Goal: Task Accomplishment & Management: Manage account settings

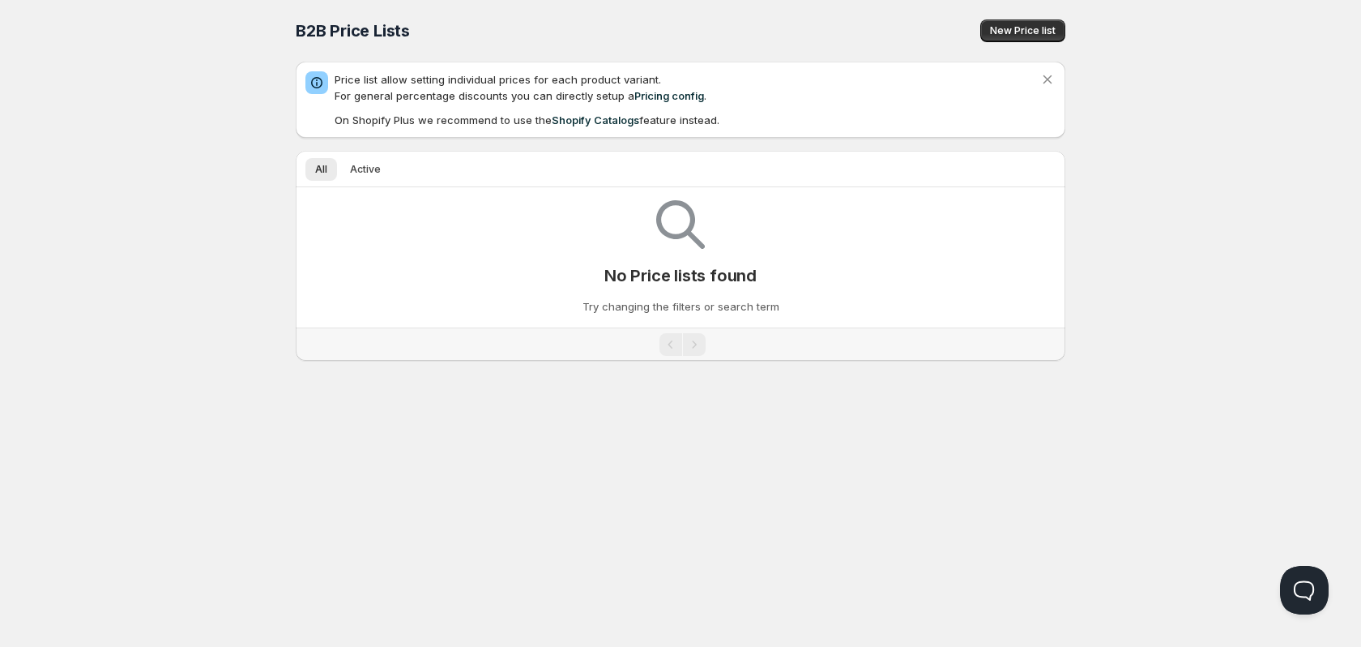
click at [1001, 28] on span "New Price list" at bounding box center [1023, 30] width 66 height 13
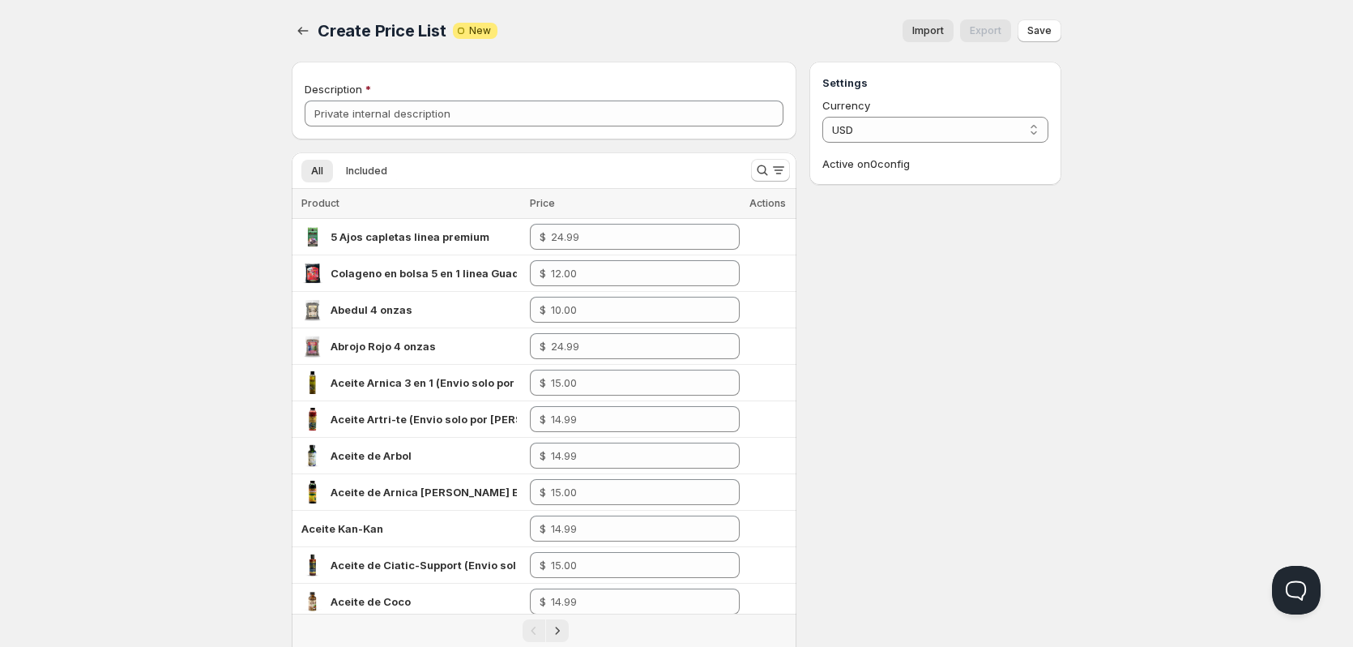
click at [939, 34] on span "Import" at bounding box center [928, 30] width 32 height 13
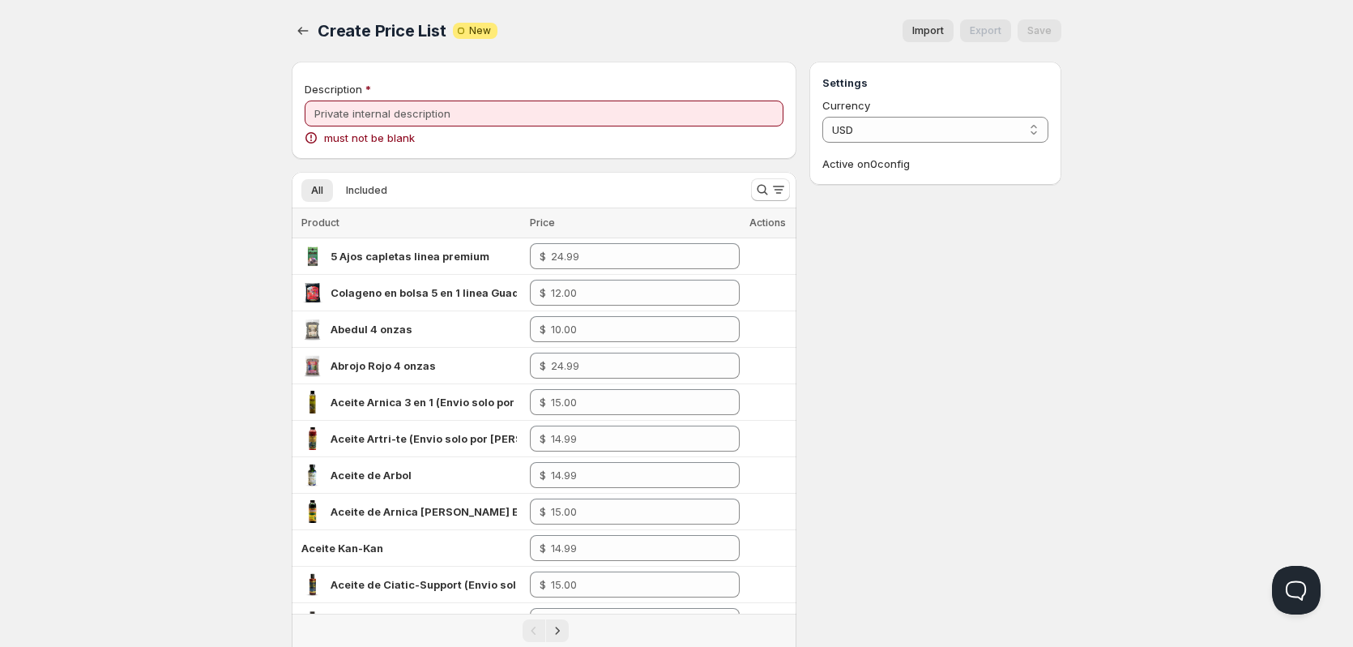
click at [218, 113] on div "Home Pricing Price lists Checkout Forms Submissions Settings Features Plans Cre…" at bounding box center [676, 544] width 1353 height 1089
click at [938, 28] on span "Import" at bounding box center [928, 30] width 32 height 13
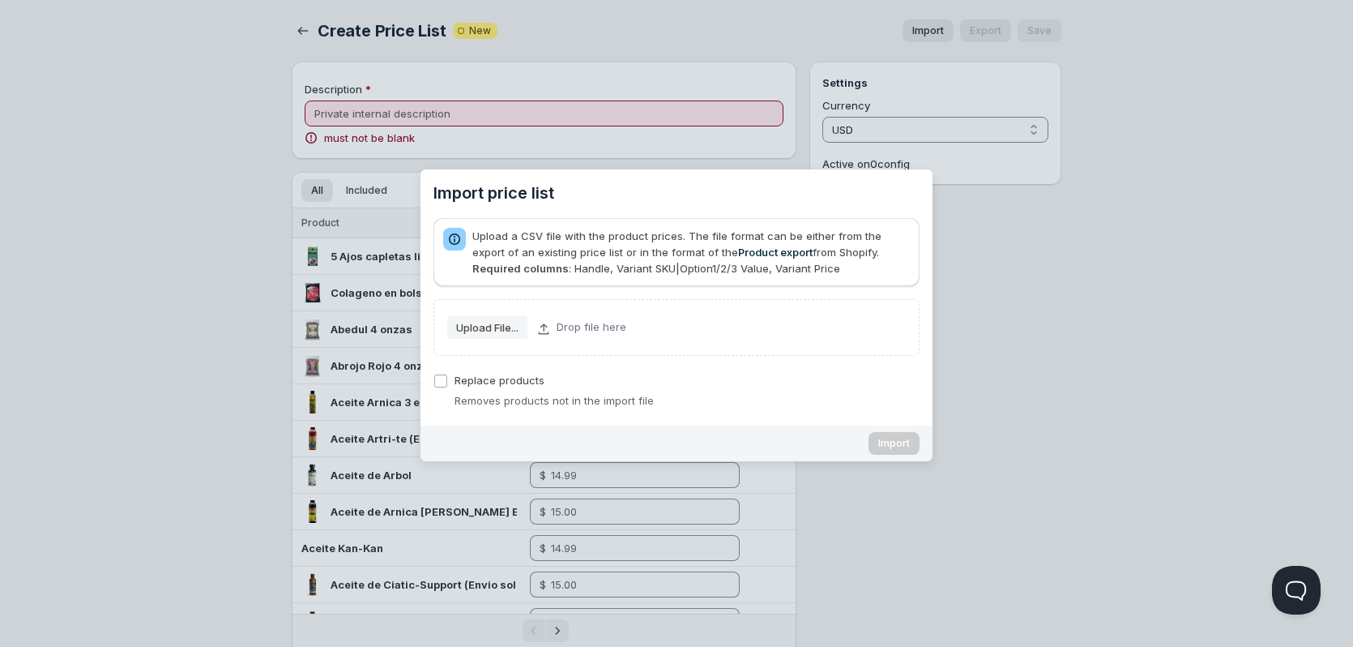
click at [738, 250] on link "Product export" at bounding box center [775, 251] width 75 height 13
click at [190, 183] on div "Import price list" at bounding box center [676, 323] width 1353 height 647
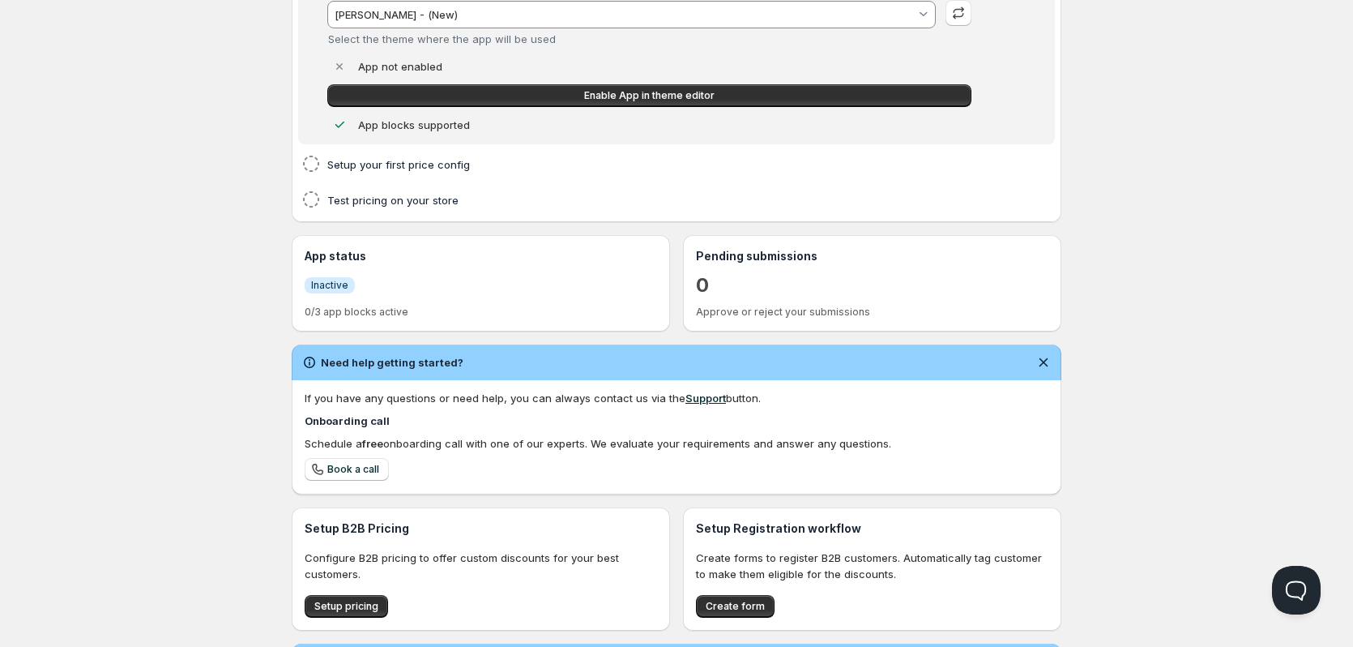
scroll to position [385, 0]
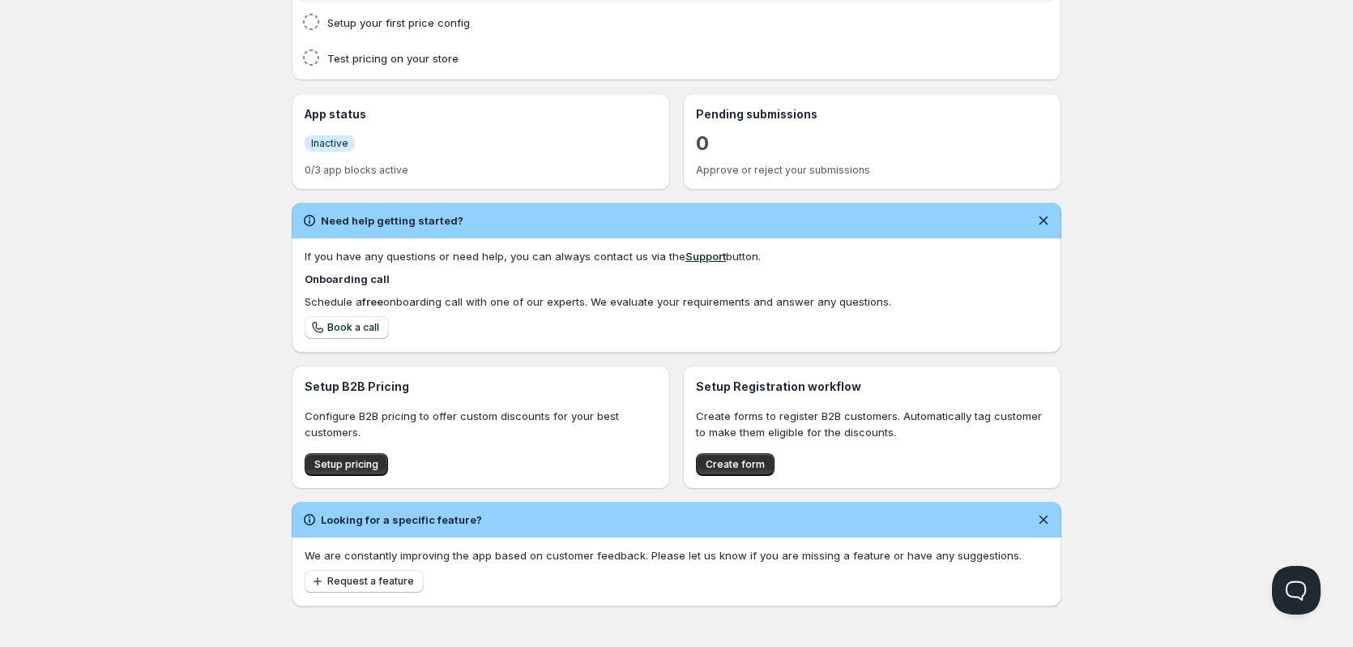
click at [337, 459] on span "Setup pricing" at bounding box center [346, 464] width 64 height 13
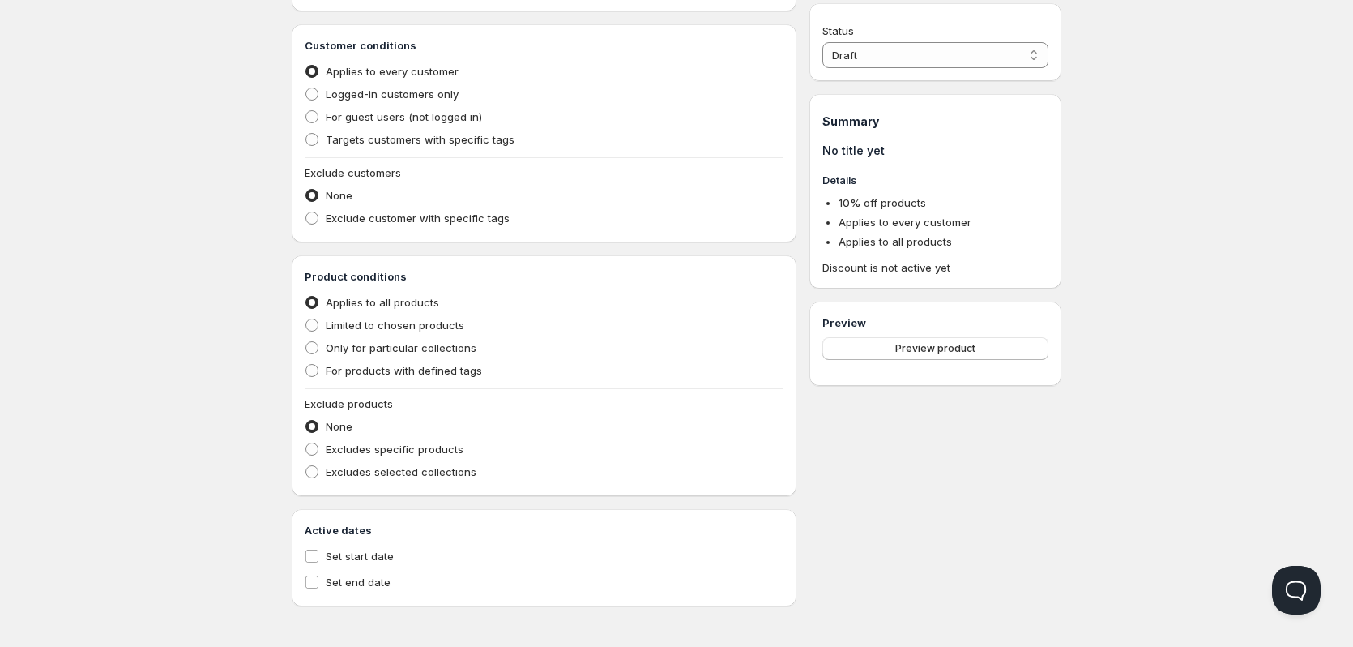
scroll to position [346, 0]
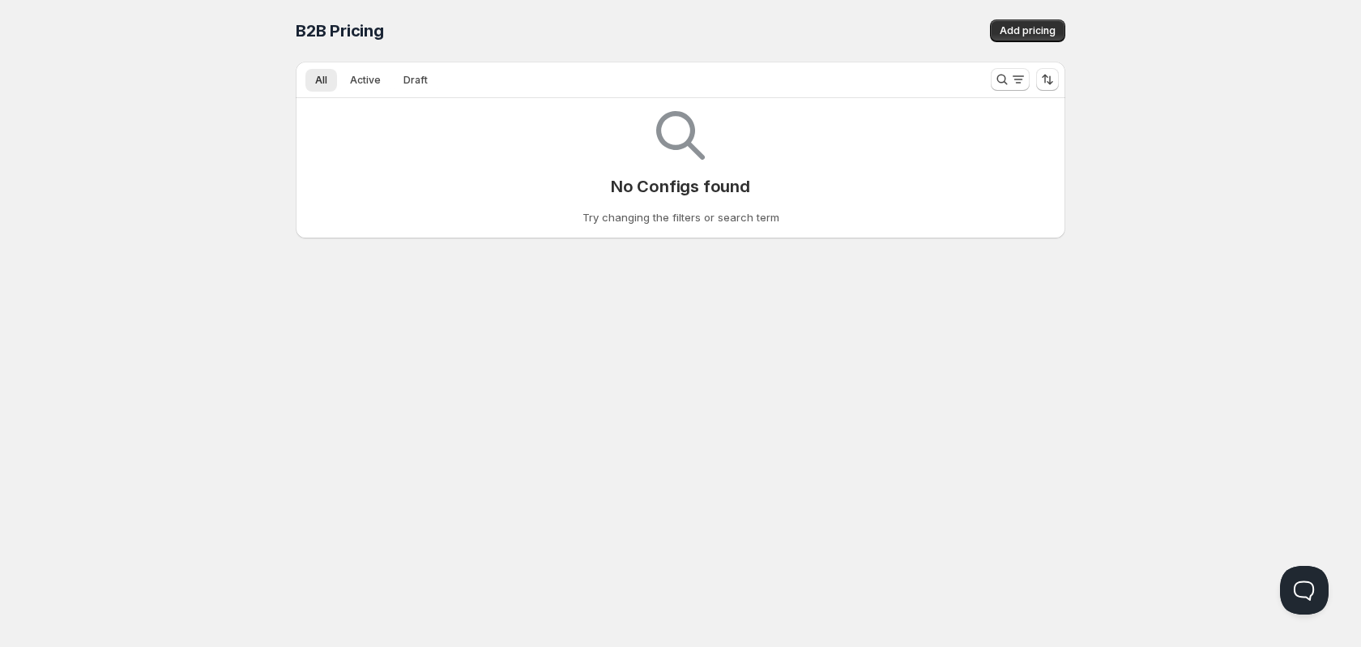
click at [1030, 31] on span "Add pricing" at bounding box center [1028, 30] width 56 height 13
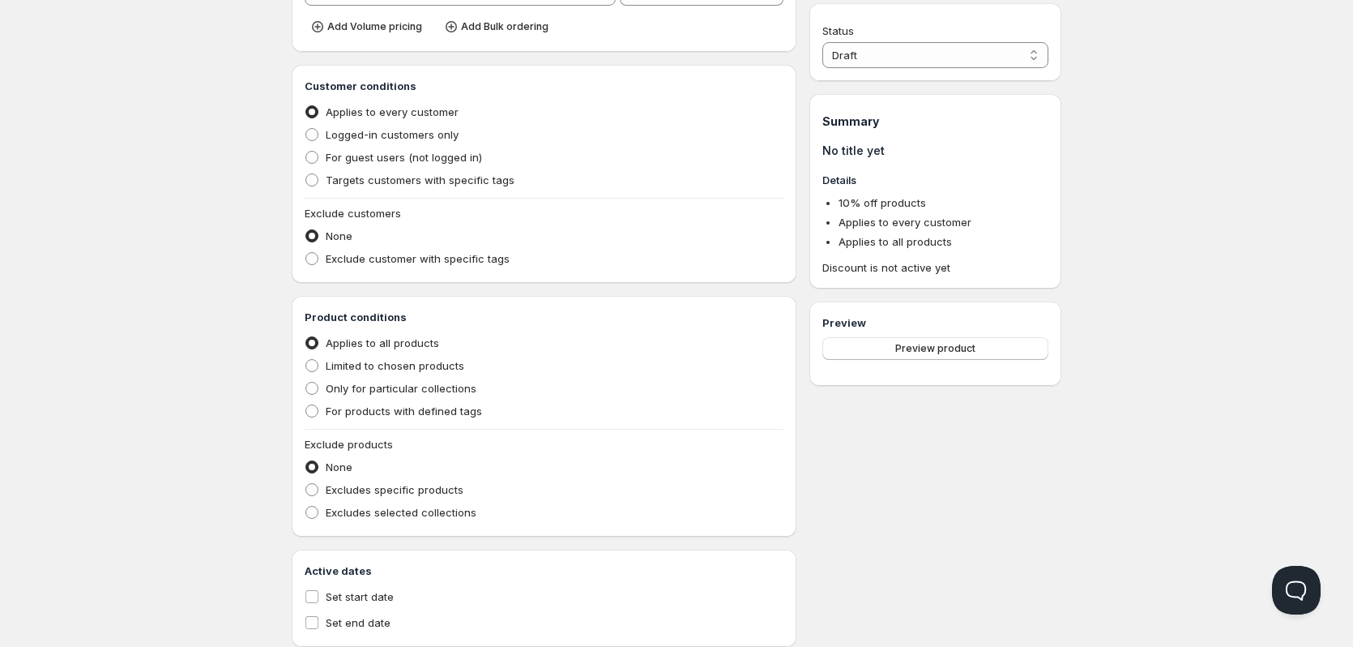
scroll to position [243, 0]
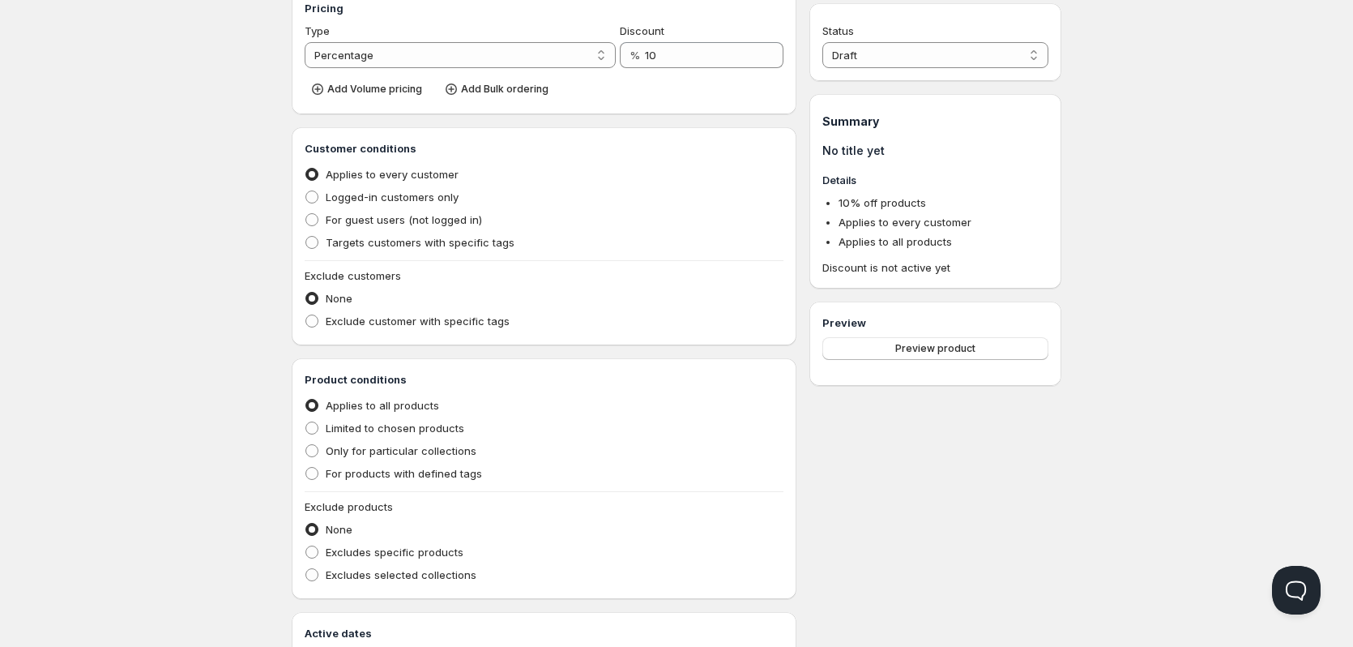
click at [330, 242] on span "Targets customers with specific tags" at bounding box center [420, 242] width 189 height 13
click at [306, 237] on input "Targets customers with specific tags" at bounding box center [305, 236] width 1 height 1
radio input "true"
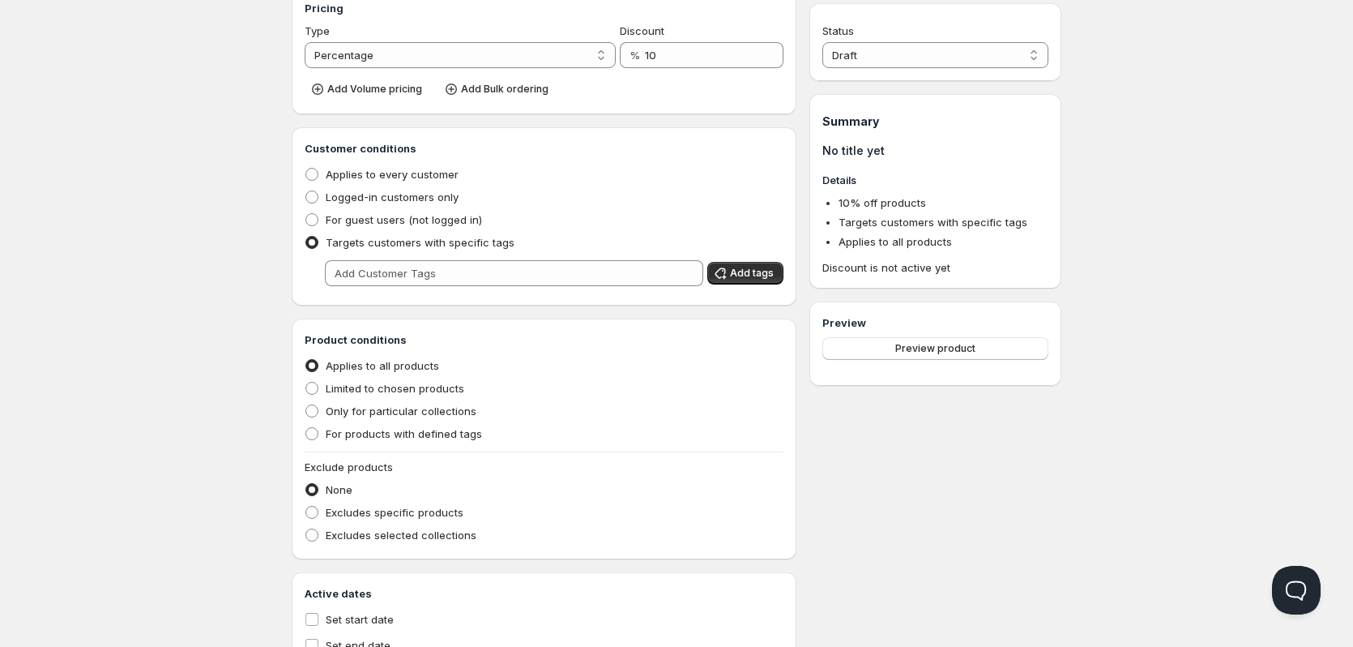
click at [261, 264] on div "Home Pricing Price lists Checkout Forms Submissions Settings Features Plans Cre…" at bounding box center [676, 224] width 1353 height 972
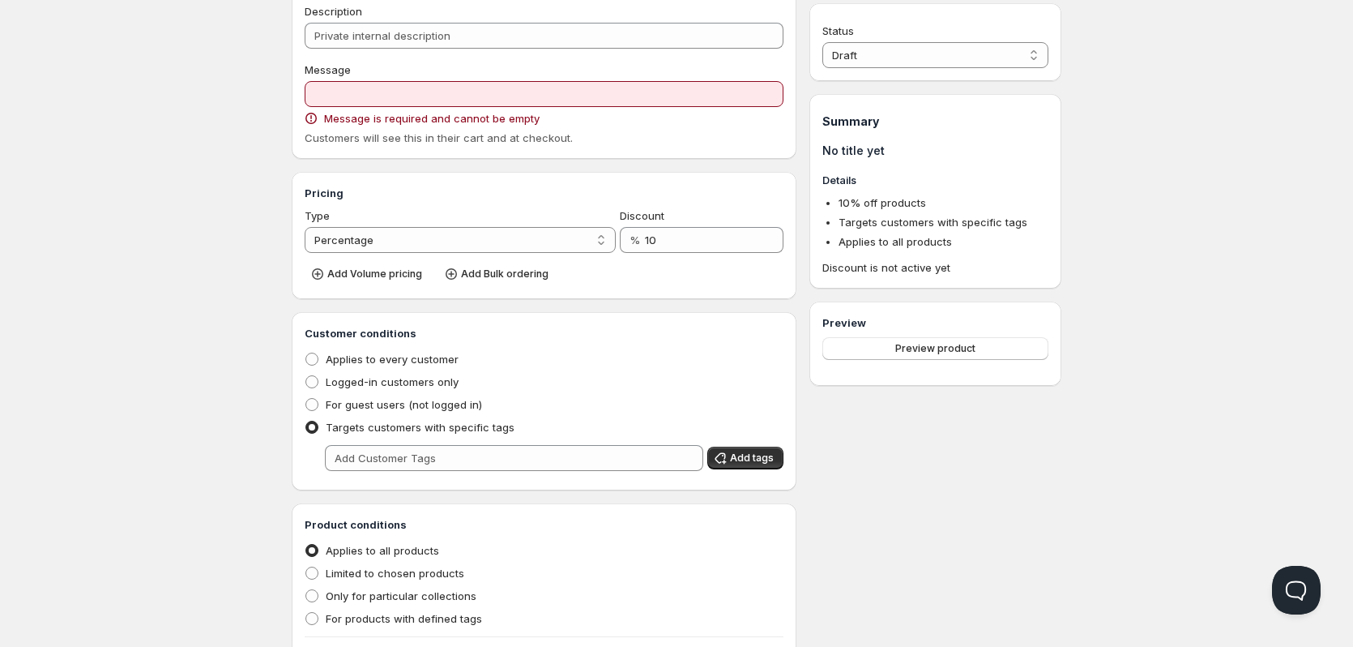
scroll to position [2, 0]
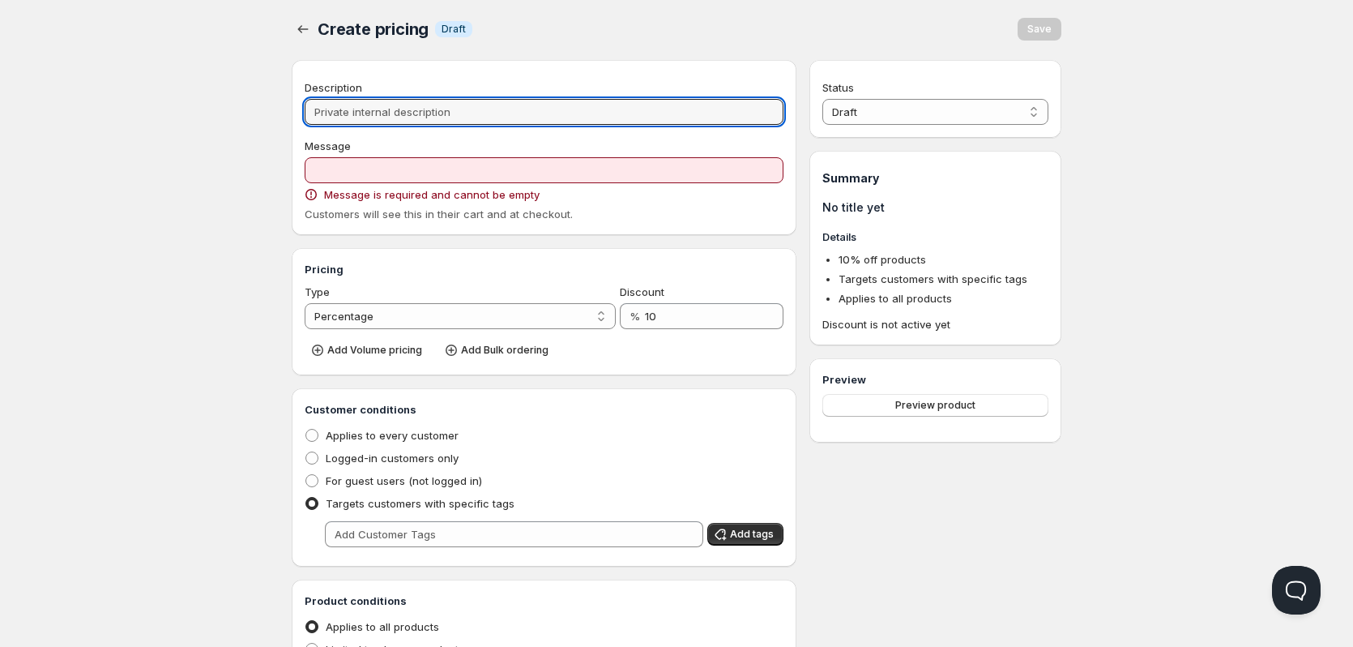
click at [365, 117] on input "Description" at bounding box center [544, 112] width 479 height 26
click at [359, 115] on input "Description" at bounding box center [544, 112] width 479 height 26
paste input "Dd = Distribuidores"
type input "Dd = Distribuidores"
type input "DD_=_DISTRIBUIDORES"
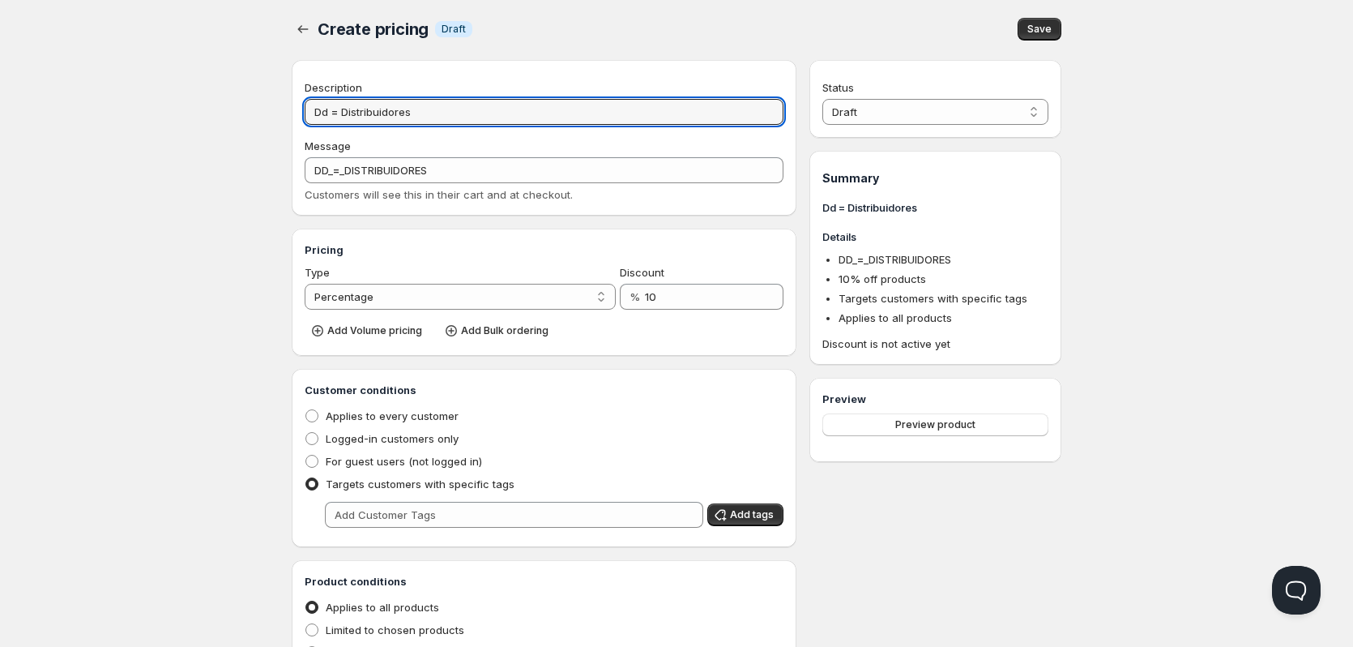
type input "Dd = Distribuidores"
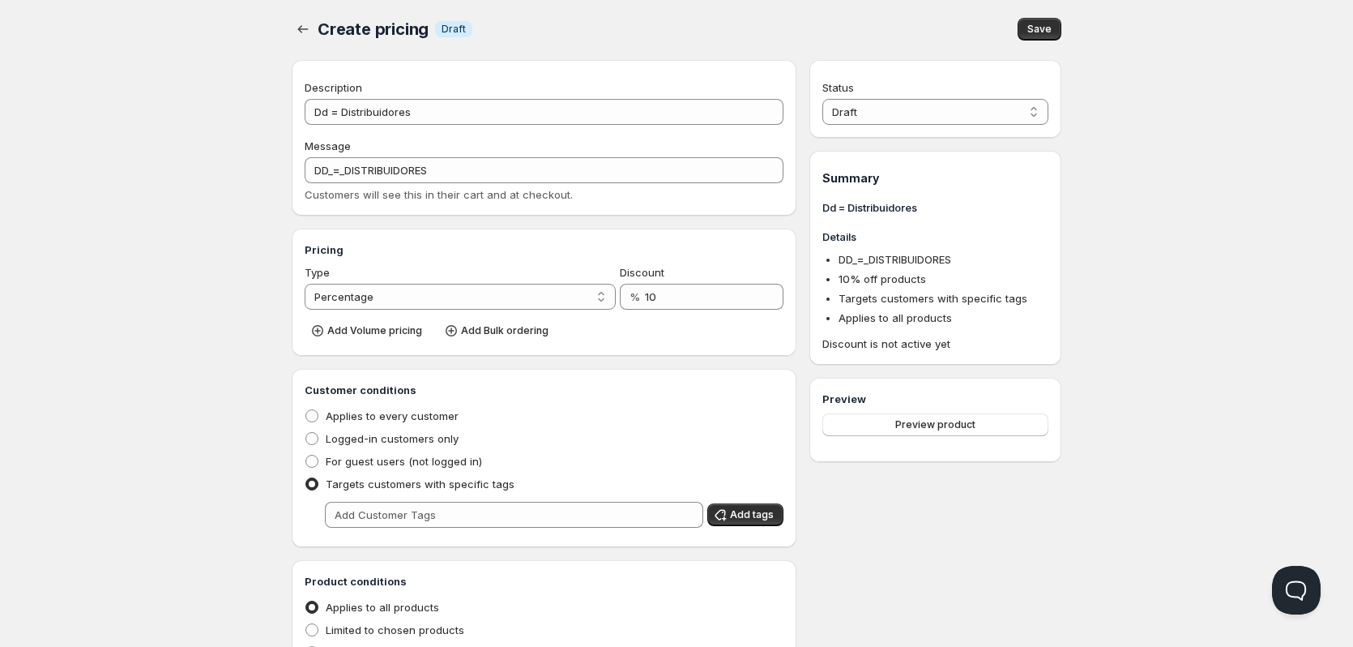
click at [194, 191] on div "Home Pricing Price lists Checkout Forms Submissions Settings Features Plans Cre…" at bounding box center [676, 474] width 1353 height 953
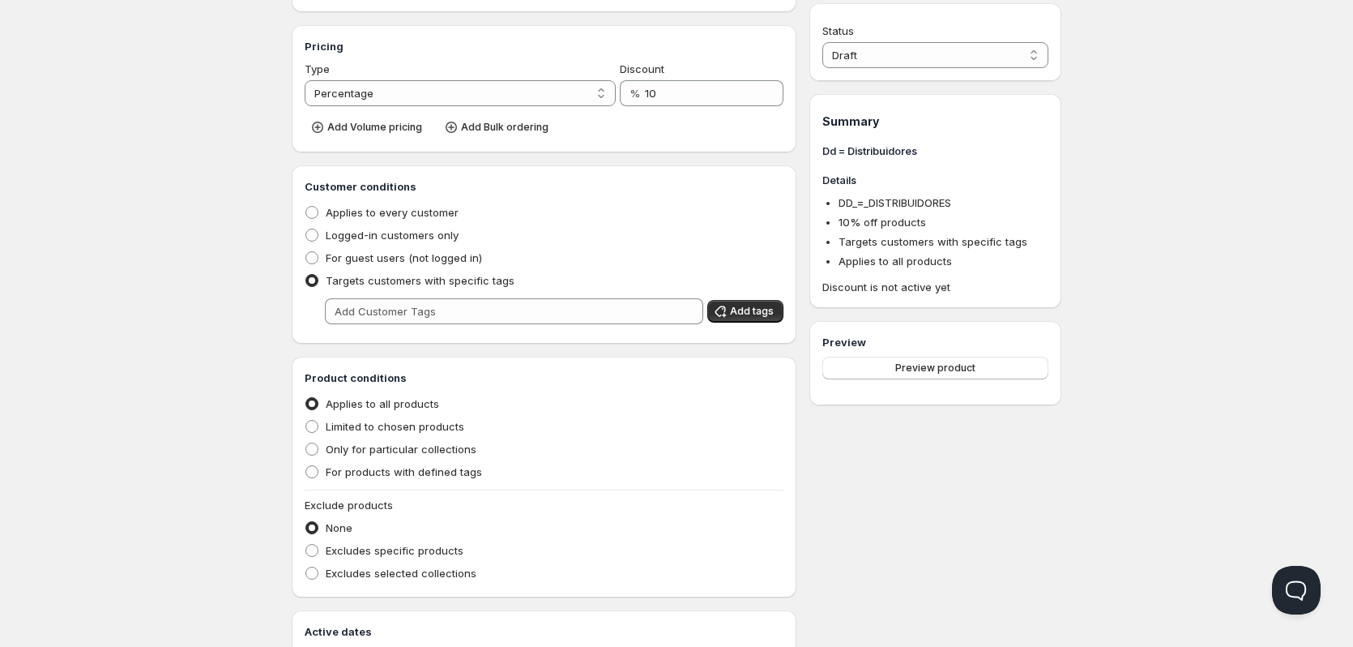
scroll to position [245, 0]
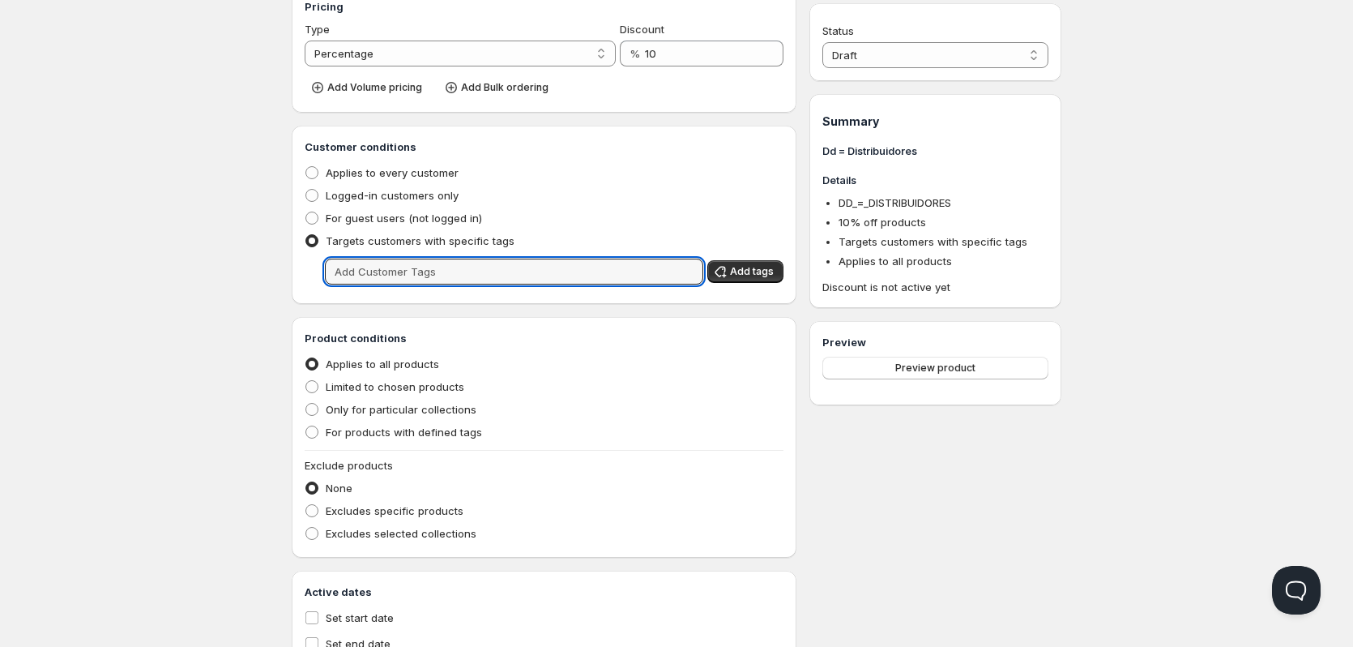
click at [371, 284] on input "text" at bounding box center [514, 271] width 378 height 26
paste input "b2b-distribuidor-exclusivos"
type input "b2b-distribuidor-exclusivos"
click at [736, 273] on span "Add tags" at bounding box center [752, 271] width 44 height 13
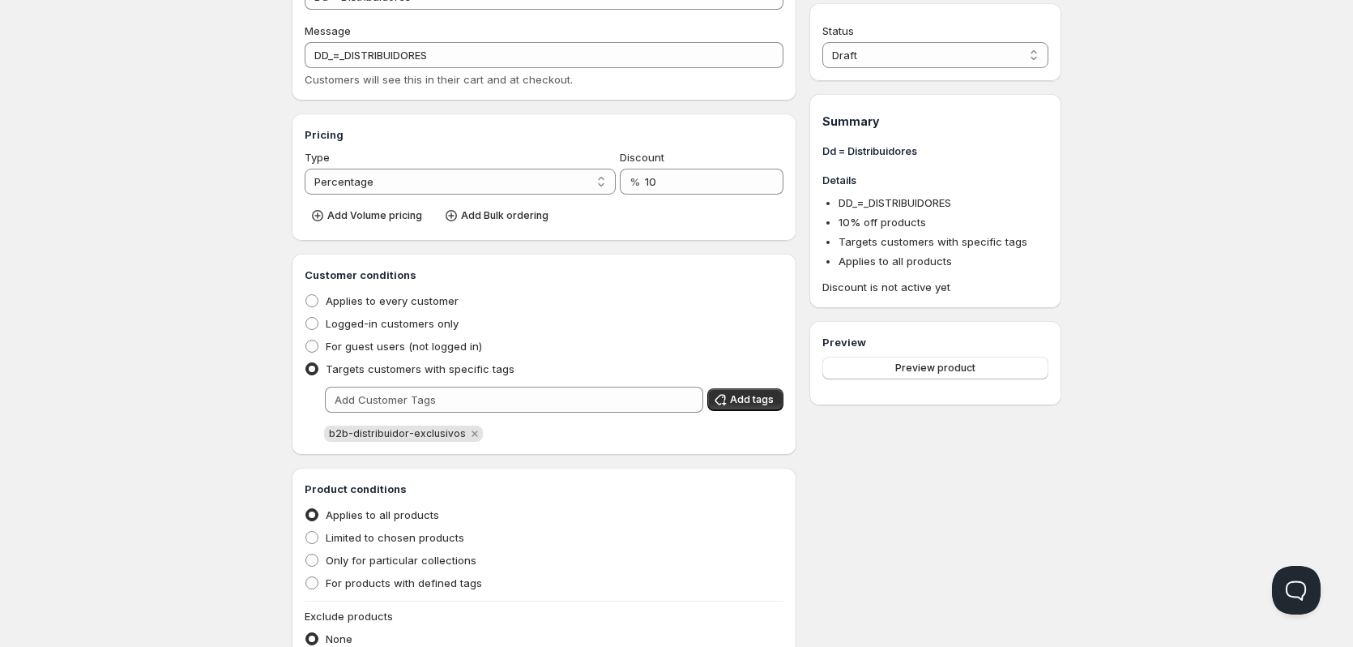
scroll to position [0, 0]
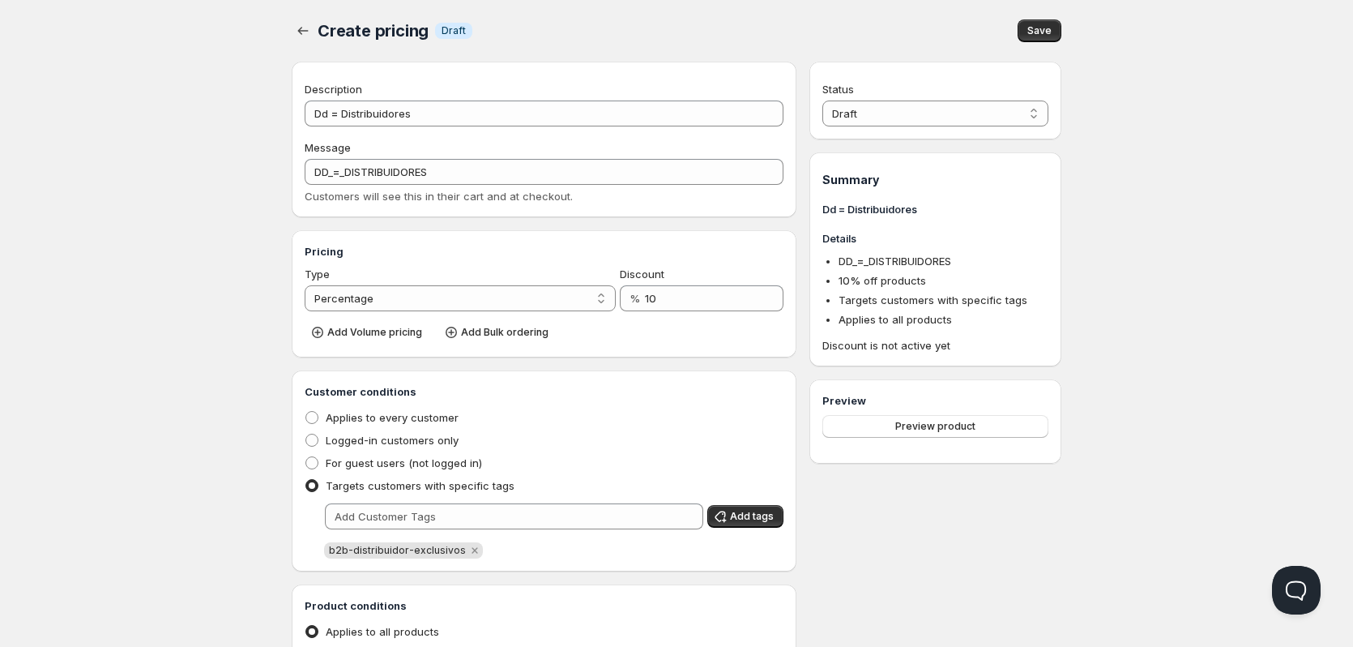
click at [923, 117] on select "Draft Active" at bounding box center [935, 113] width 226 height 26
click at [911, 109] on select "Draft Active" at bounding box center [935, 113] width 226 height 26
click at [910, 117] on select "Draft Active" at bounding box center [935, 113] width 226 height 26
click at [948, 108] on select "Draft Active" at bounding box center [935, 113] width 226 height 26
select select "1"
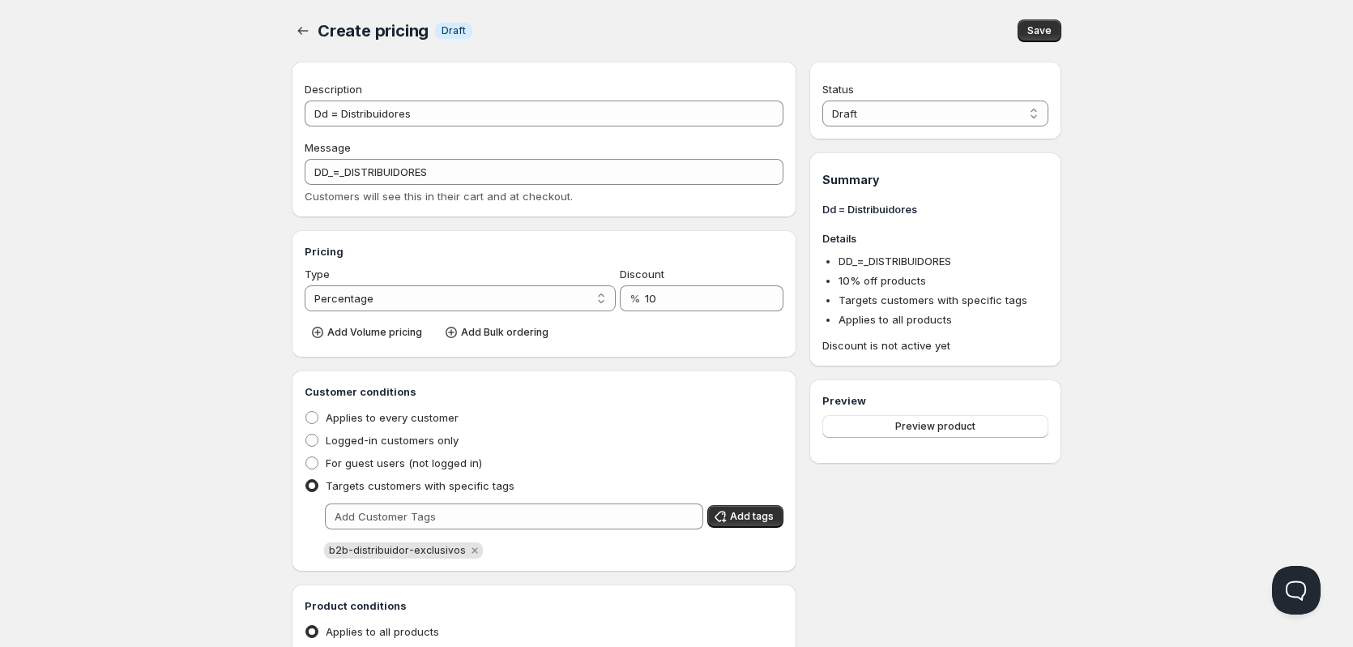
click at [822, 100] on select "Draft Active" at bounding box center [935, 113] width 226 height 26
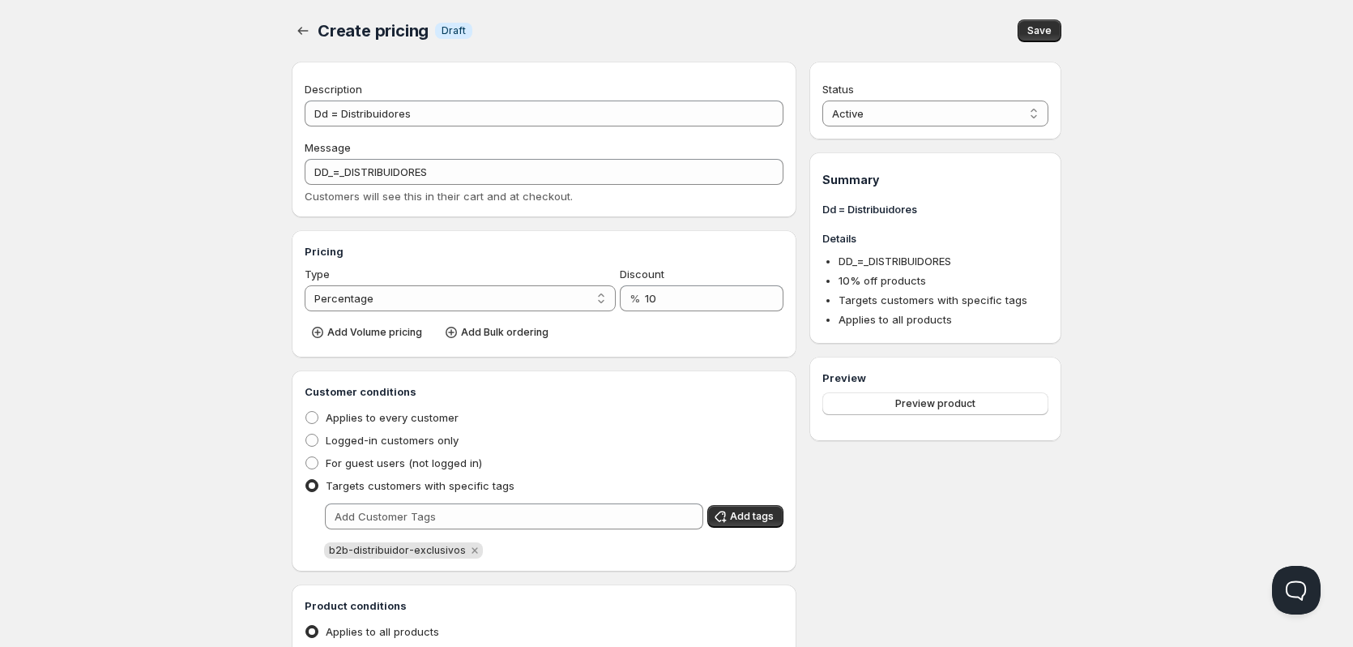
click at [1034, 40] on button "Save" at bounding box center [1040, 30] width 44 height 23
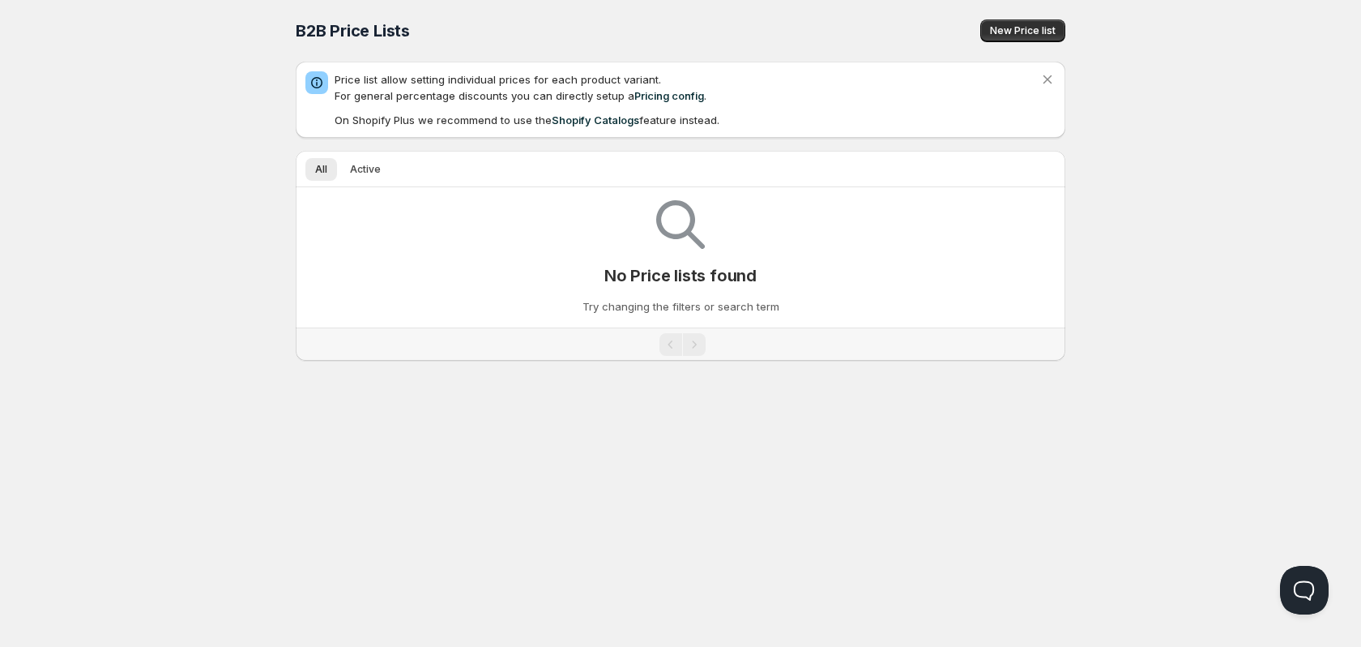
click at [648, 99] on link "Pricing config" at bounding box center [669, 95] width 70 height 13
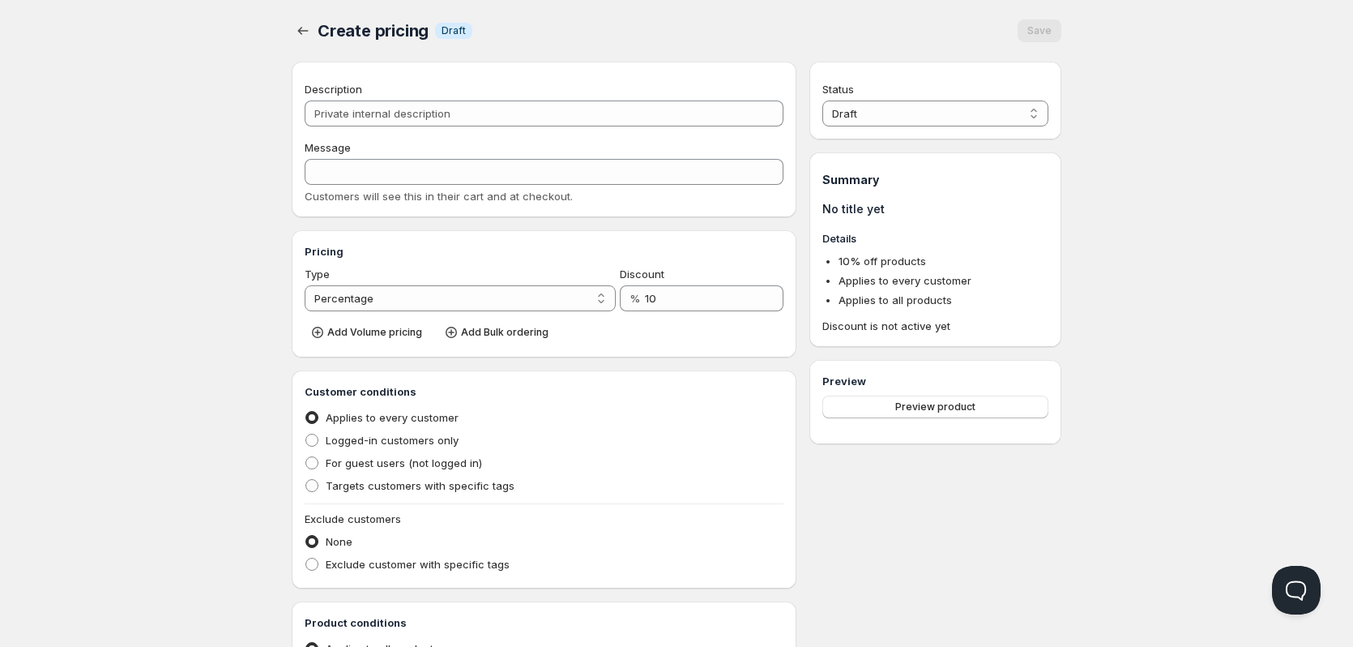
click at [194, 132] on div "Home Pricing Price lists Checkout Forms Submissions Settings Features Plans Cre…" at bounding box center [676, 496] width 1353 height 992
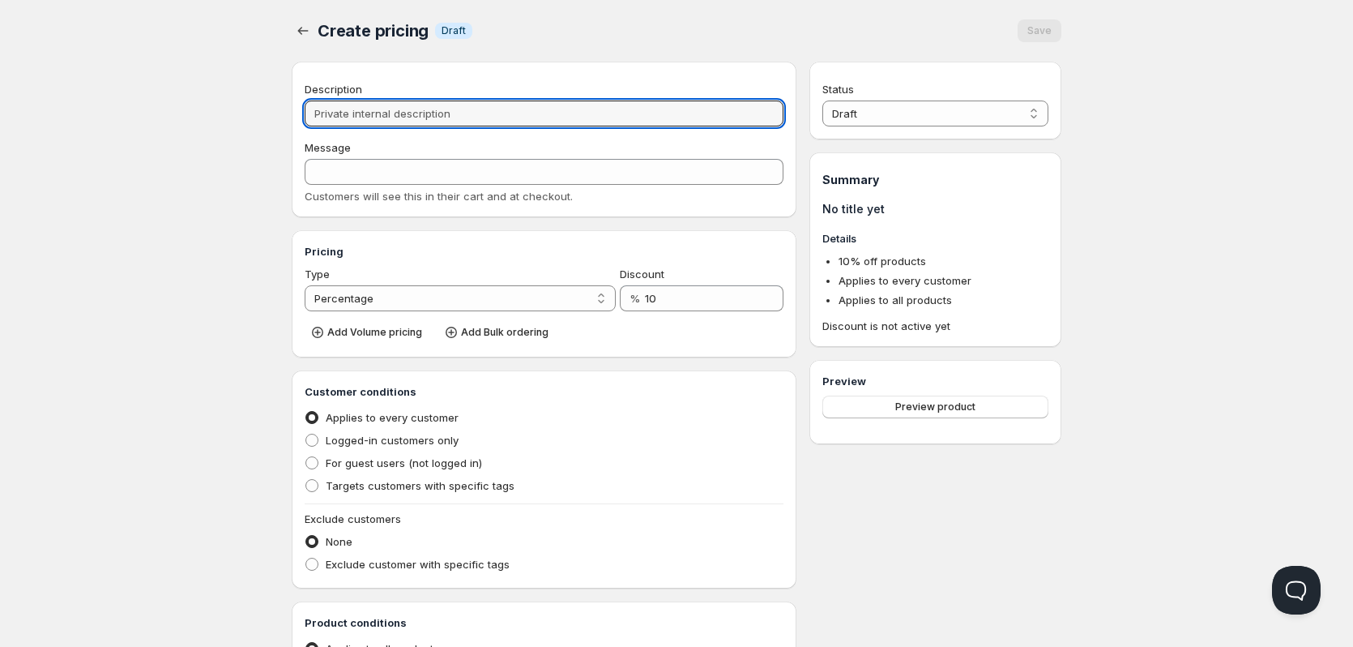
click at [480, 105] on input "Description" at bounding box center [544, 113] width 479 height 26
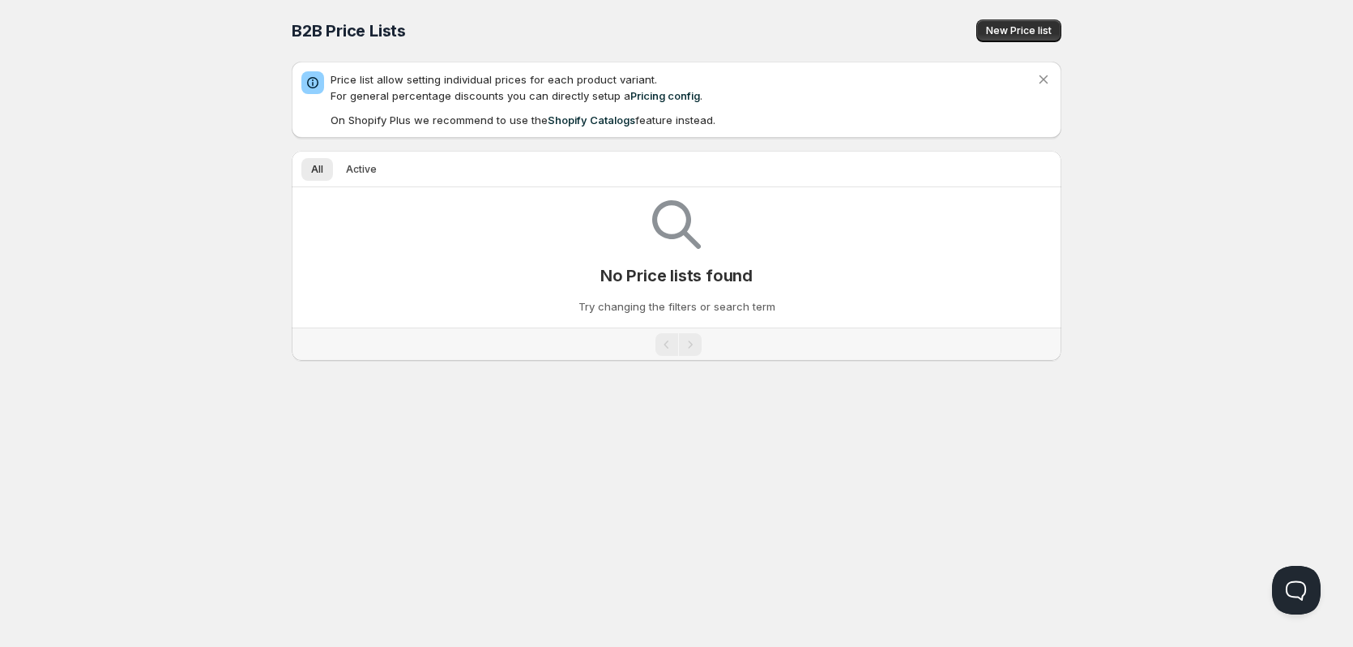
click at [173, 135] on div "Home Pricing Price lists Checkout Forms Submissions Settings Features Plans B2B…" at bounding box center [676, 323] width 1353 height 647
click at [659, 98] on link "Pricing config" at bounding box center [665, 95] width 70 height 13
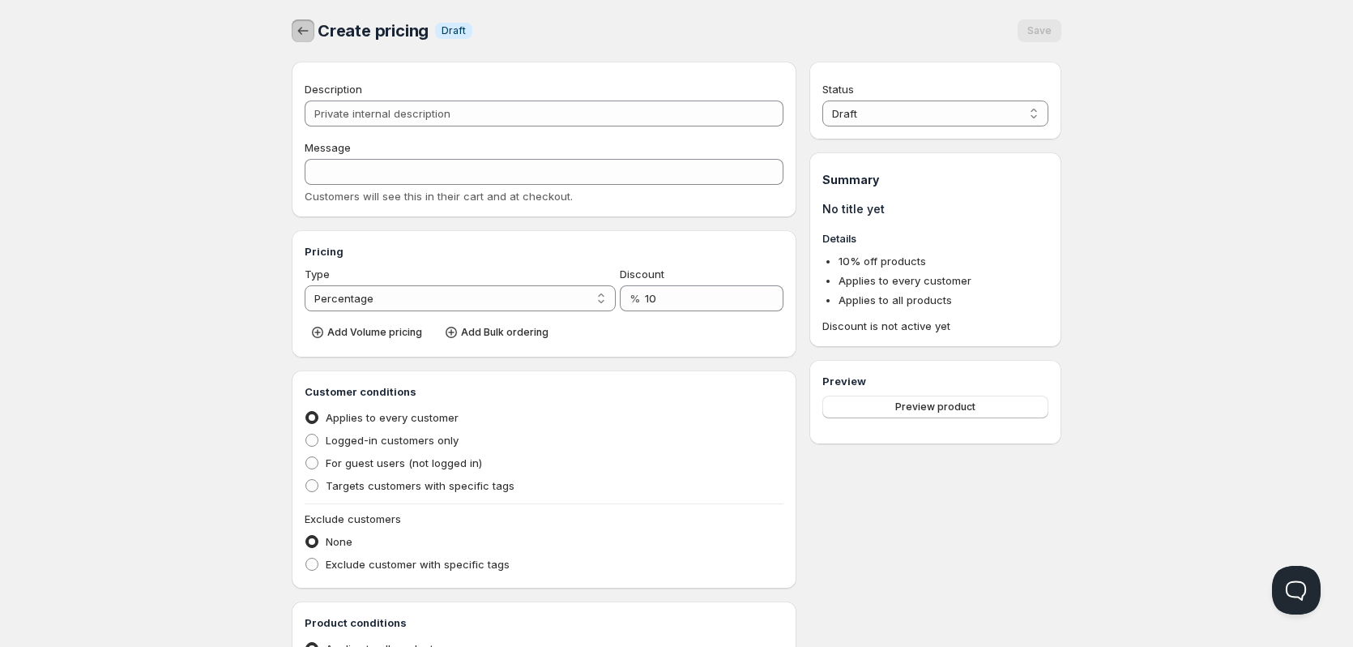
click at [302, 32] on icon "button" at bounding box center [303, 31] width 16 height 16
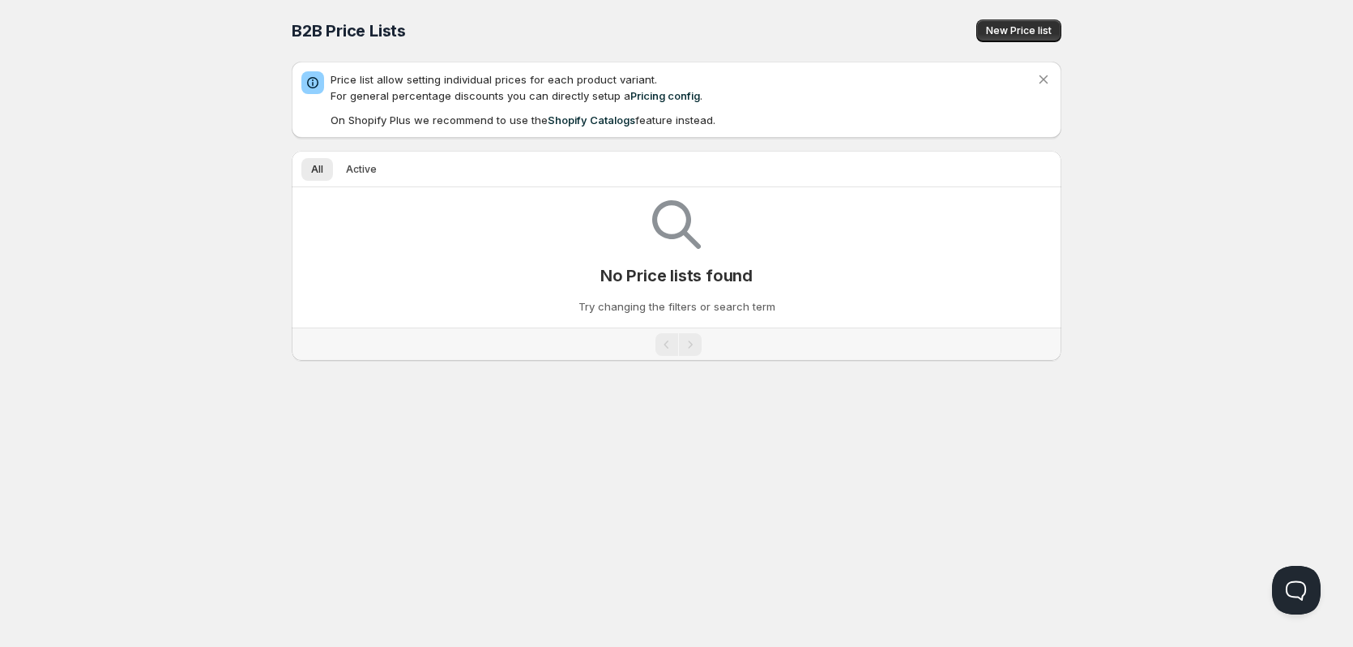
click at [1012, 32] on span "New Price list" at bounding box center [1019, 30] width 66 height 13
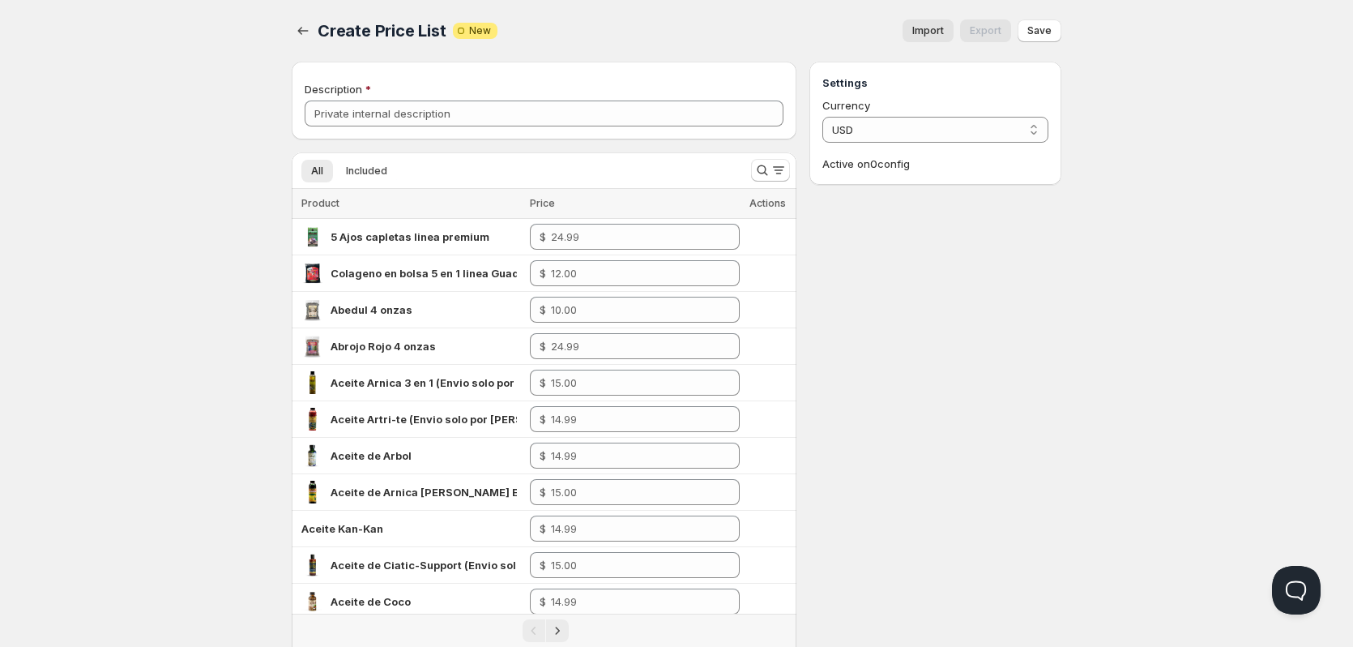
click at [912, 32] on button "Import" at bounding box center [928, 30] width 51 height 23
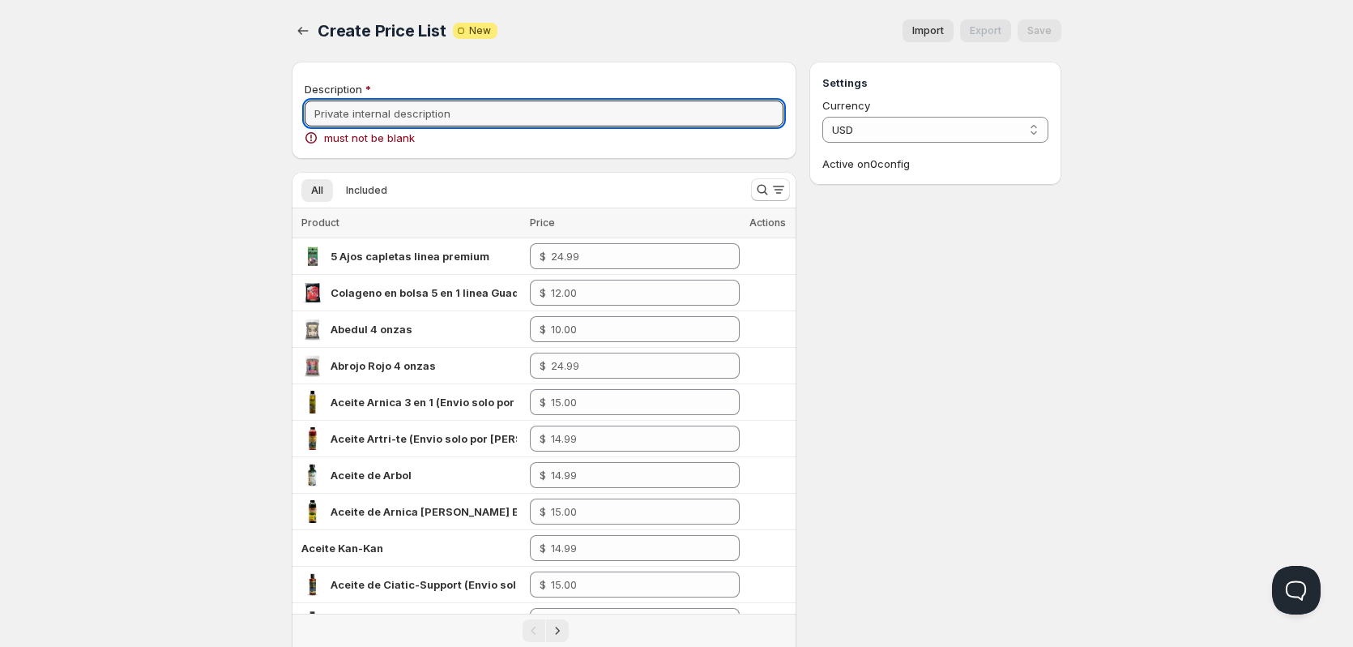
click at [402, 114] on input "Description" at bounding box center [544, 113] width 479 height 26
paste input "b2b-distribuidor-exclusivos"
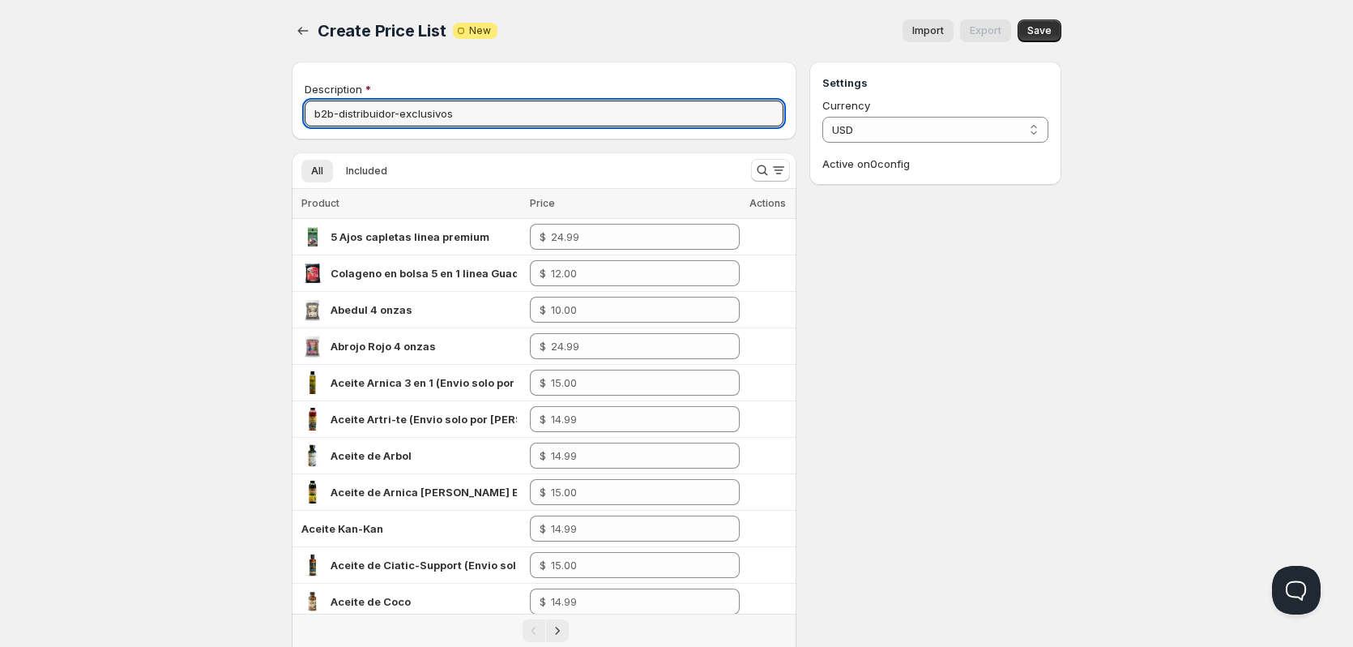
click at [343, 117] on input "b2b-distribuidor-exclusivos" at bounding box center [544, 113] width 479 height 26
click at [342, 117] on input "b2b-distribuidor-exclusivos" at bounding box center [544, 113] width 479 height 26
click at [342, 109] on input "b2b-distribuidor-exclusivos" at bounding box center [544, 113] width 479 height 26
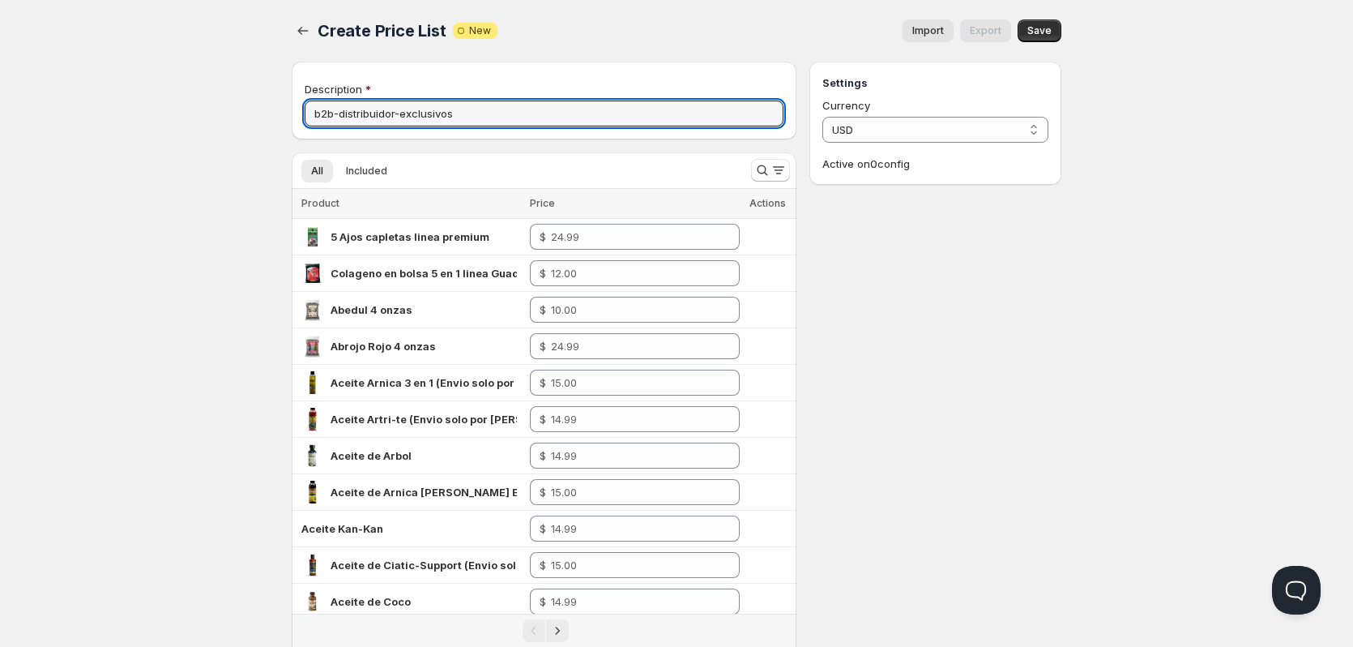
drag, startPoint x: 342, startPoint y: 109, endPoint x: 301, endPoint y: 111, distance: 40.5
click at [301, 111] on div "Description b2b-distribuidor-exclusivos" at bounding box center [544, 101] width 505 height 78
drag, startPoint x: 399, startPoint y: 110, endPoint x: 529, endPoint y: 126, distance: 131.4
click at [530, 126] on div "Description Dd = Distribuidor-exclusivos" at bounding box center [544, 101] width 505 height 78
type input "Dd = Distribuidores"
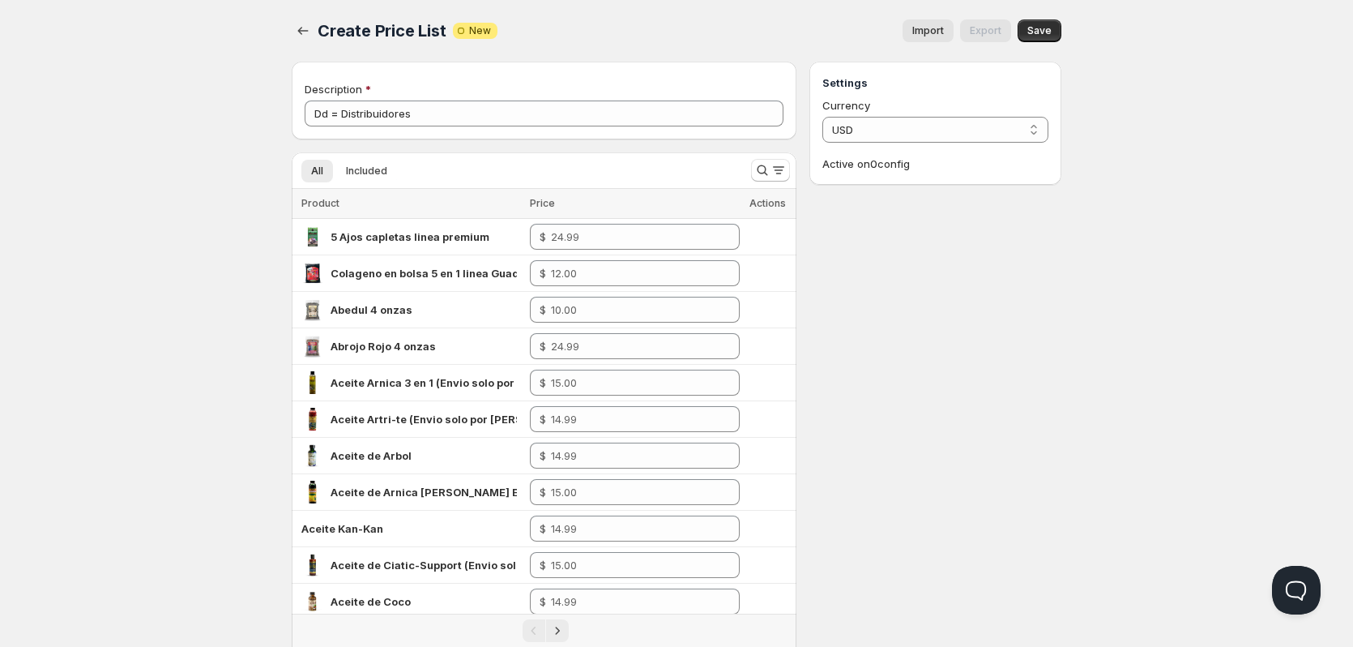
click at [731, 40] on div "Import Export" at bounding box center [760, 30] width 501 height 23
click at [1041, 26] on span "Save" at bounding box center [1039, 30] width 24 height 13
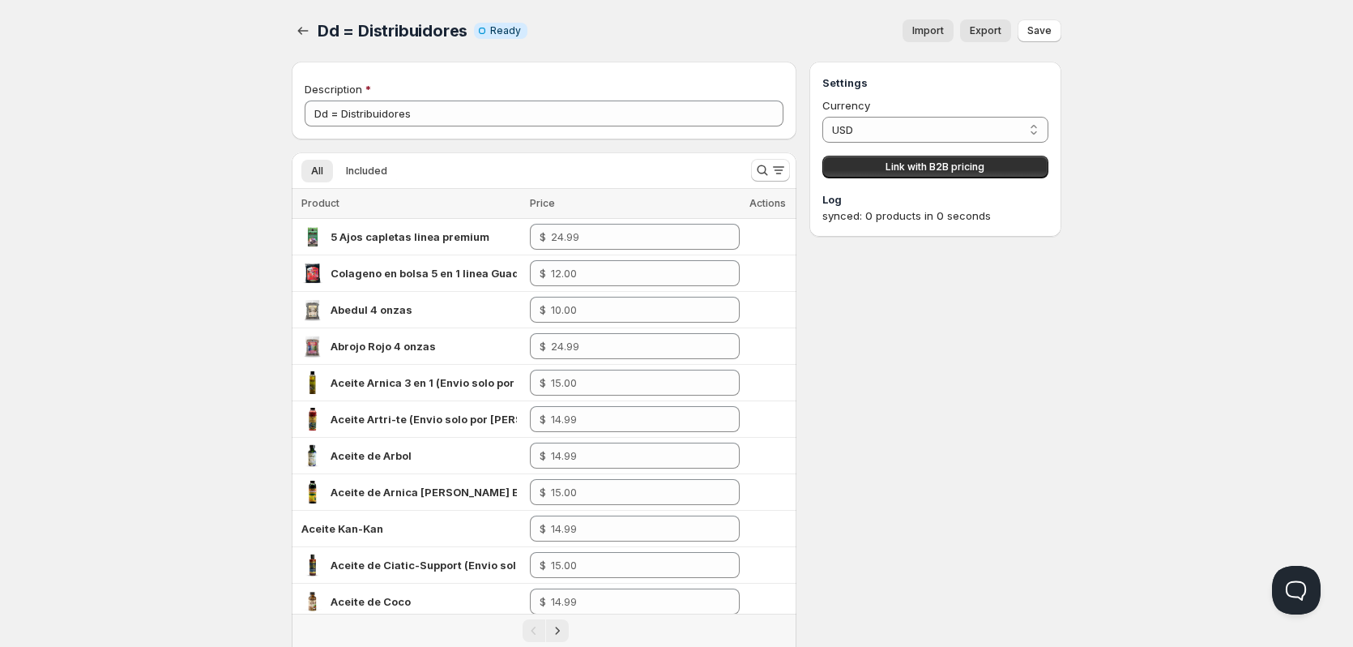
click at [932, 173] on button "Link with B2B pricing" at bounding box center [935, 167] width 226 height 23
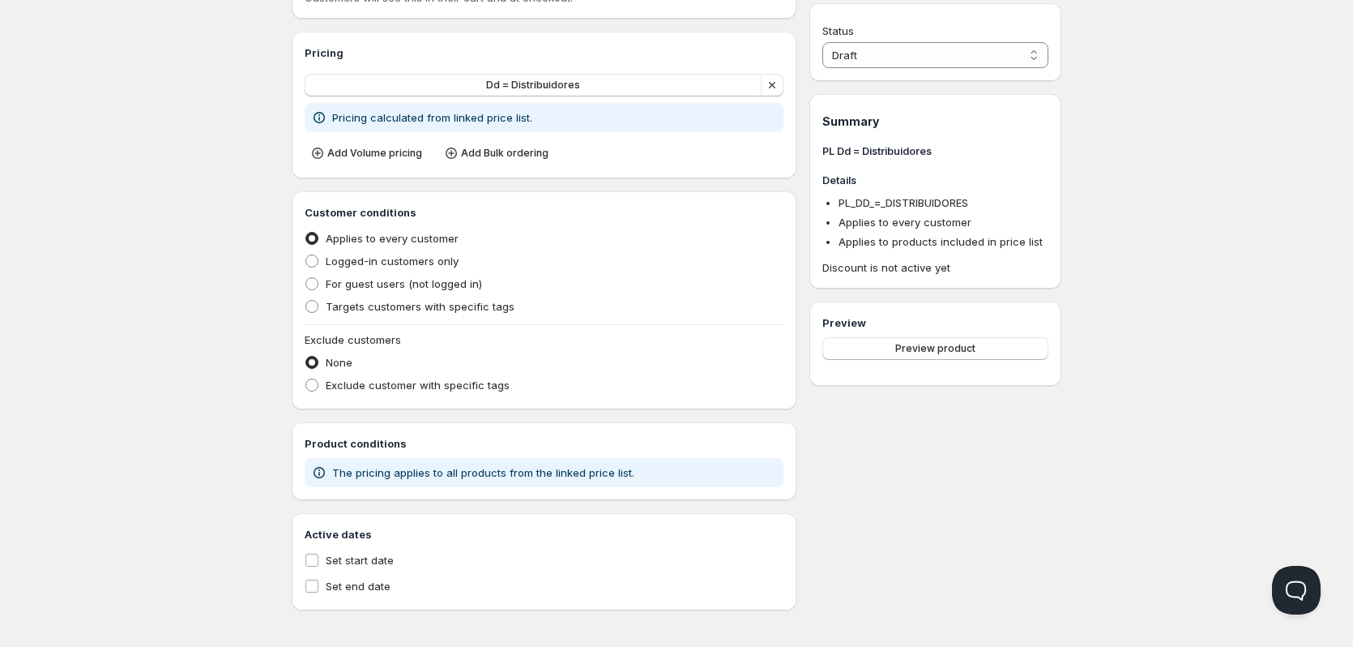
scroll to position [203, 0]
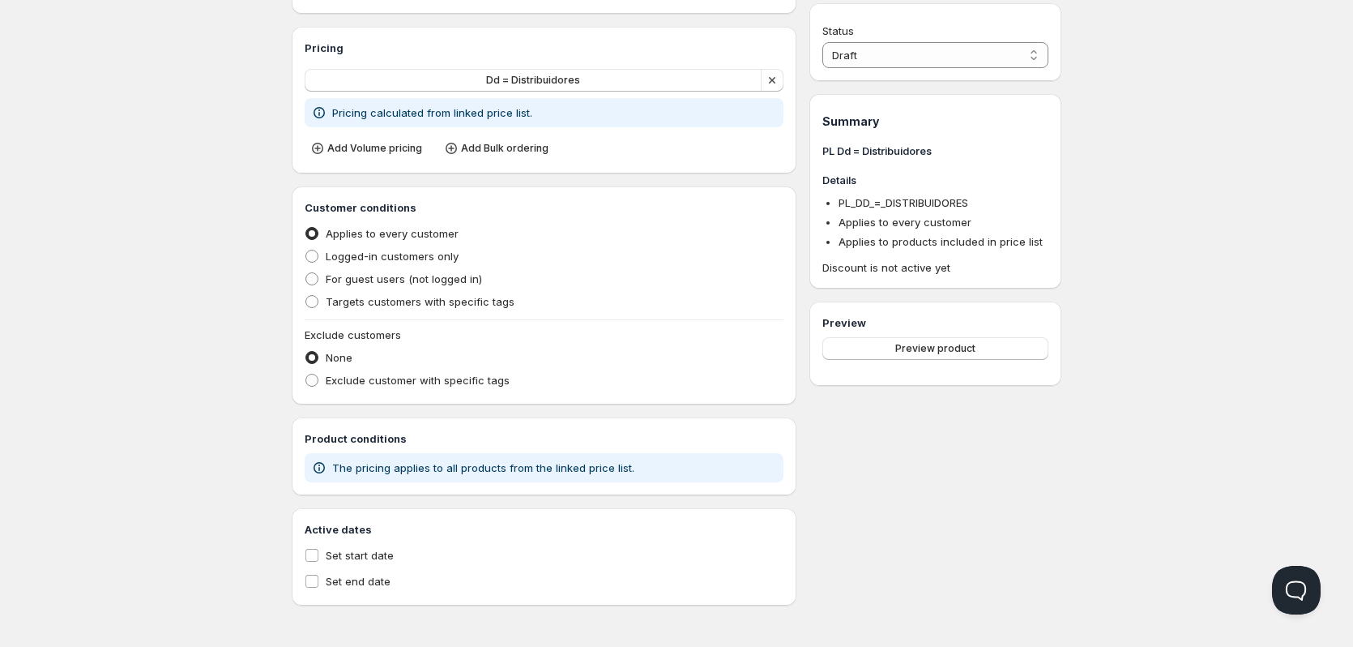
click at [333, 304] on span "Targets customers with specific tags" at bounding box center [420, 301] width 189 height 13
click at [306, 296] on input "Targets customers with specific tags" at bounding box center [305, 295] width 1 height 1
radio input "true"
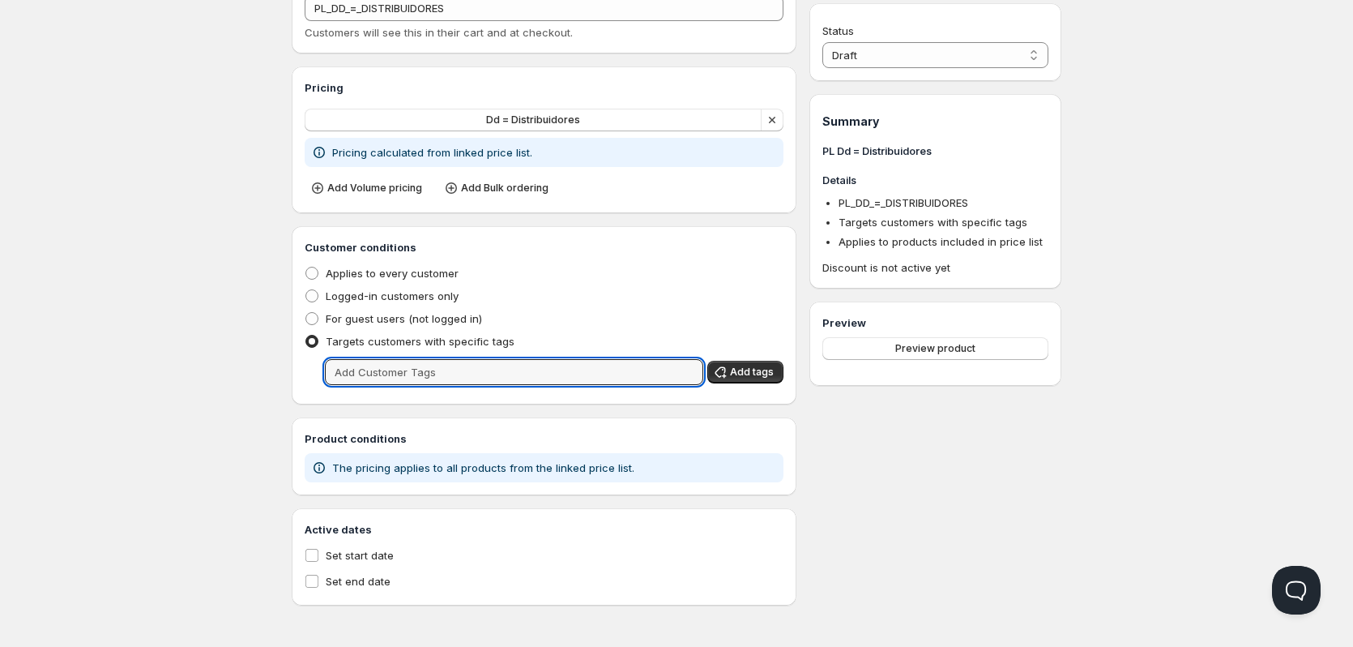
click at [378, 369] on input "text" at bounding box center [514, 372] width 378 height 26
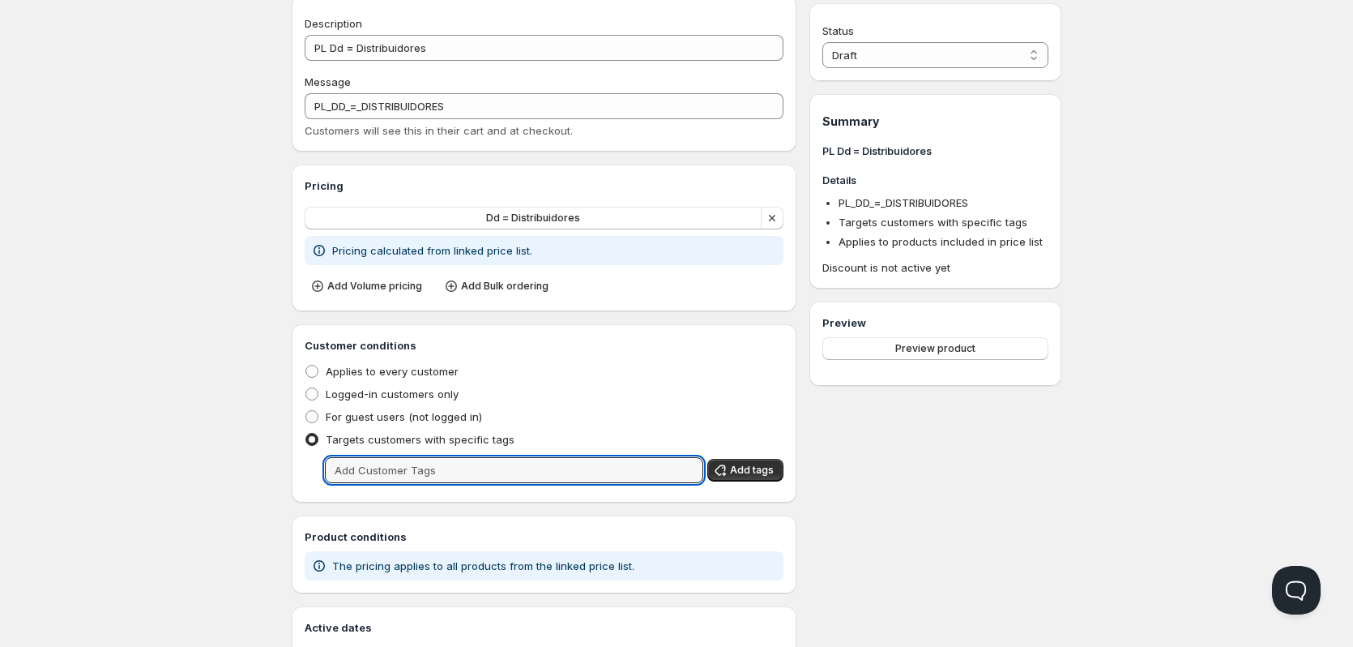
scroll to position [0, 0]
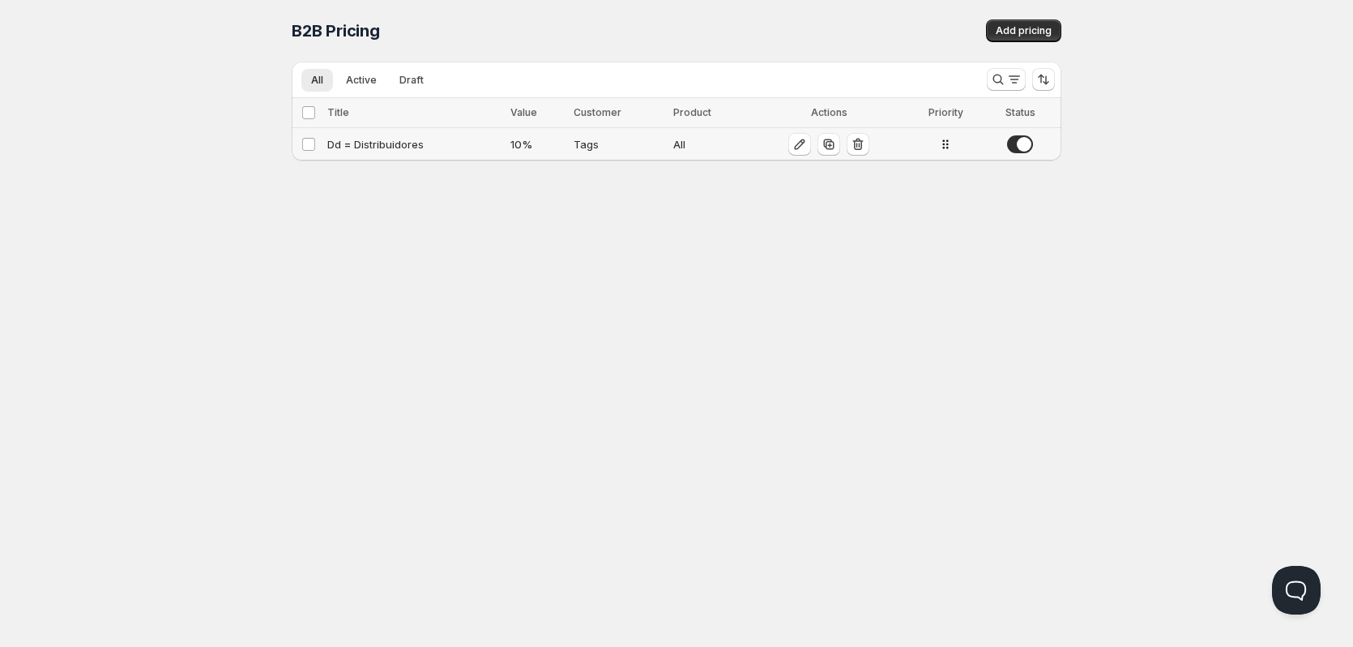
click at [792, 143] on icon "button" at bounding box center [800, 144] width 16 height 16
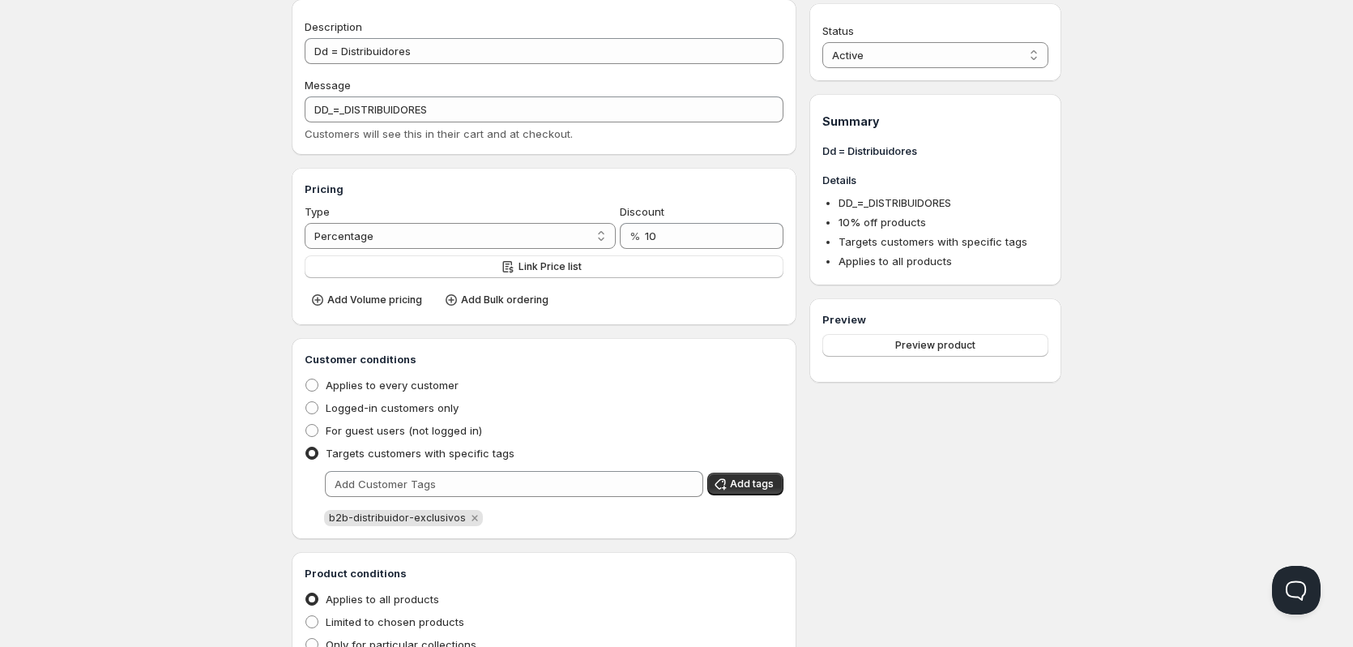
scroll to position [81, 0]
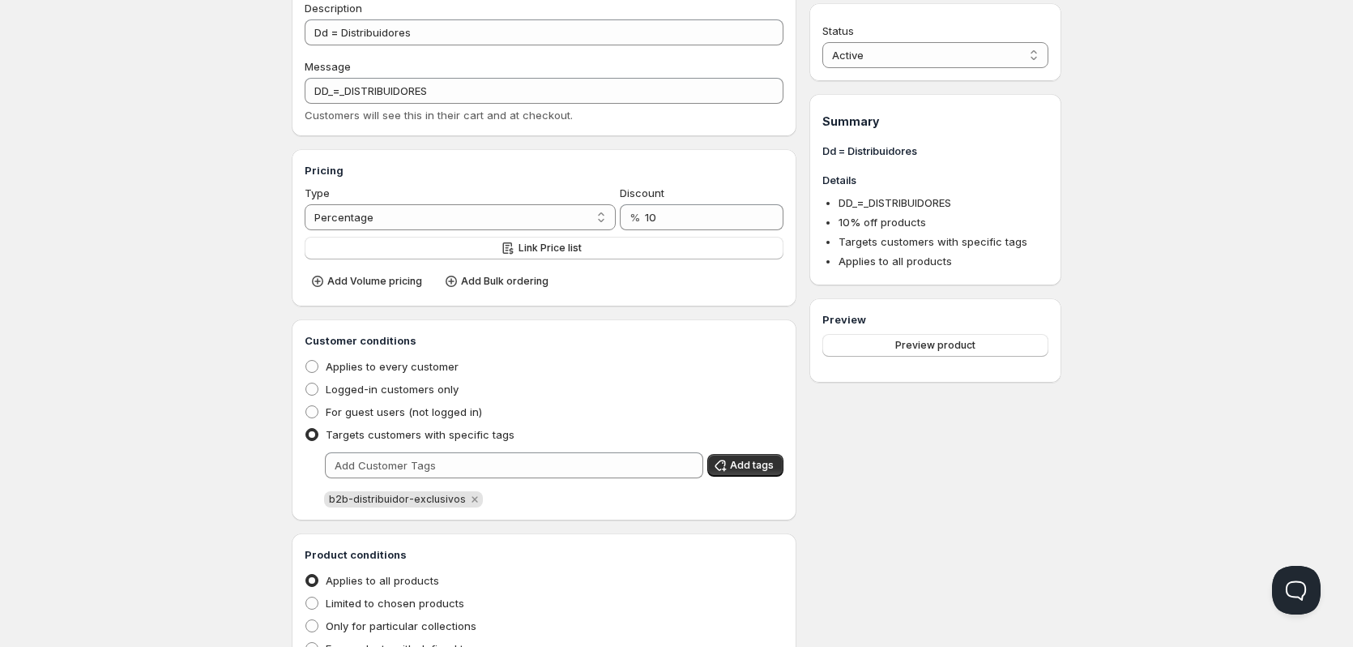
click at [478, 252] on button "Link Price list" at bounding box center [544, 248] width 479 height 23
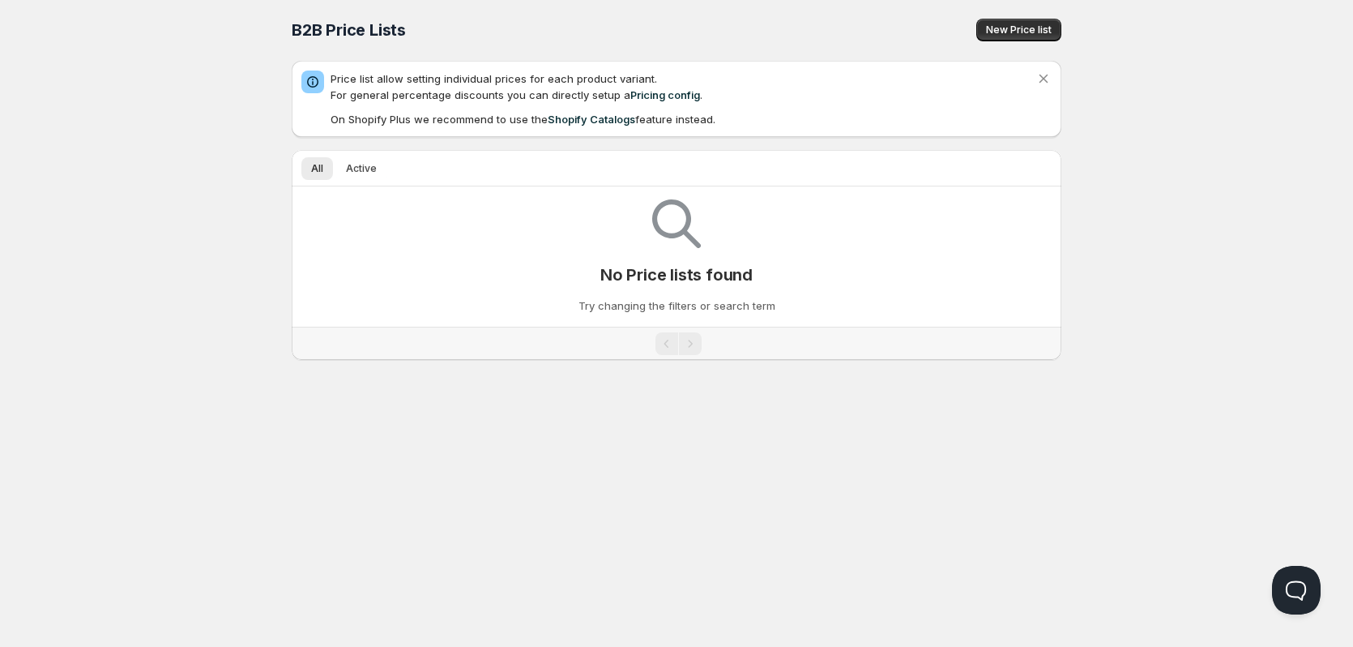
scroll to position [1, 0]
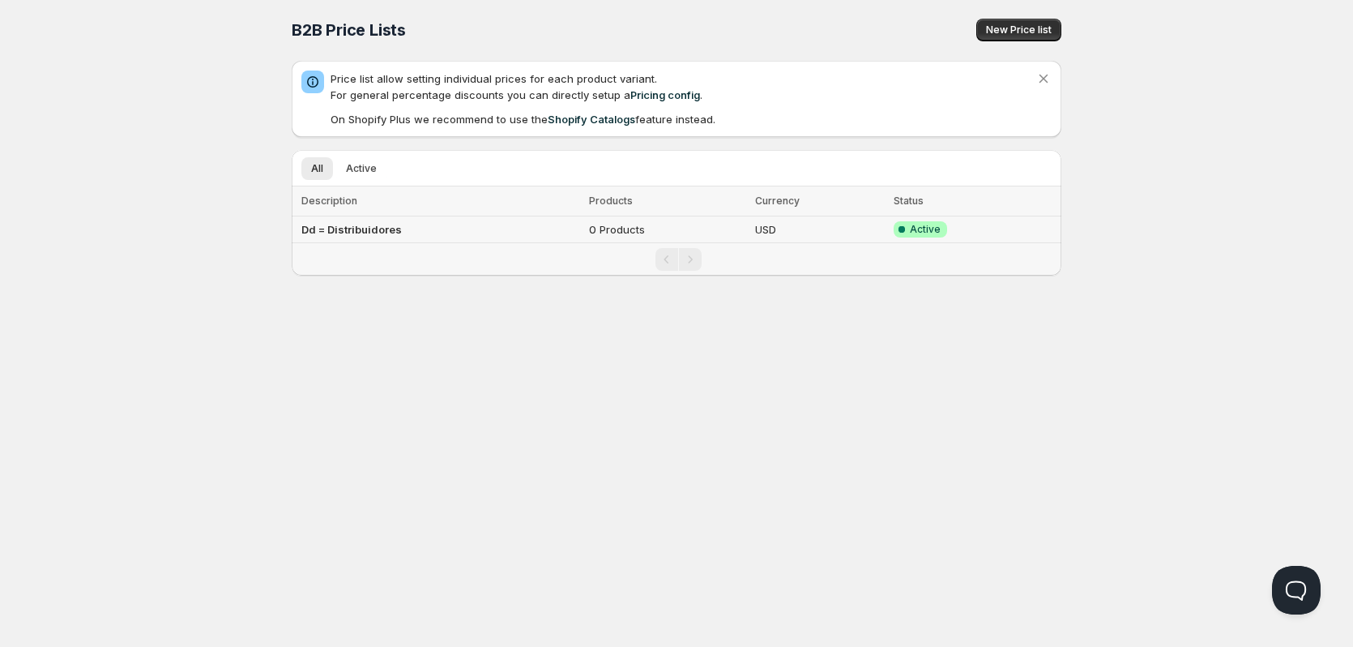
click at [389, 241] on td "Dd = Distribuidores" at bounding box center [438, 229] width 292 height 27
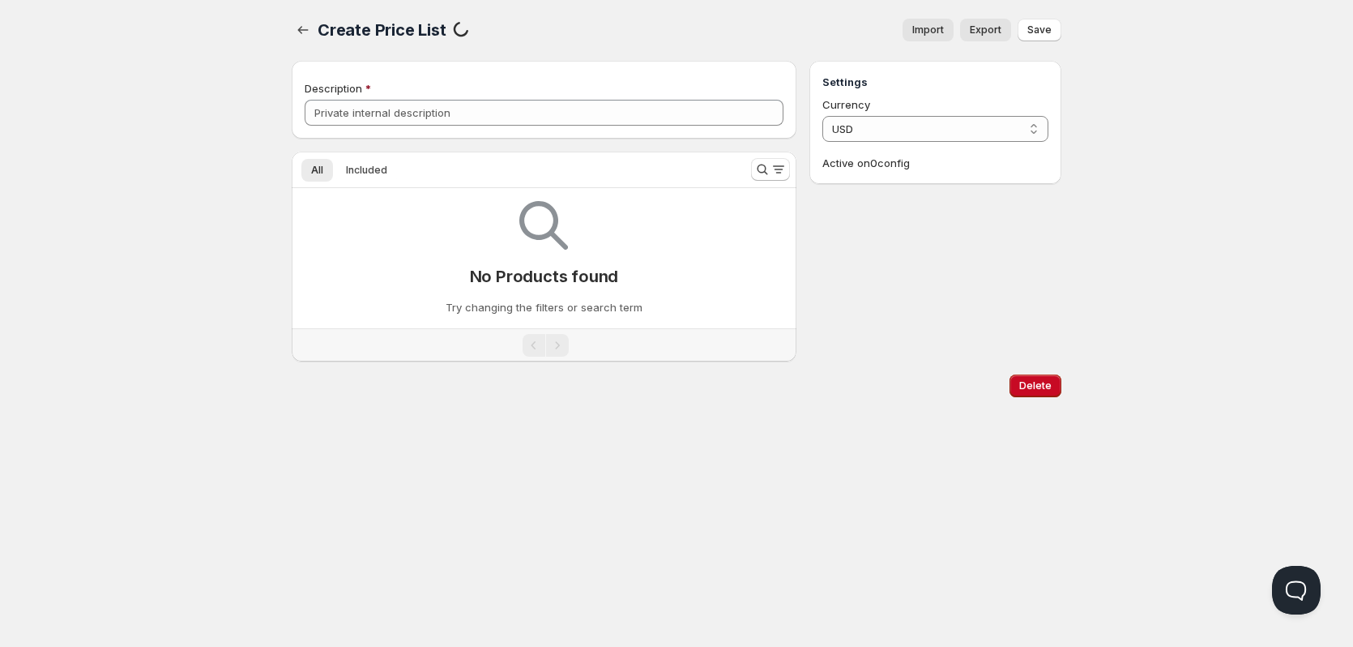
type input "Dd = Distribuidores"
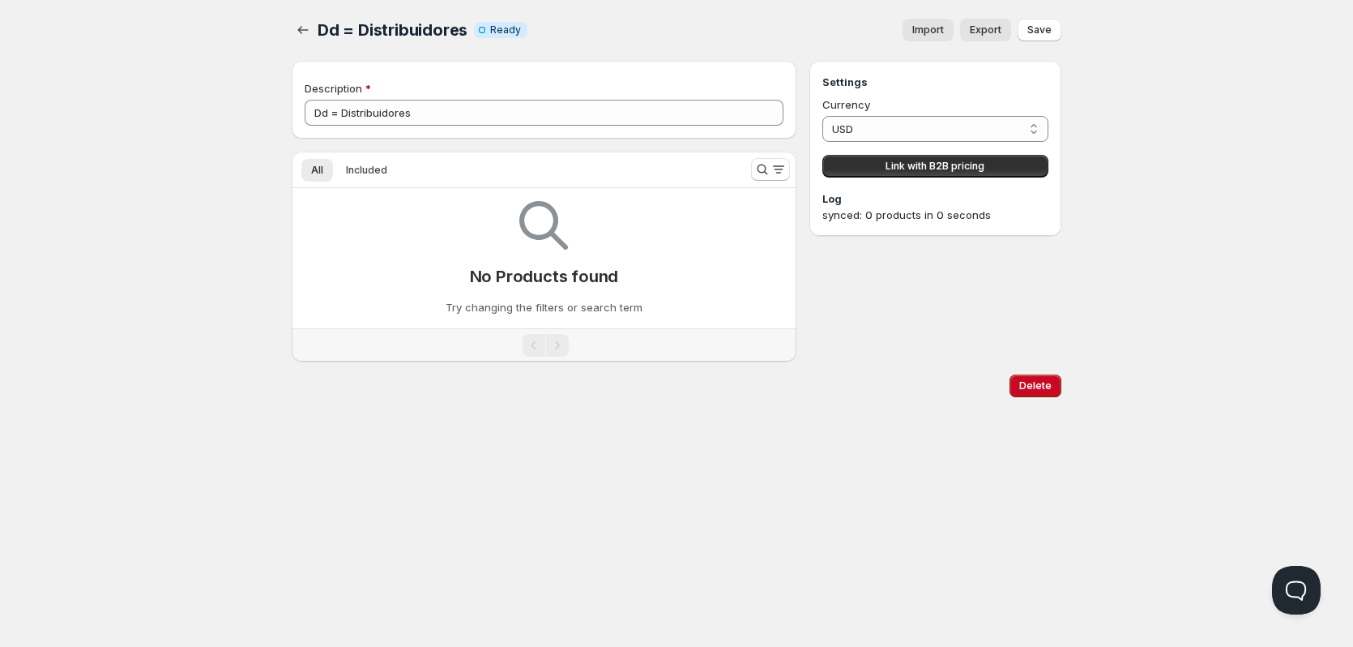
click at [926, 24] on span "Import" at bounding box center [928, 29] width 32 height 13
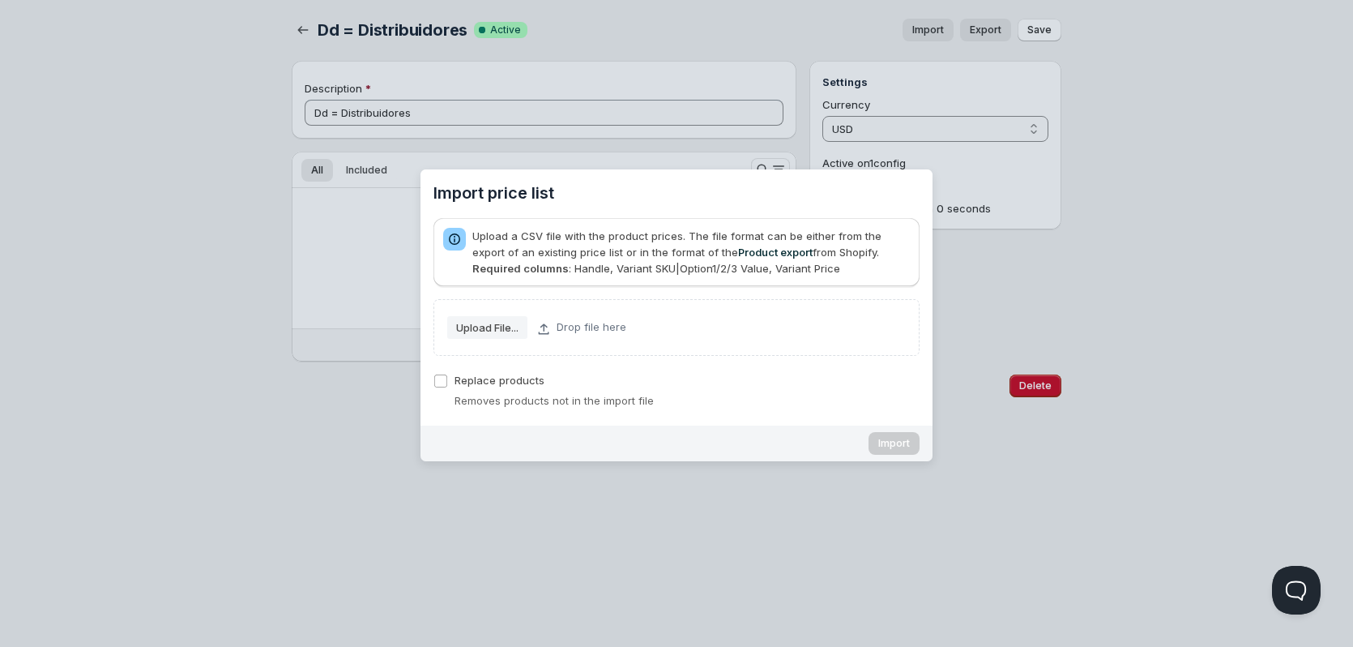
click at [738, 253] on link "Product export" at bounding box center [775, 251] width 75 height 13
click at [476, 336] on span "Upload File..." at bounding box center [487, 327] width 62 height 21
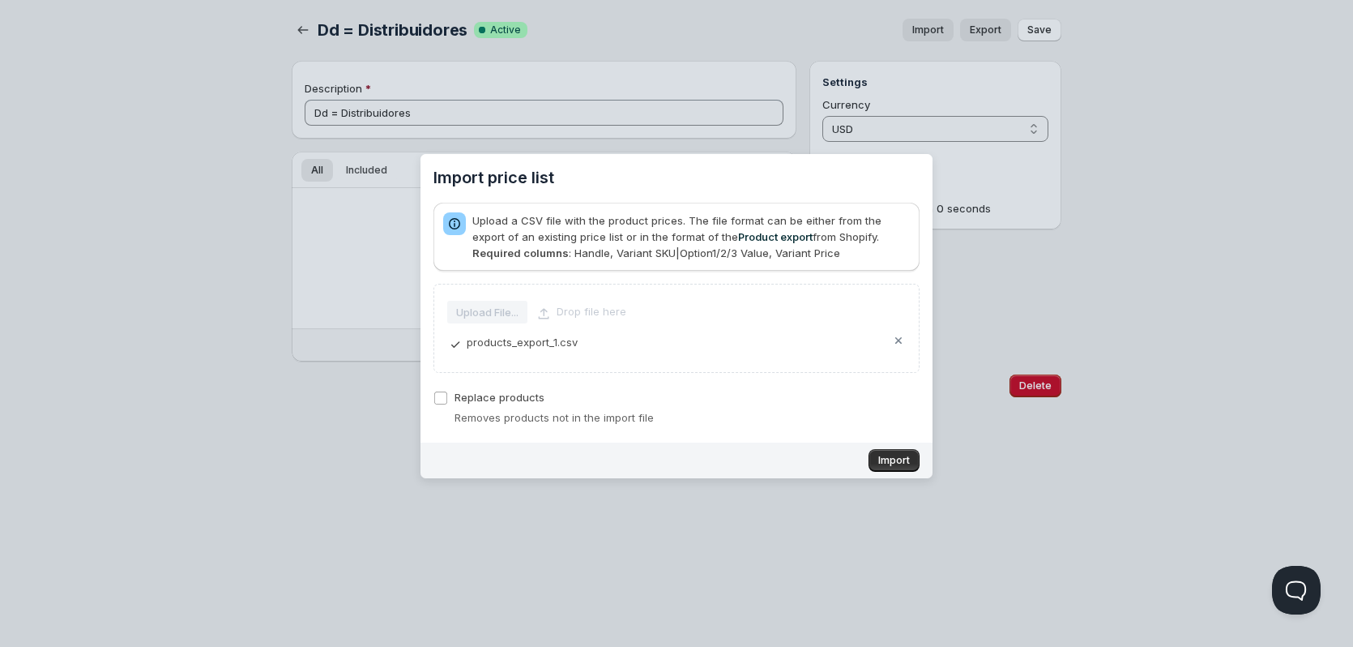
click at [880, 463] on span "Import" at bounding box center [894, 460] width 32 height 13
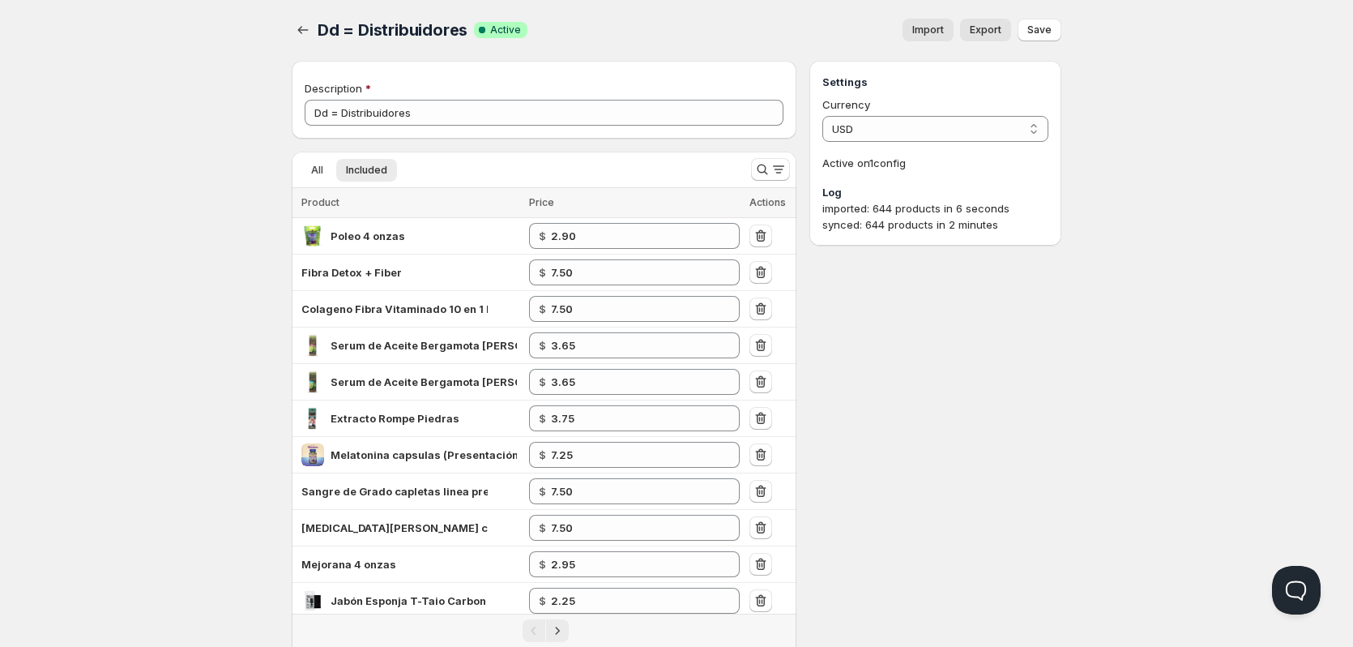
drag, startPoint x: 309, startPoint y: 15, endPoint x: 64, endPoint y: 309, distance: 383.2
click at [64, 309] on div "Home Pricing Price lists Checkout Forms Submissions Settings Features Plans Dd …" at bounding box center [676, 533] width 1353 height 1069
click at [935, 32] on span "Import" at bounding box center [928, 30] width 32 height 13
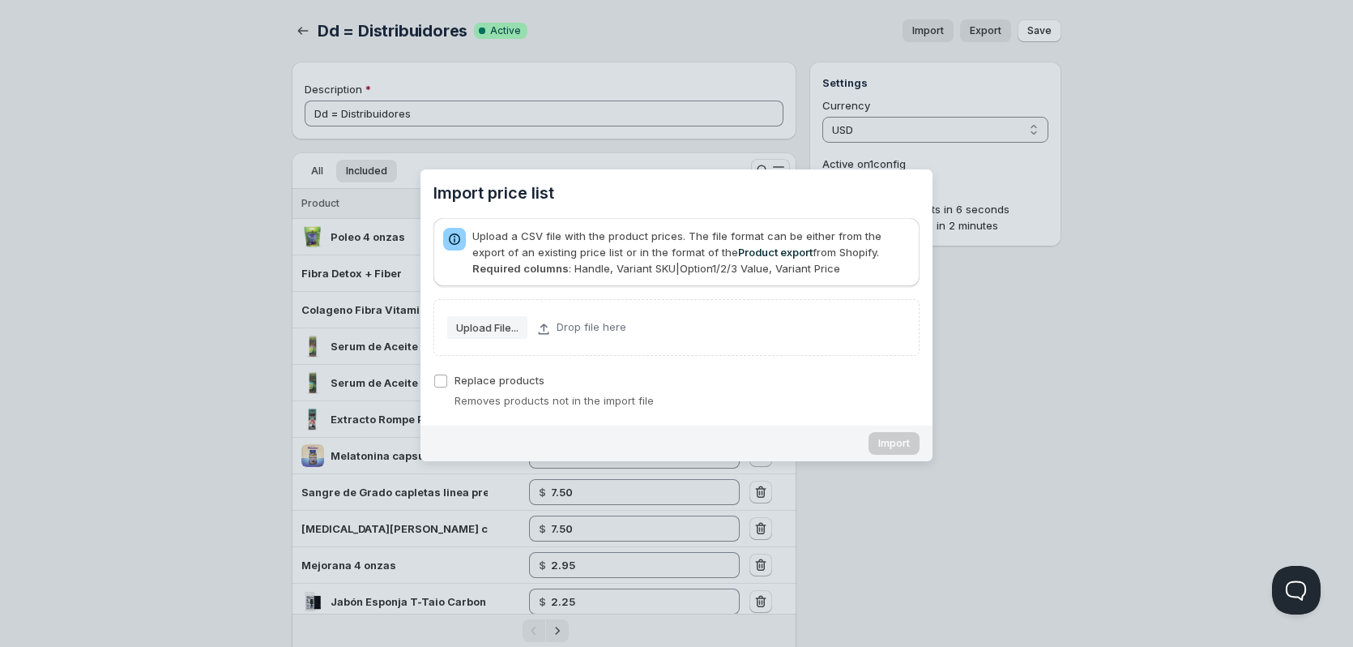
click at [1022, 369] on div "Import price list" at bounding box center [676, 323] width 1353 height 647
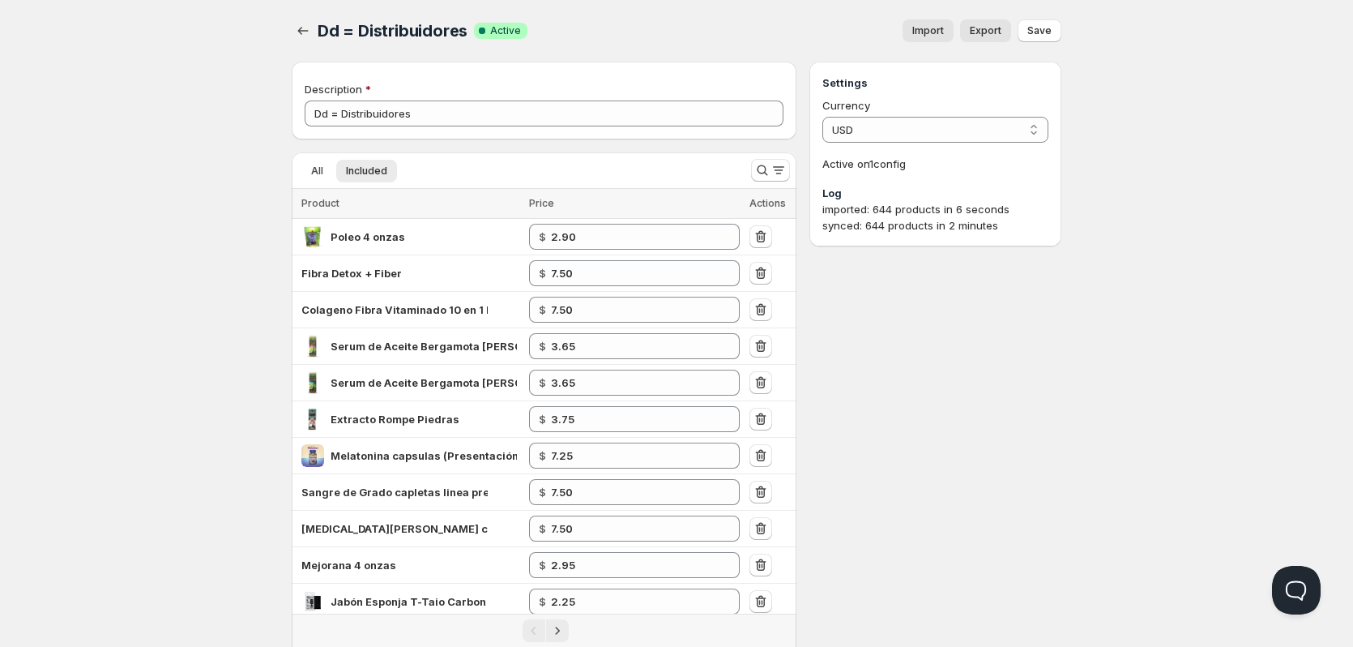
click at [631, 156] on div "All Included More views All Included More views" at bounding box center [515, 170] width 446 height 36
click at [762, 168] on icon "Search and filter results" at bounding box center [762, 170] width 16 height 16
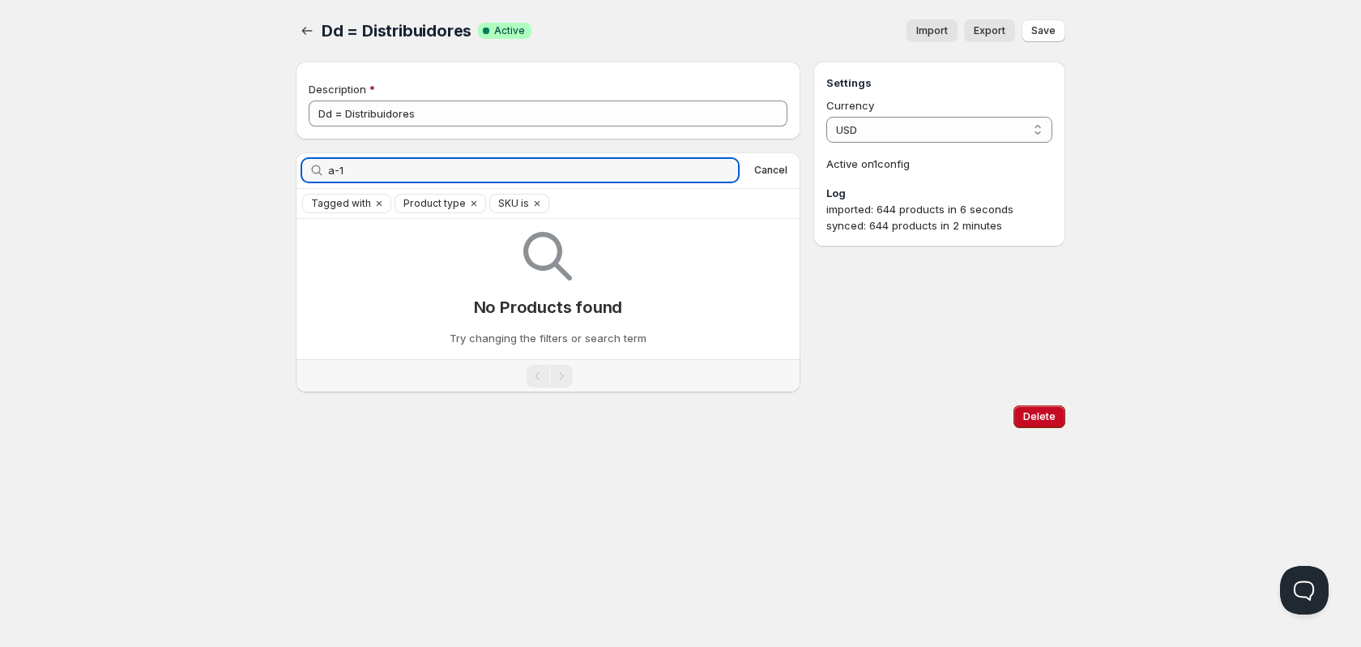
type input "a-1"
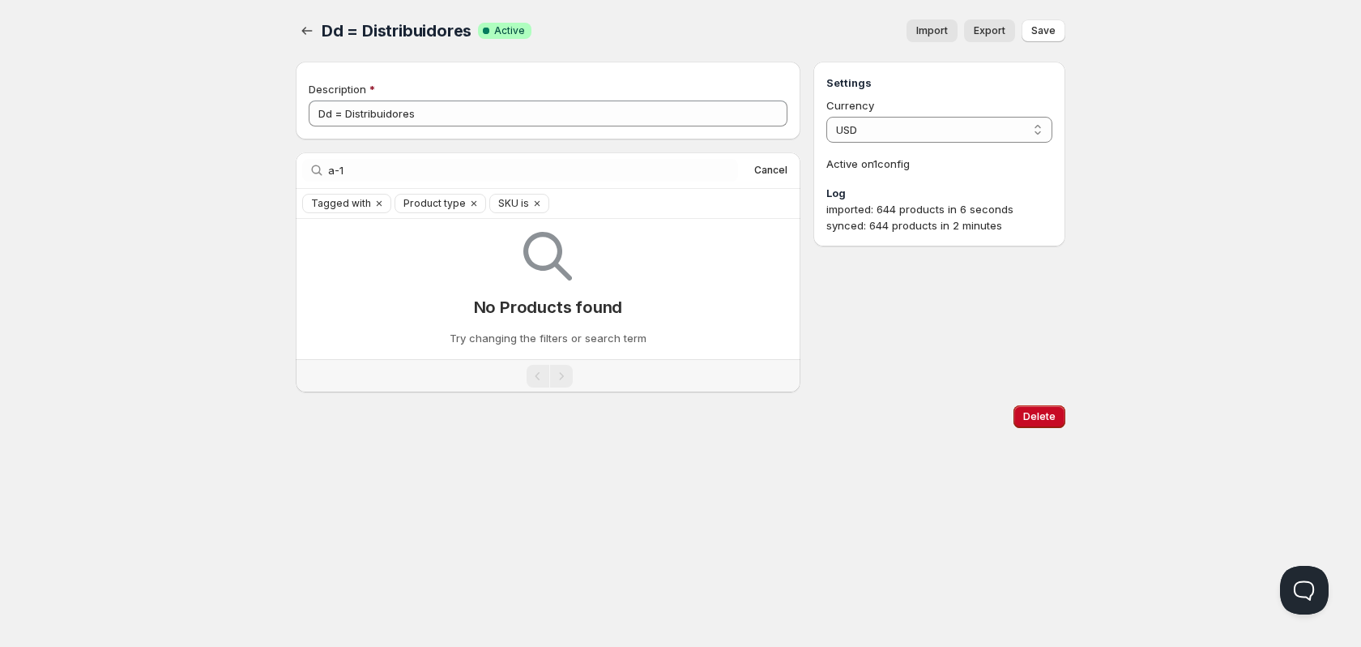
click at [182, 216] on div "Home Pricing Price lists Forms Submissions Settings Features Plans Dd = Distrib…" at bounding box center [680, 323] width 1361 height 647
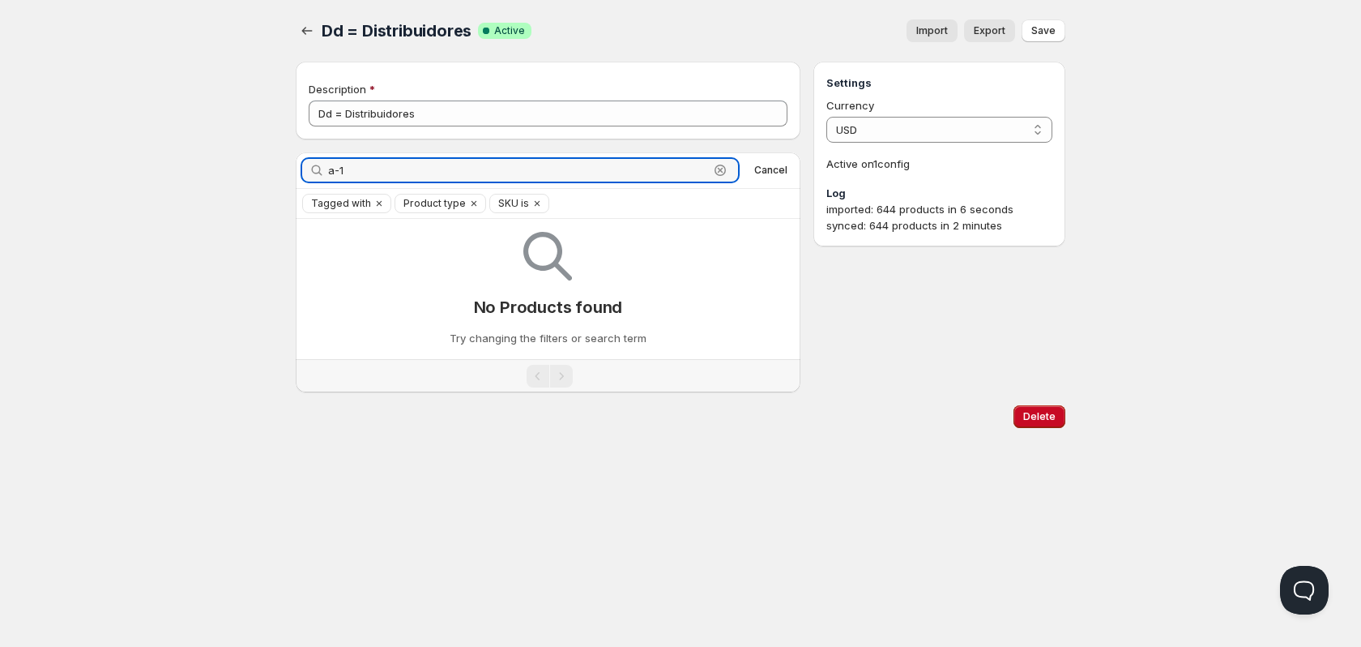
click at [455, 179] on input "a-1" at bounding box center [518, 170] width 381 height 23
click at [533, 202] on icon "Clear" at bounding box center [537, 203] width 13 height 13
click at [393, 160] on input "a-1" at bounding box center [518, 170] width 381 height 23
click at [717, 177] on icon "button" at bounding box center [720, 170] width 16 height 16
click at [720, 169] on icon "button" at bounding box center [720, 170] width 16 height 16
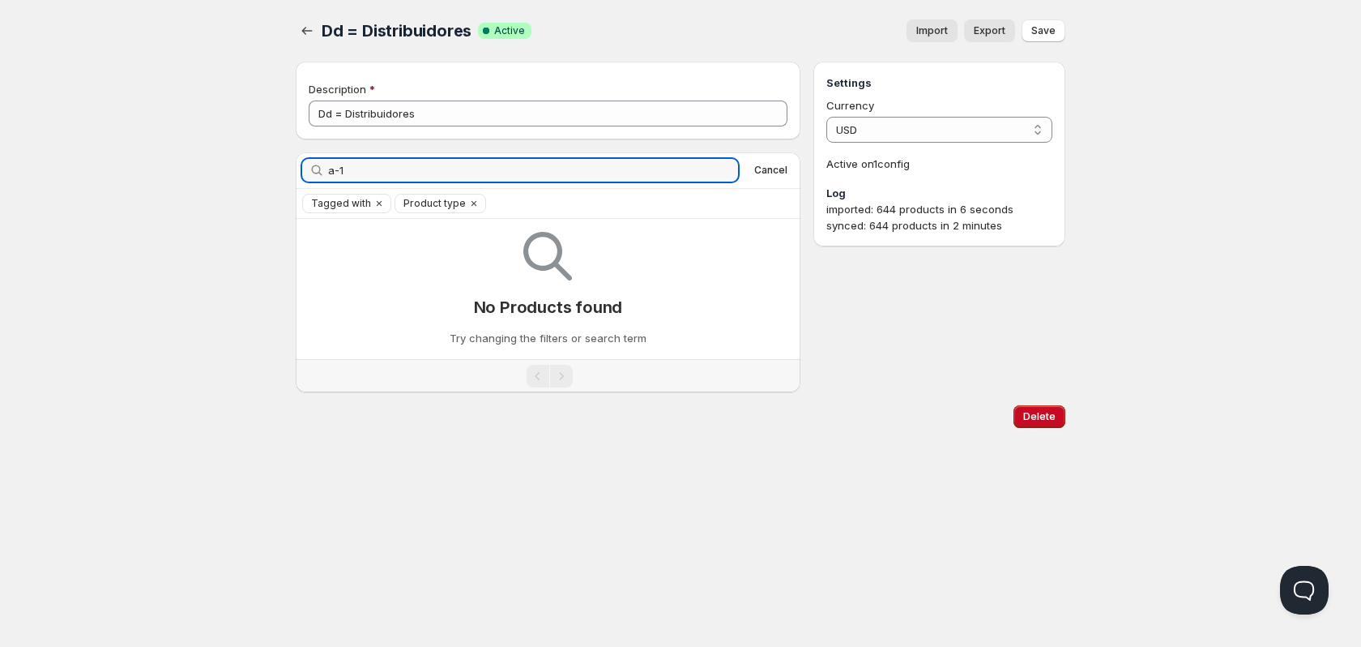
click at [258, 207] on div "Home Pricing Price lists Forms Submissions Settings Features Plans Dd = Distrib…" at bounding box center [680, 323] width 1361 height 647
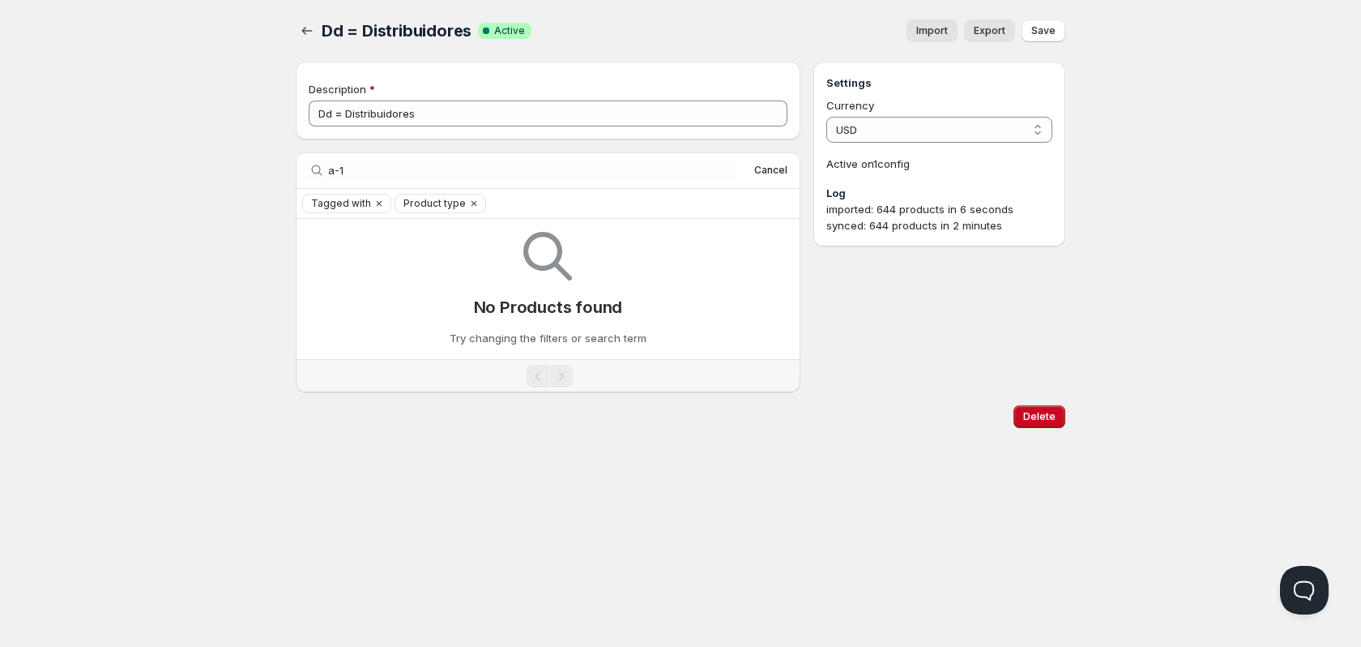
click at [778, 165] on span "Cancel" at bounding box center [770, 170] width 33 height 13
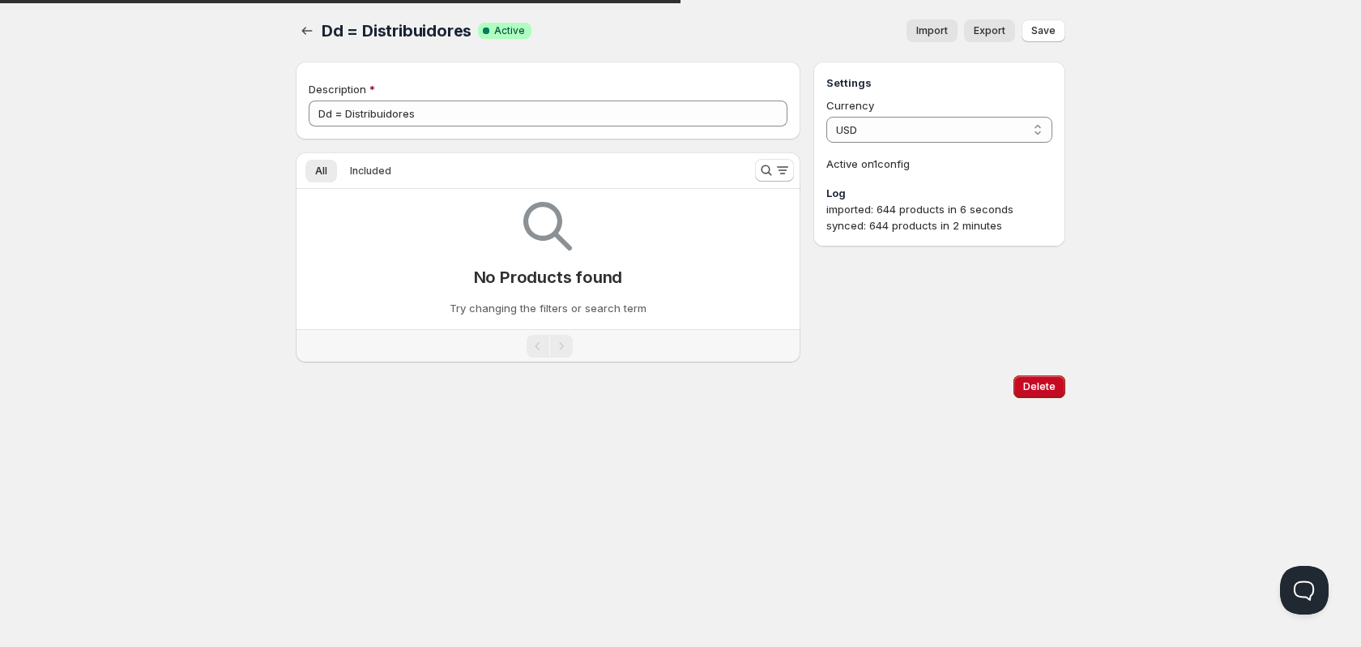
click at [200, 245] on div "Home Pricing Price lists Forms Submissions Settings Features Plans Dd = Distrib…" at bounding box center [680, 323] width 1361 height 647
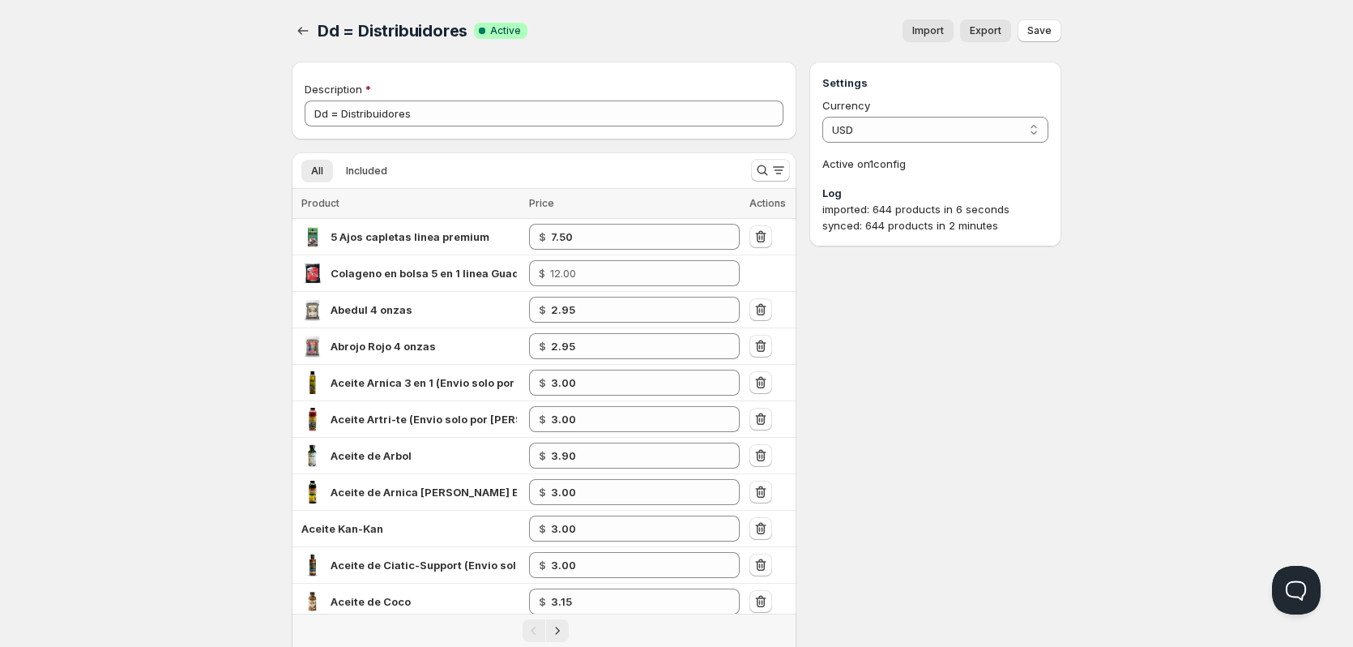
click at [316, 176] on span "All" at bounding box center [317, 170] width 12 height 13
click at [760, 171] on icon "Search and filter results" at bounding box center [762, 170] width 16 height 16
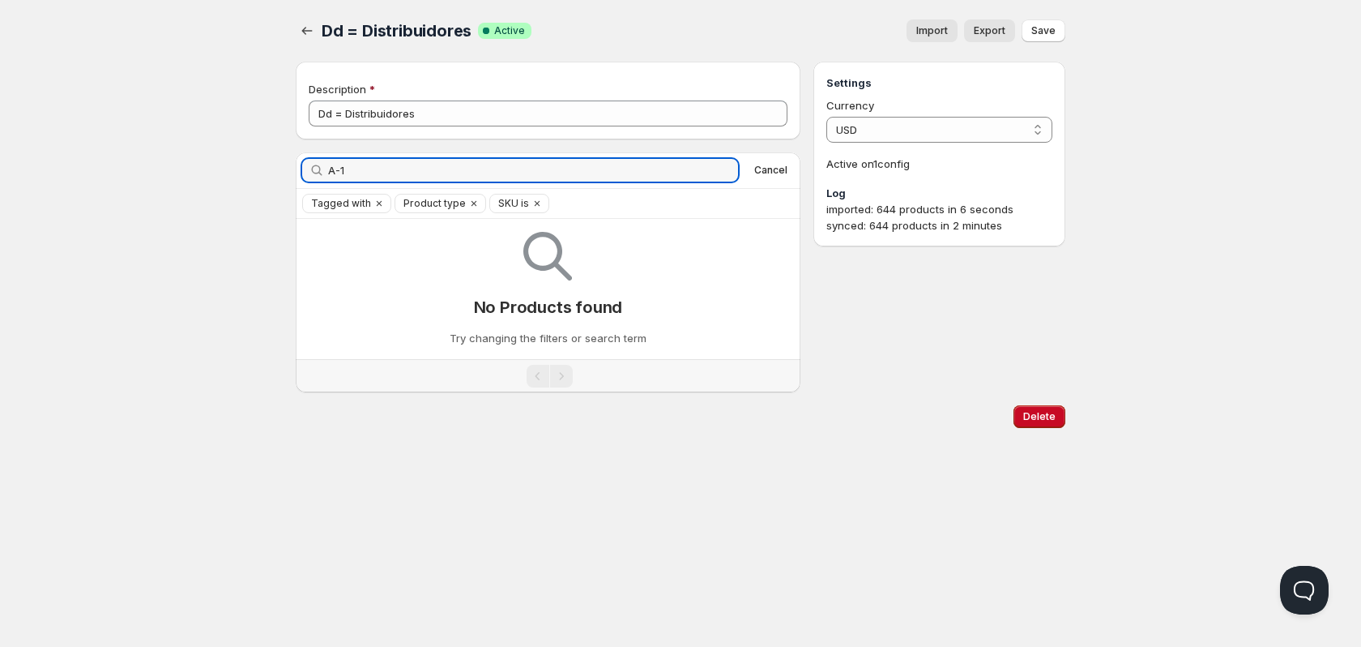
type input "A-1"
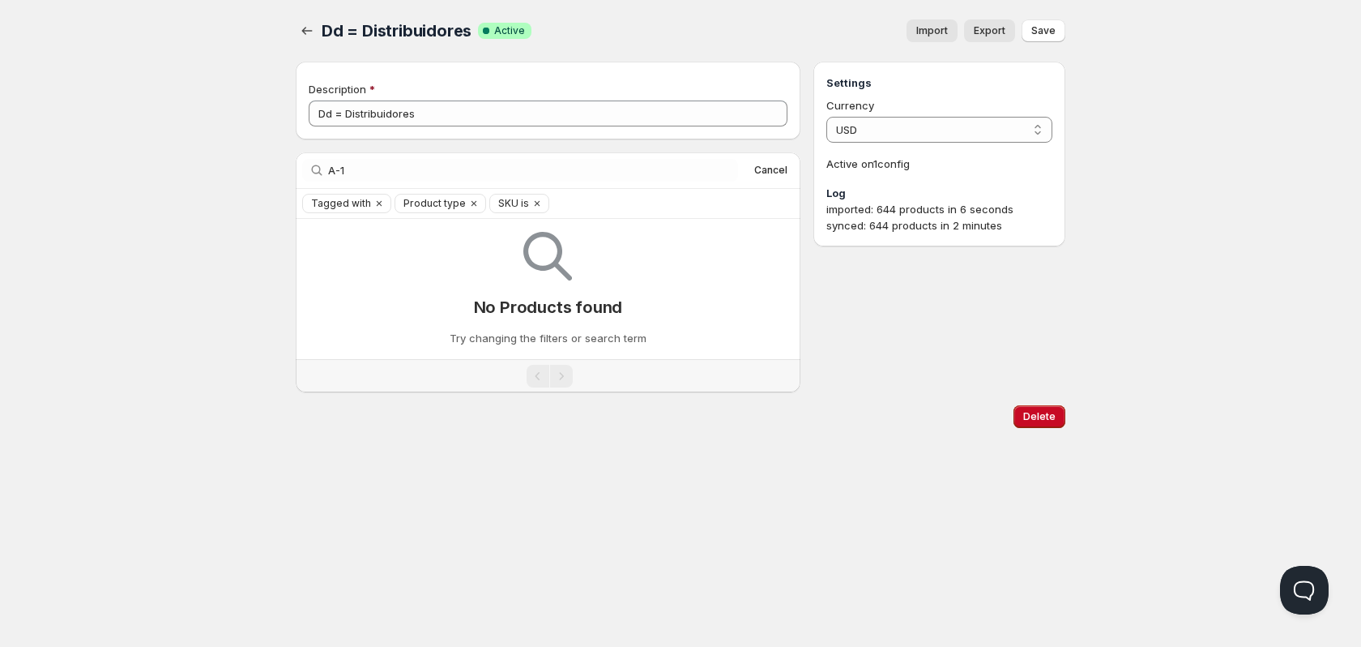
click at [213, 194] on div "Home Pricing Price lists Forms Submissions Settings Features Plans Dd = Distrib…" at bounding box center [680, 323] width 1361 height 647
click at [54, 247] on div "Home Pricing Price lists Forms Submissions Settings Features Plans Dd = Distrib…" at bounding box center [680, 323] width 1361 height 647
click at [434, 182] on div "Search by title A-1 Clear Cancel" at bounding box center [548, 170] width 505 height 36
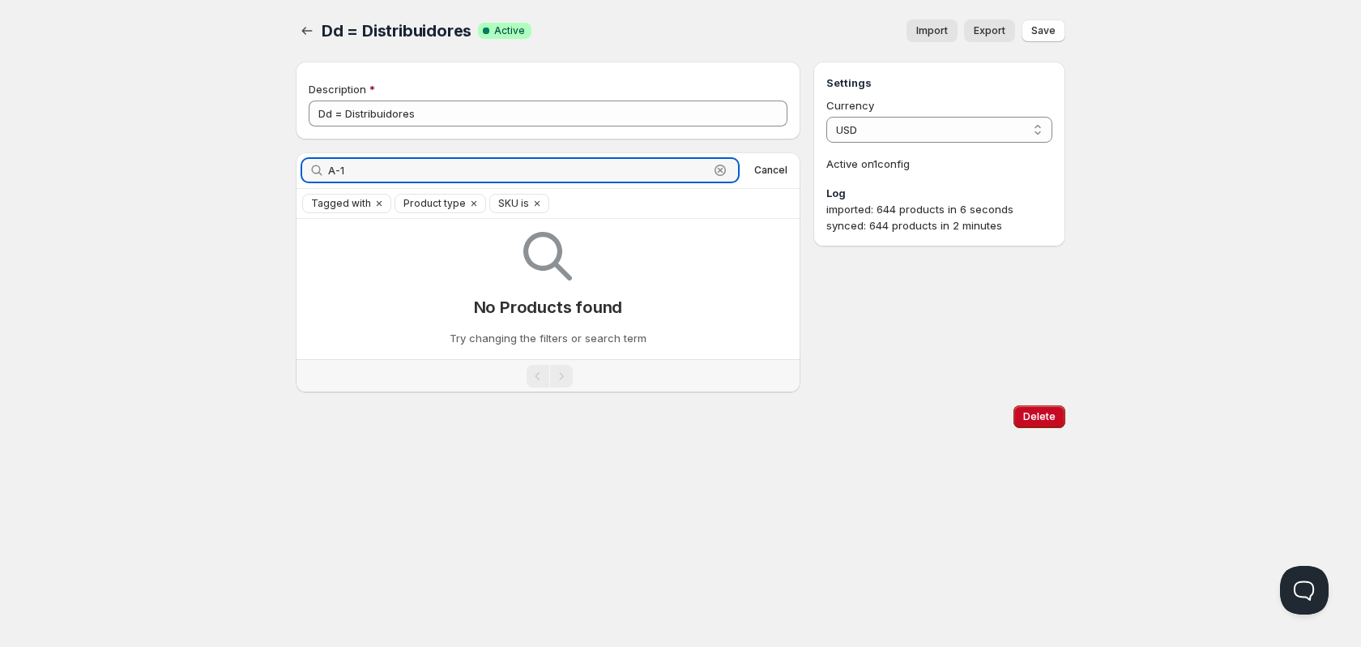
click at [425, 173] on input "A-1" at bounding box center [518, 170] width 381 height 23
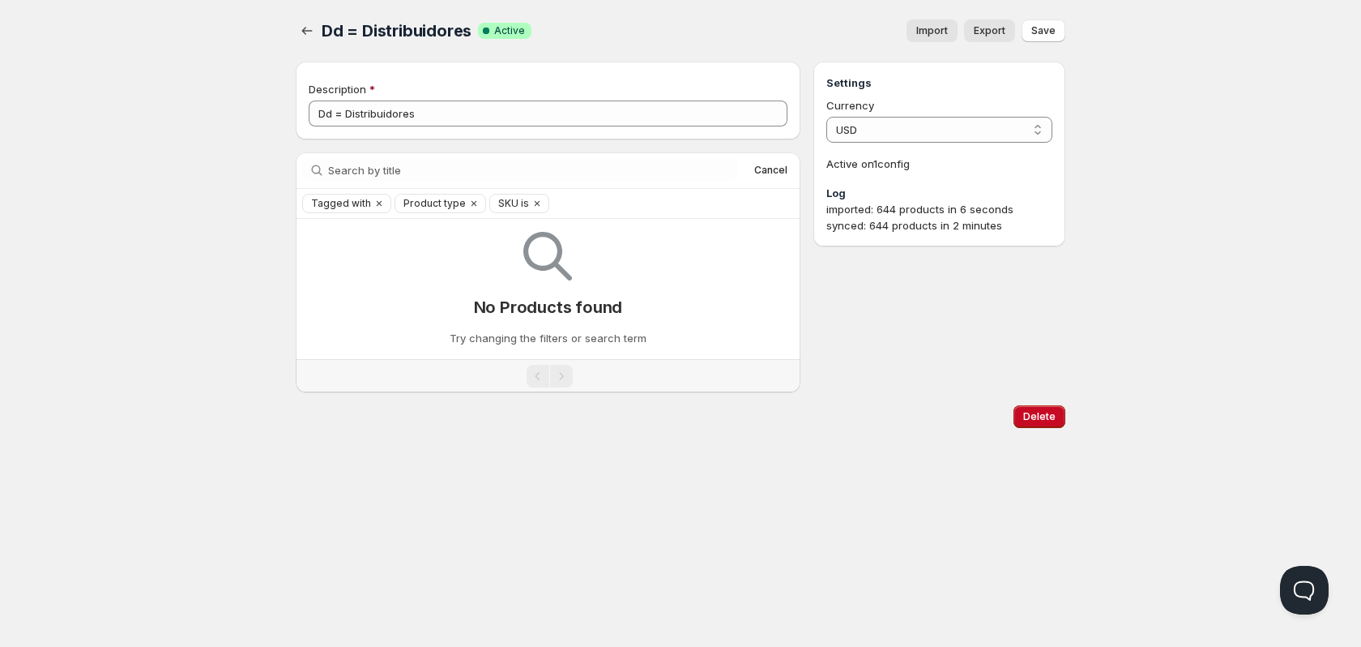
drag, startPoint x: 472, startPoint y: 497, endPoint x: 461, endPoint y: 525, distance: 30.2
click at [465, 527] on div "Home Pricing Price lists Forms Submissions Settings Features Plans Dd = Distrib…" at bounding box center [680, 323] width 1361 height 647
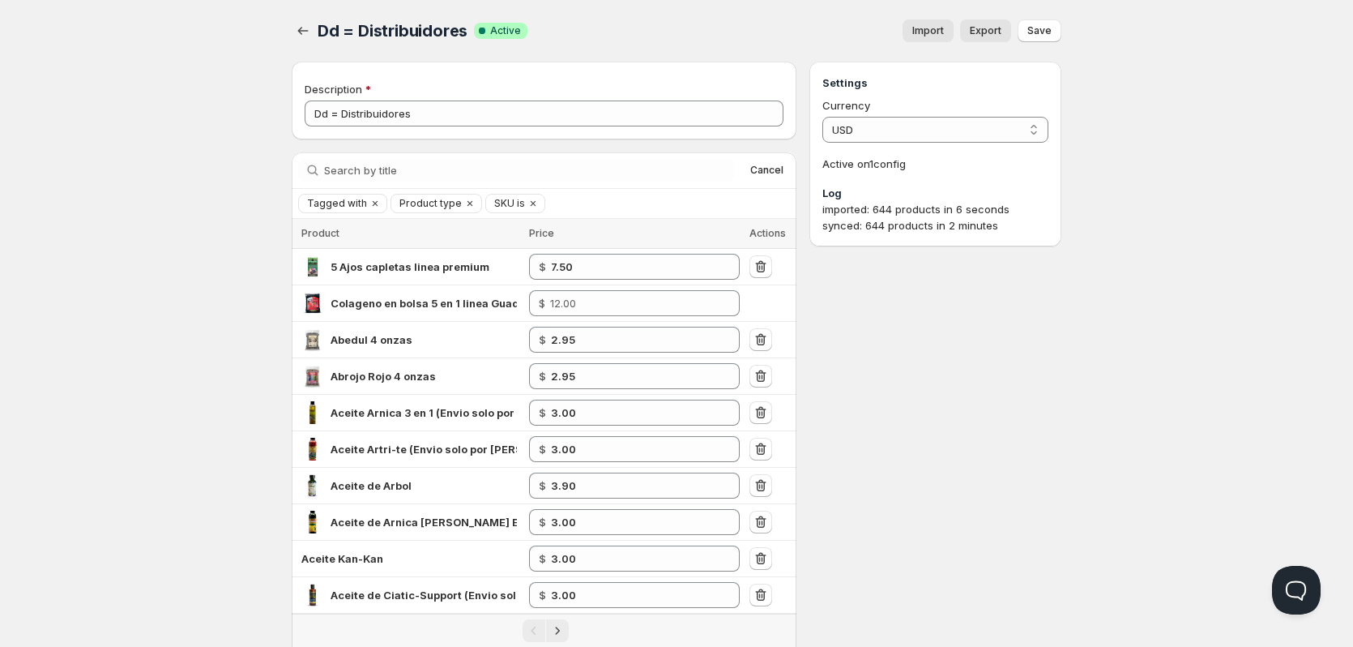
click at [527, 194] on button "Clear" at bounding box center [533, 203] width 16 height 18
click at [937, 35] on span "Import" at bounding box center [928, 30] width 32 height 13
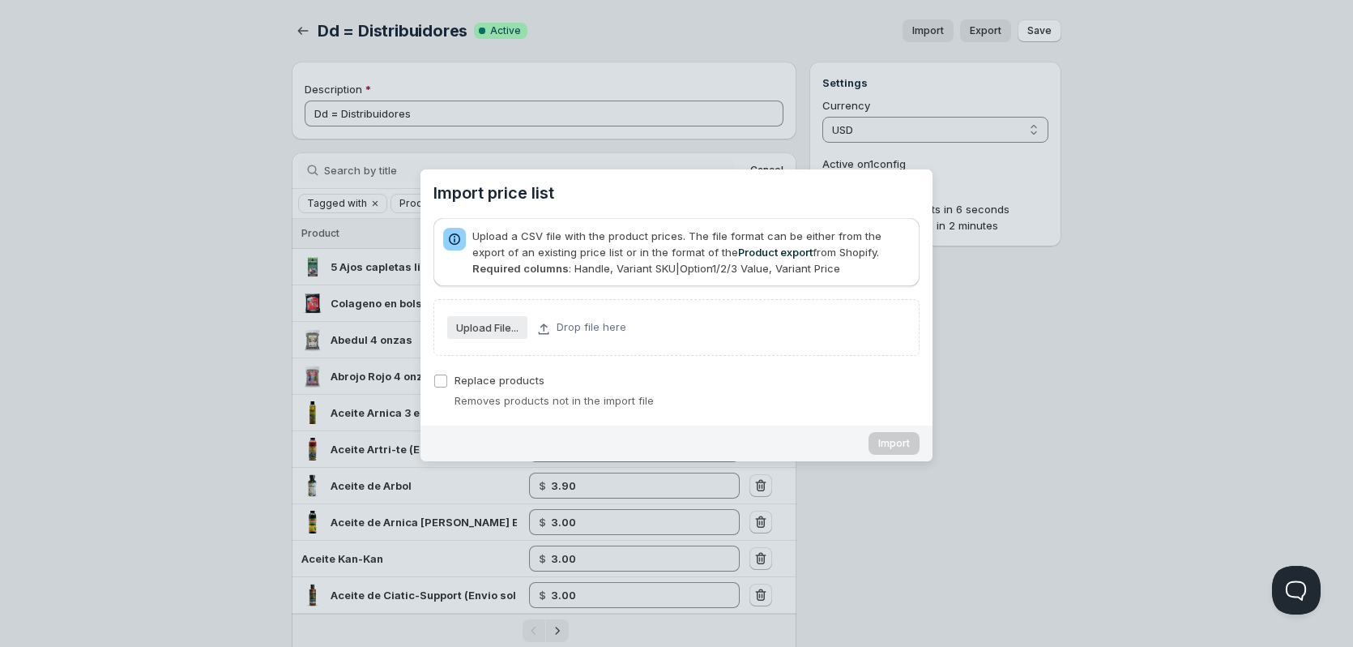
click at [0, 0] on slot "Upload File..." at bounding box center [0, 0] width 0 height 0
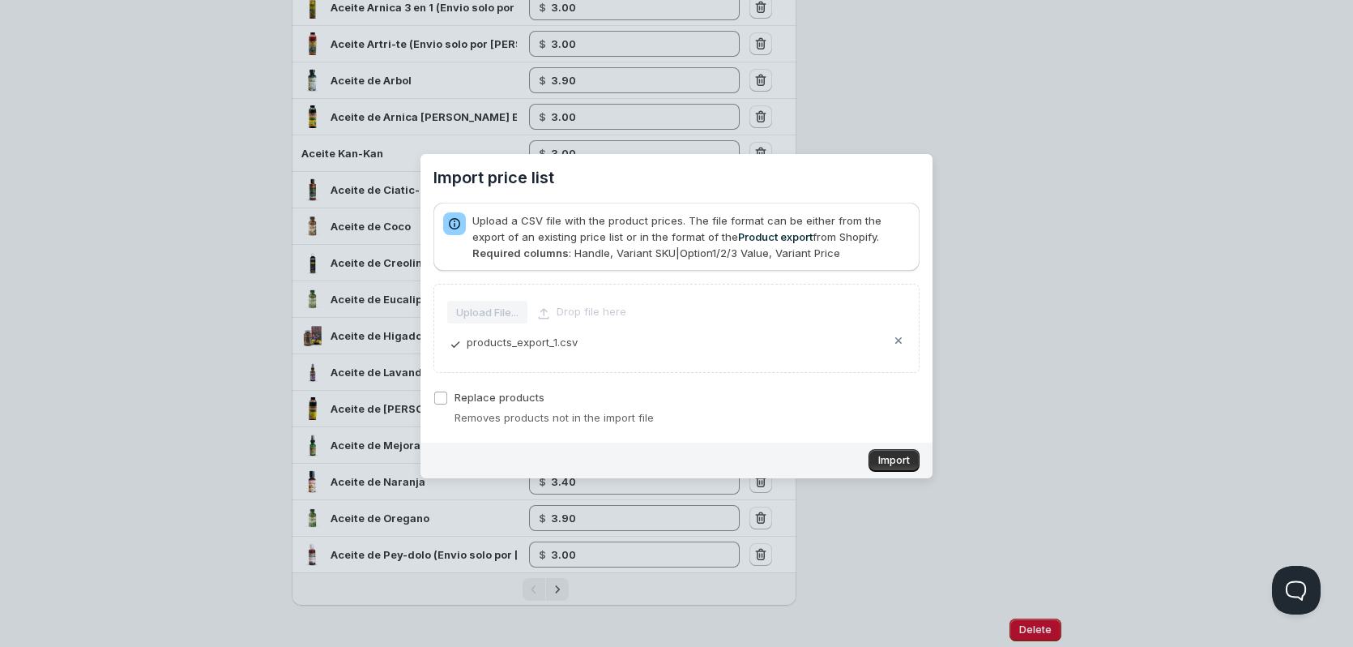
click at [524, 399] on span "Replace products" at bounding box center [500, 397] width 90 height 13
click at [514, 395] on span "Replace products" at bounding box center [500, 397] width 90 height 13
click at [447, 395] on input "Replace products" at bounding box center [440, 397] width 13 height 13
checkbox input "true"
click at [898, 463] on span "Import" at bounding box center [894, 460] width 32 height 13
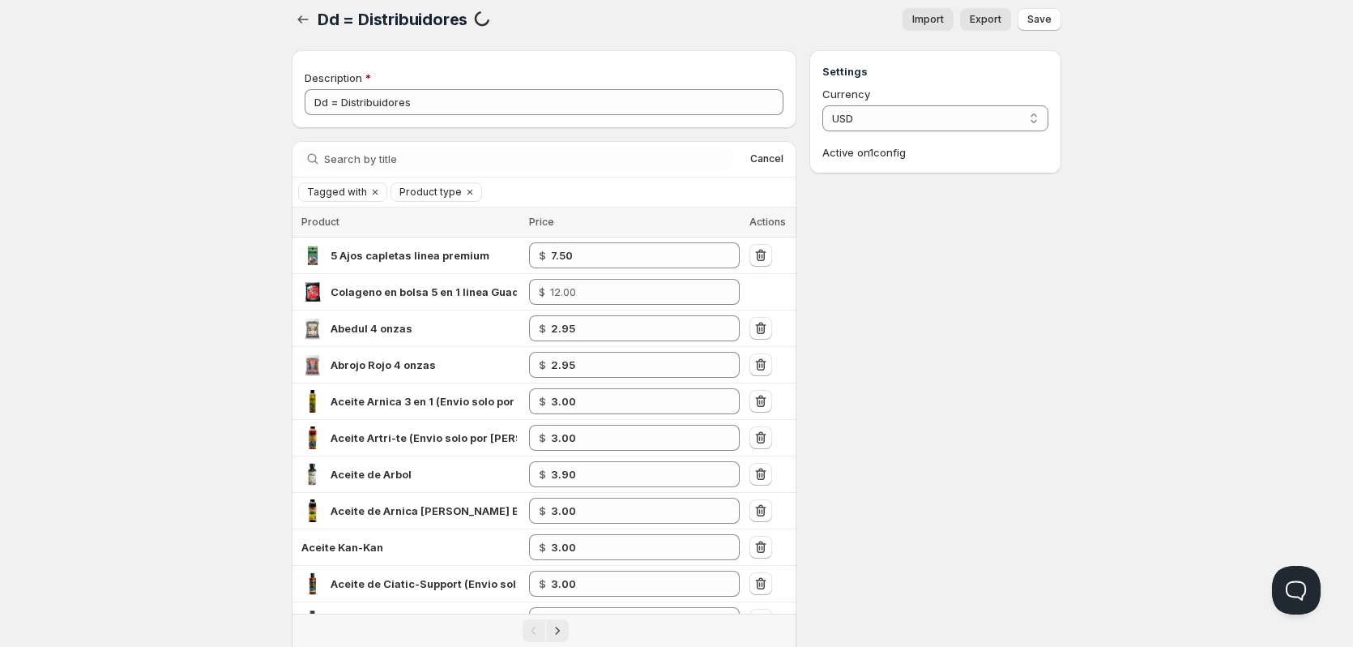
scroll to position [0, 0]
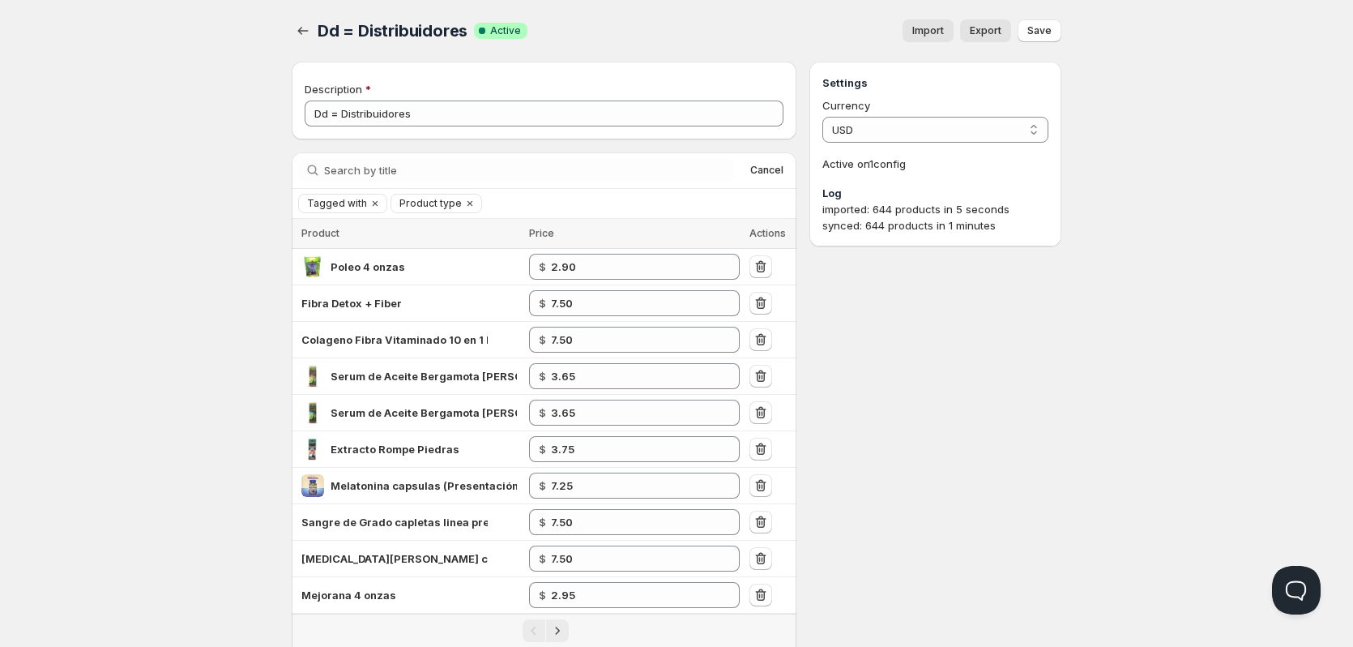
click at [388, 152] on div "Search by title Cancel" at bounding box center [544, 170] width 505 height 36
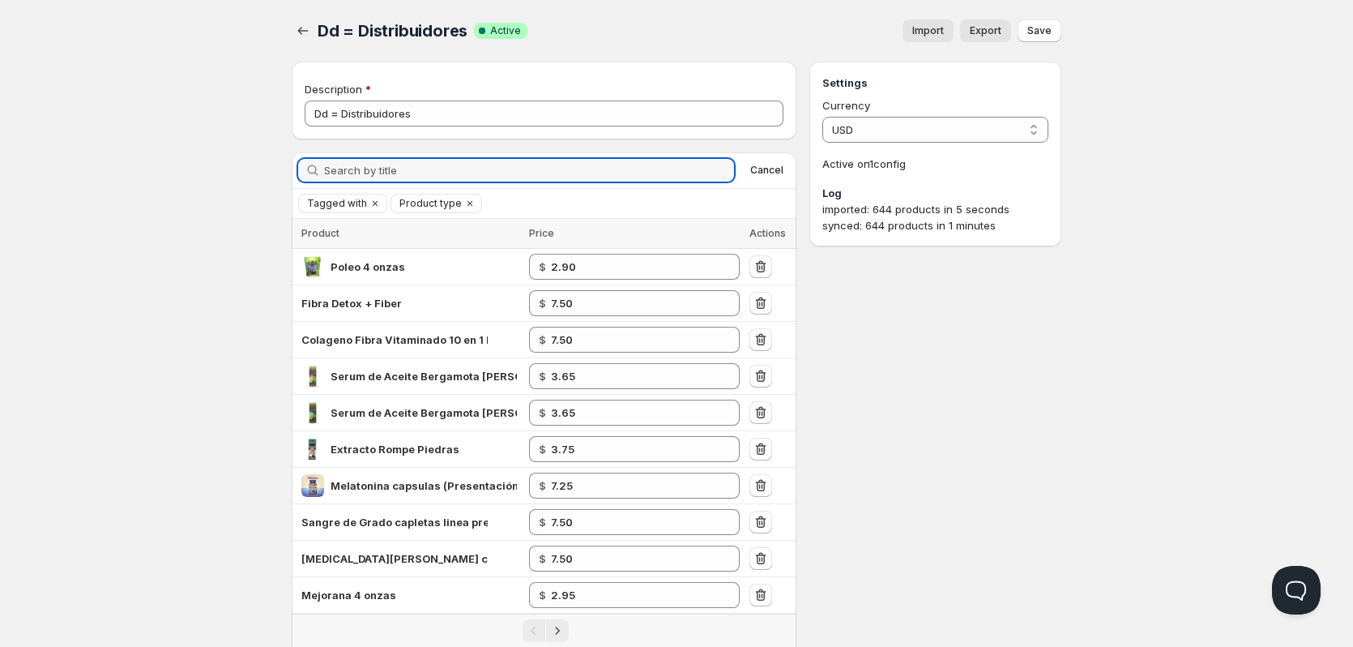
click at [390, 164] on input "Search by title" at bounding box center [529, 170] width 410 height 23
paste input "5-ajos"
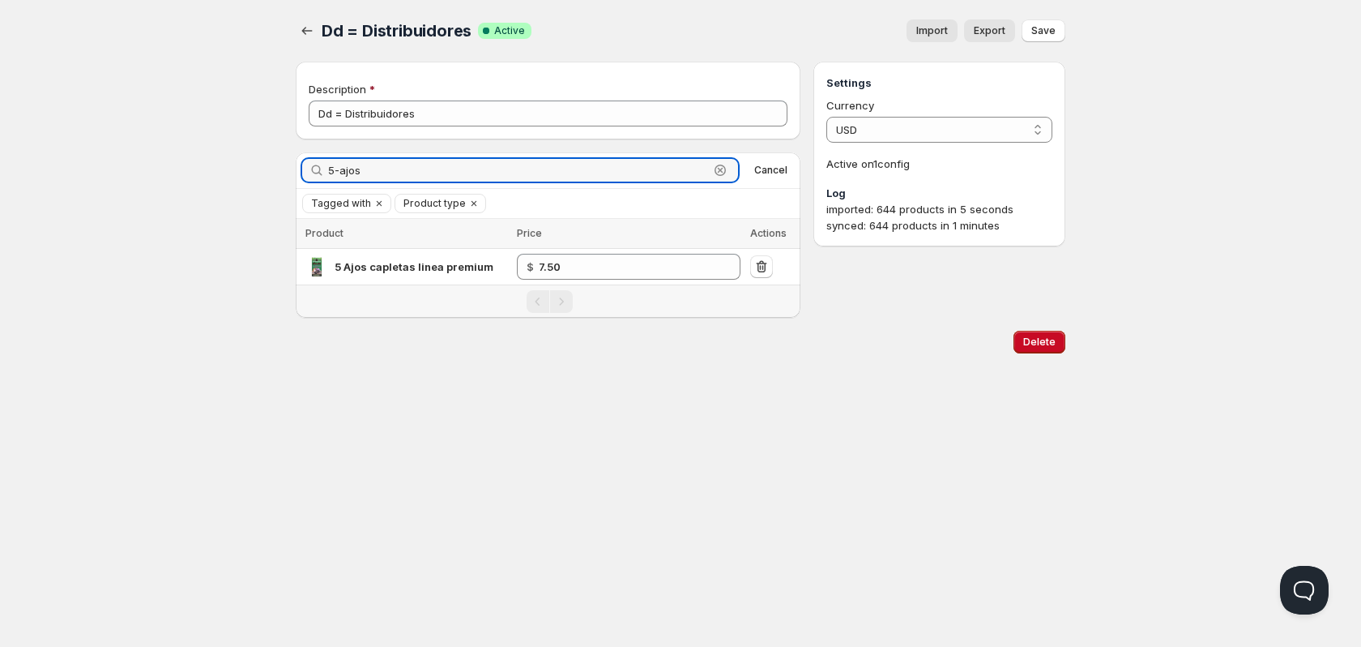
type input "5-ajos"
click at [211, 289] on div "Home Pricing Price lists Forms Submissions Settings Features Plans Dd = Distrib…" at bounding box center [680, 323] width 1361 height 647
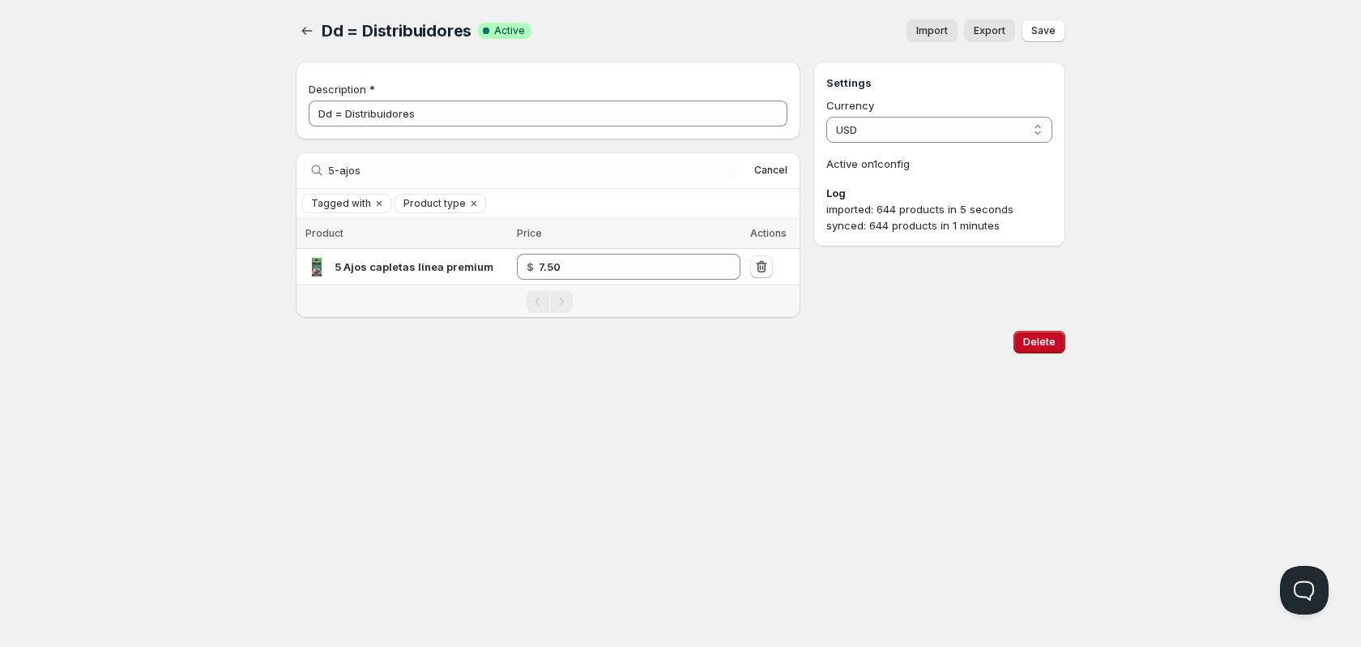
click at [938, 375] on div "Home Pricing Price lists Forms Submissions Settings Features Plans Dd = Distrib…" at bounding box center [680, 323] width 1361 height 647
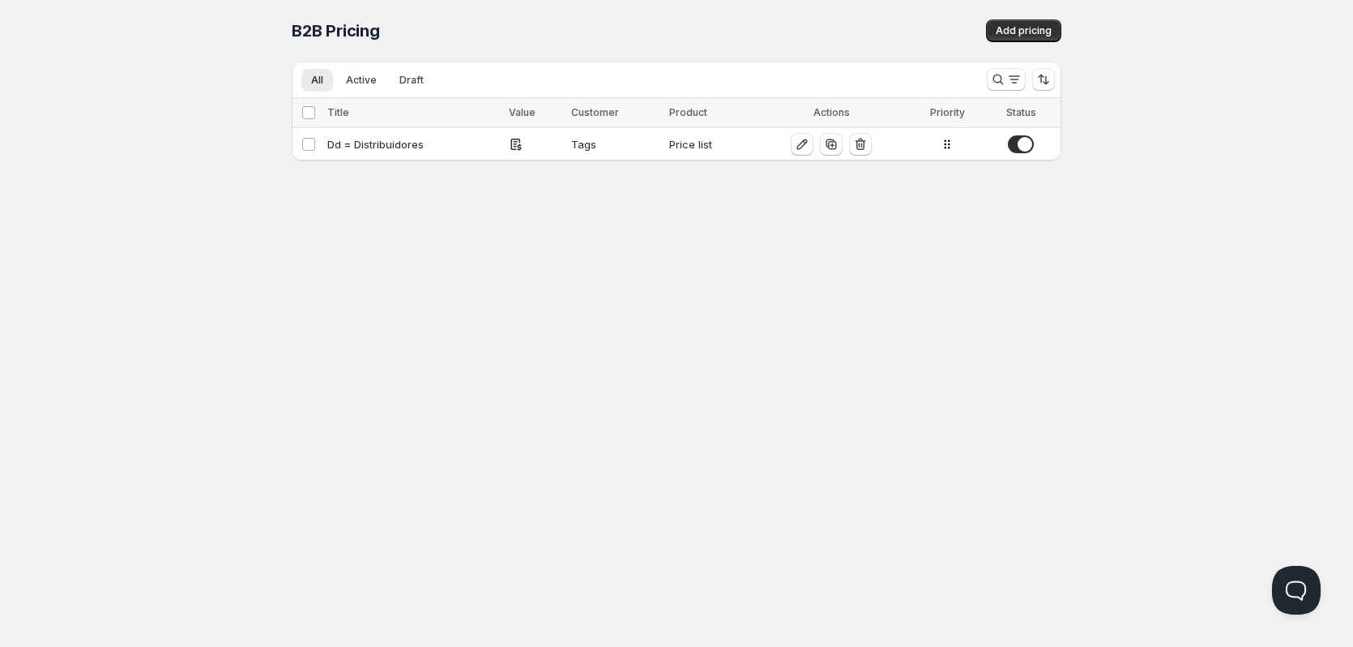
click at [400, 293] on div "Home Pricing Price lists Checkout Forms Submissions Settings Features Plans B2B…" at bounding box center [676, 323] width 1353 height 647
click at [186, 297] on div "Home Pricing Price lists Checkout Forms Submissions Settings Features Plans B2B…" at bounding box center [676, 323] width 1353 height 647
click at [794, 147] on button "button" at bounding box center [802, 144] width 23 height 23
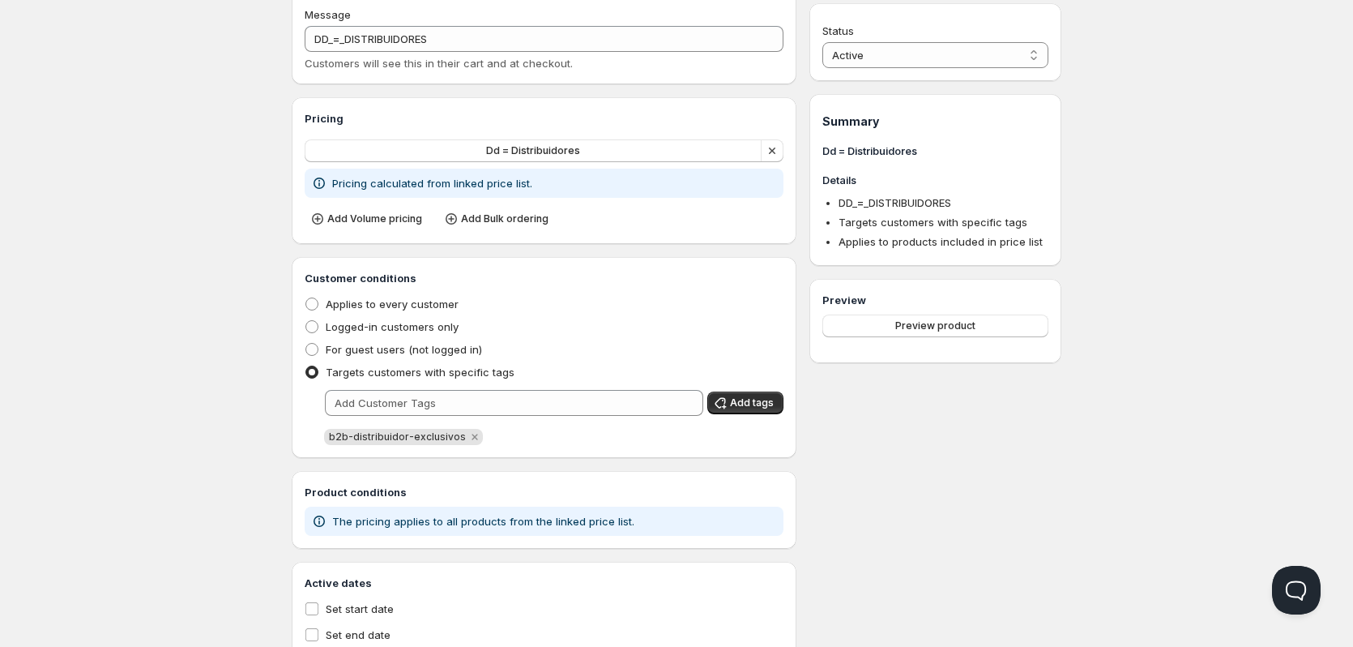
scroll to position [105, 0]
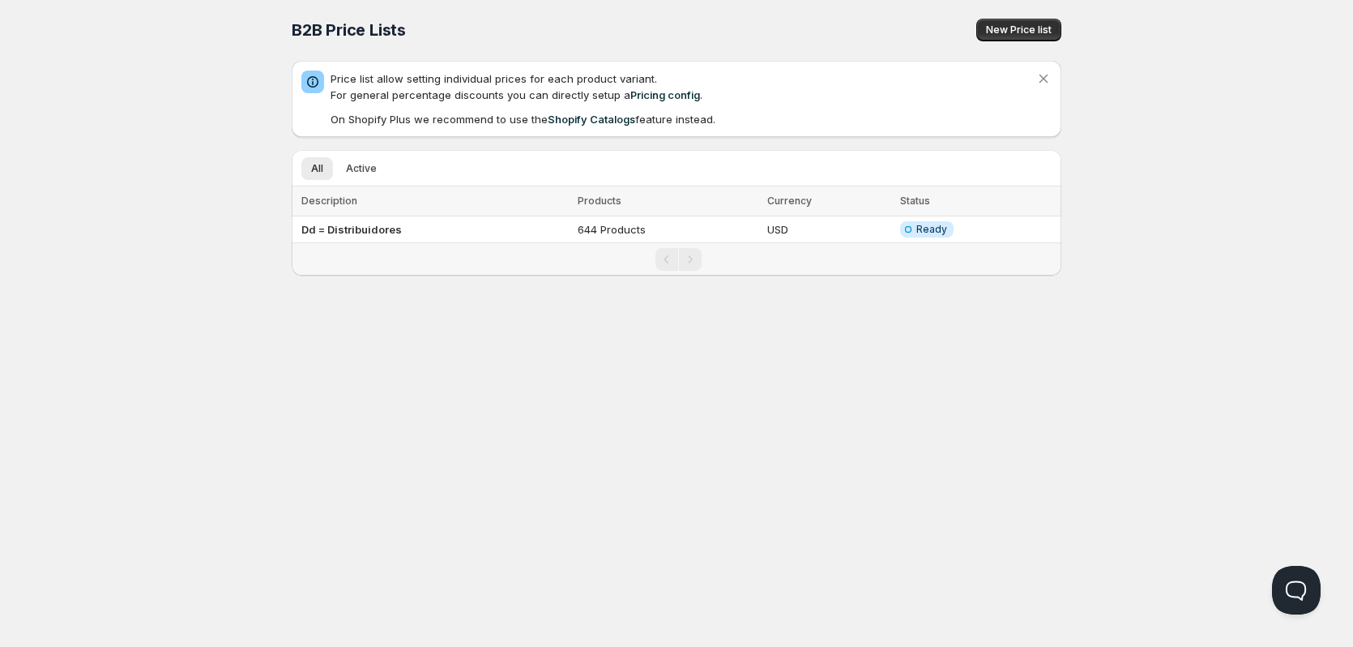
scroll to position [1, 0]
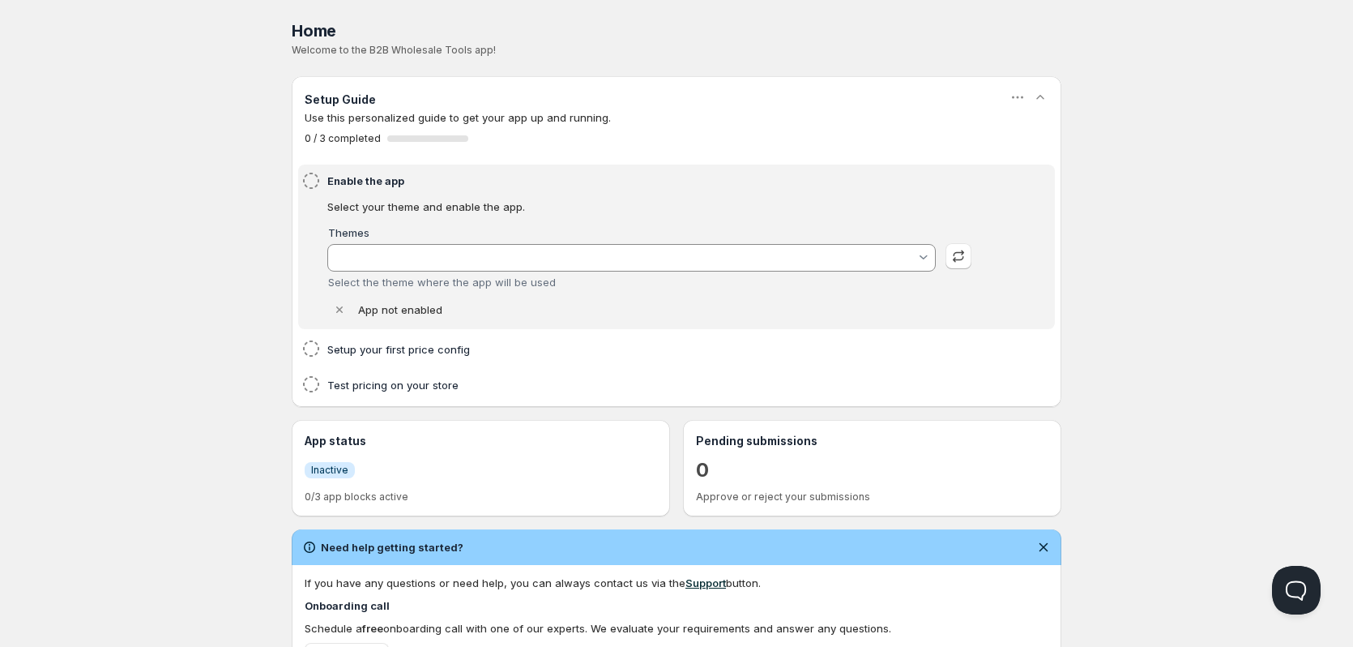
type input "Dawn - (New)"
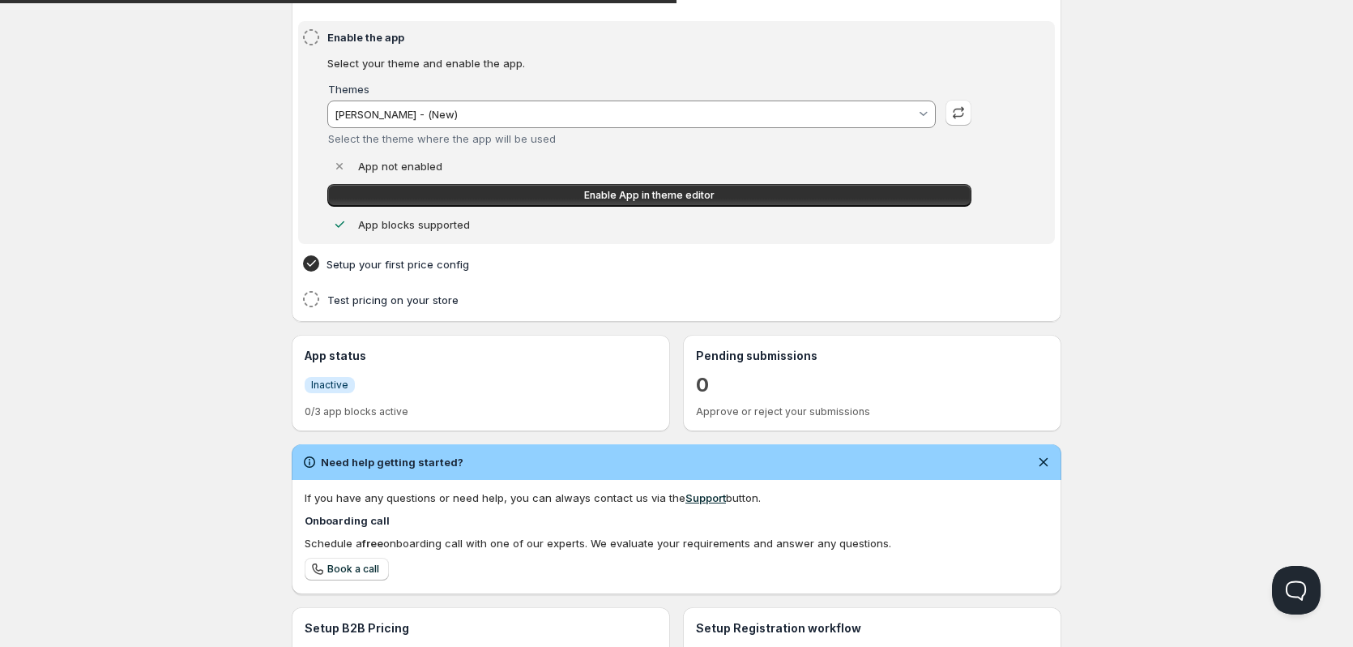
scroll to position [386, 0]
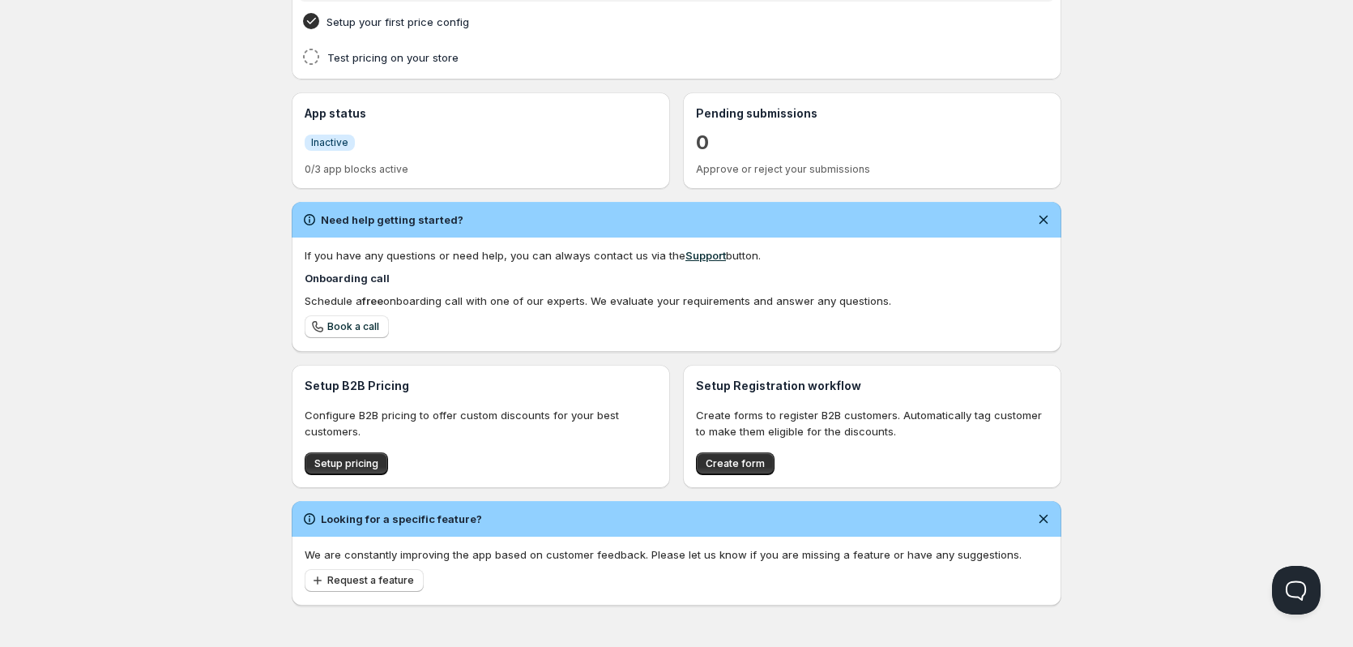
scroll to position [1, 0]
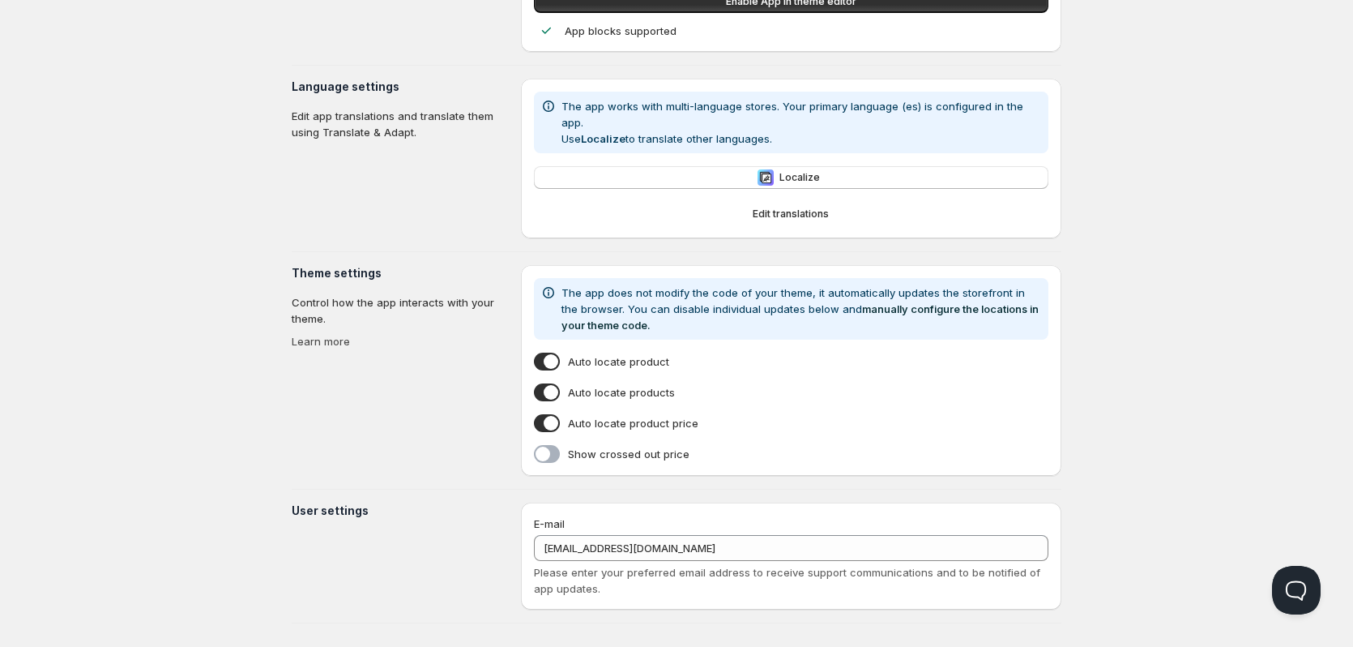
scroll to position [186, 0]
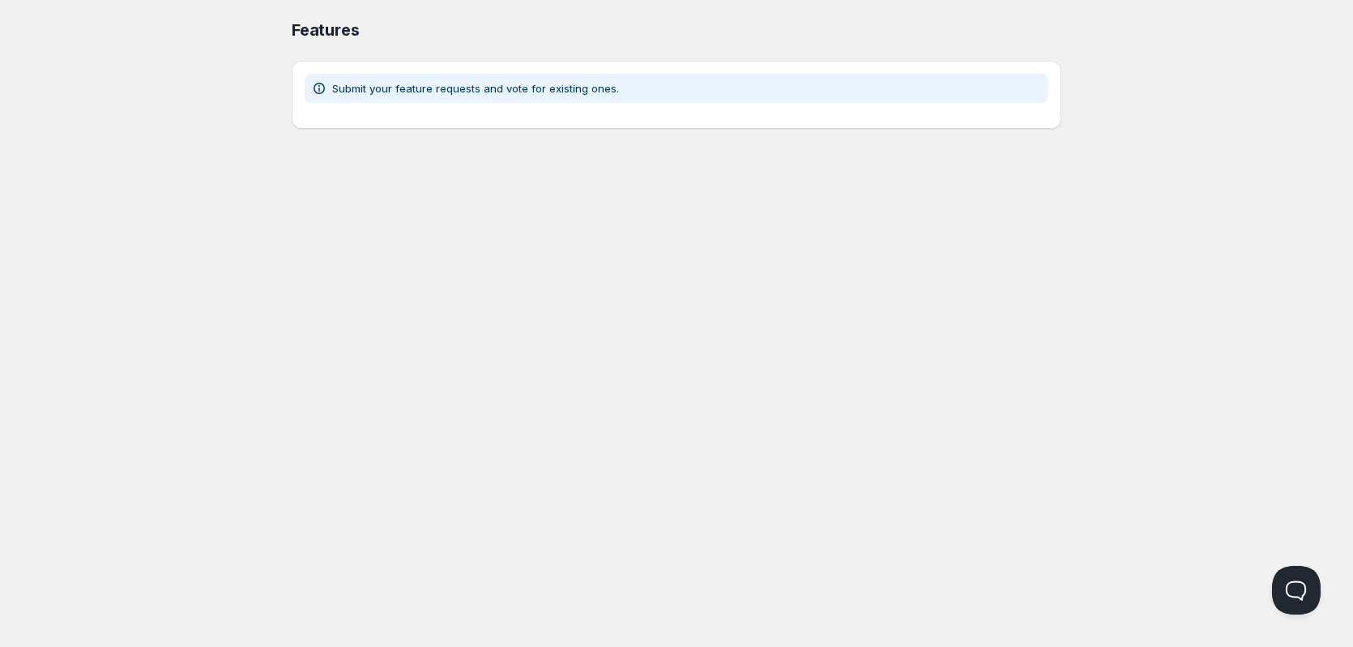
scroll to position [1, 0]
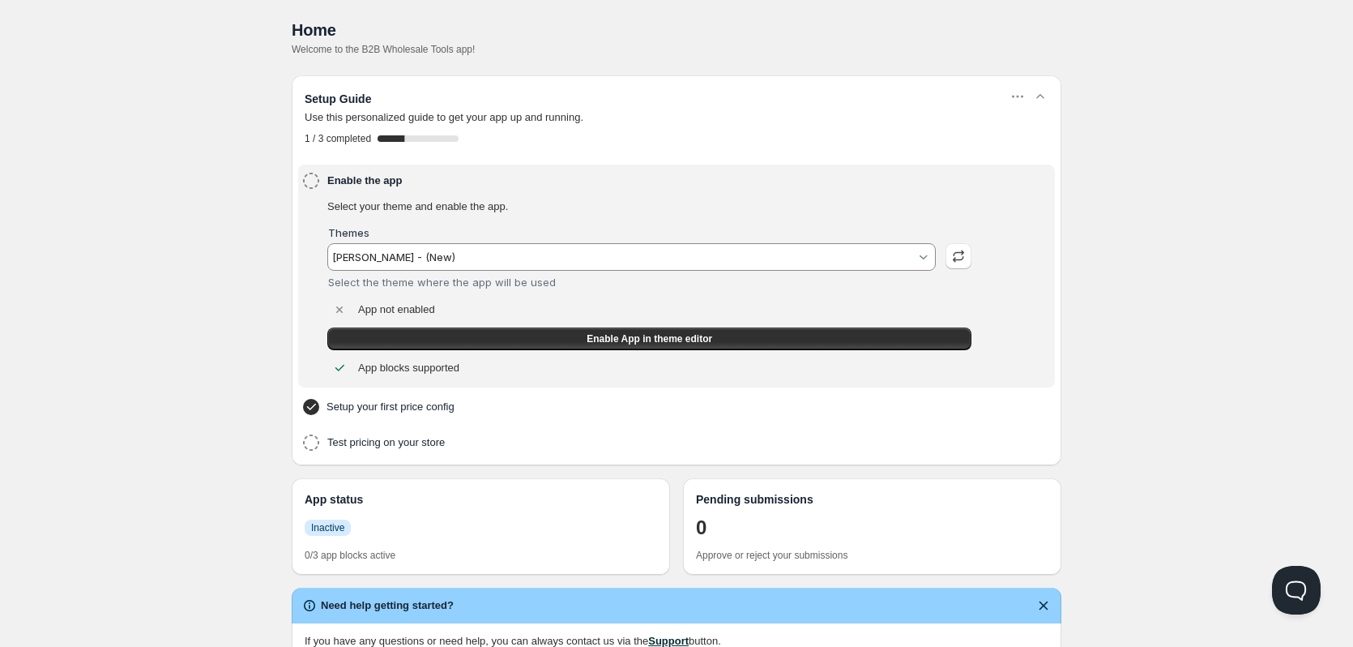
click at [211, 161] on div "Home Pricing Price lists Checkout Forms Submissions Settings Features Plans Hom…" at bounding box center [676, 515] width 1353 height 1033
